Goal: Contribute content: Add original content to the website for others to see

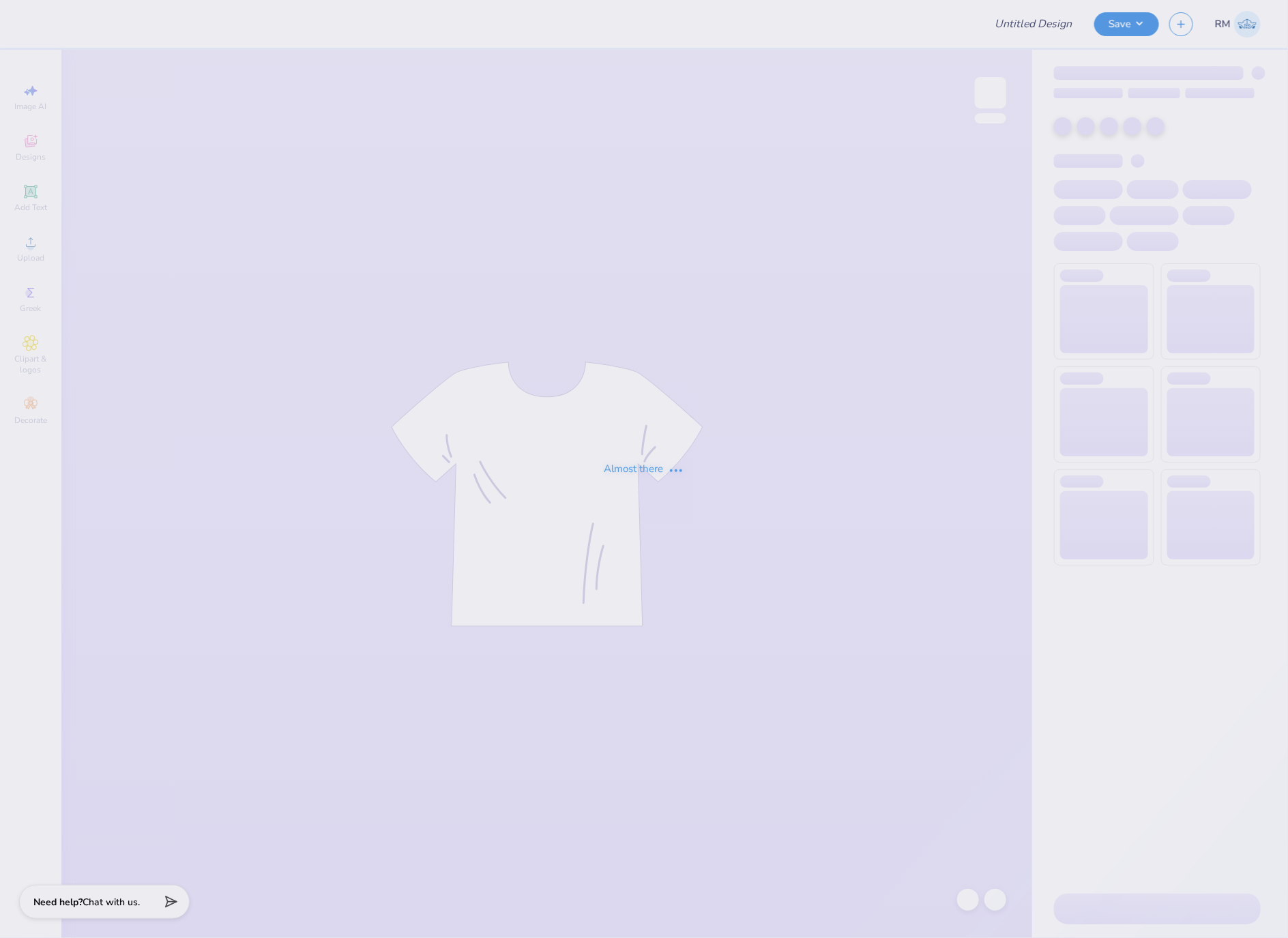
type input "GAMEDAY T-SHIRTS FOR SIGMA CHI"
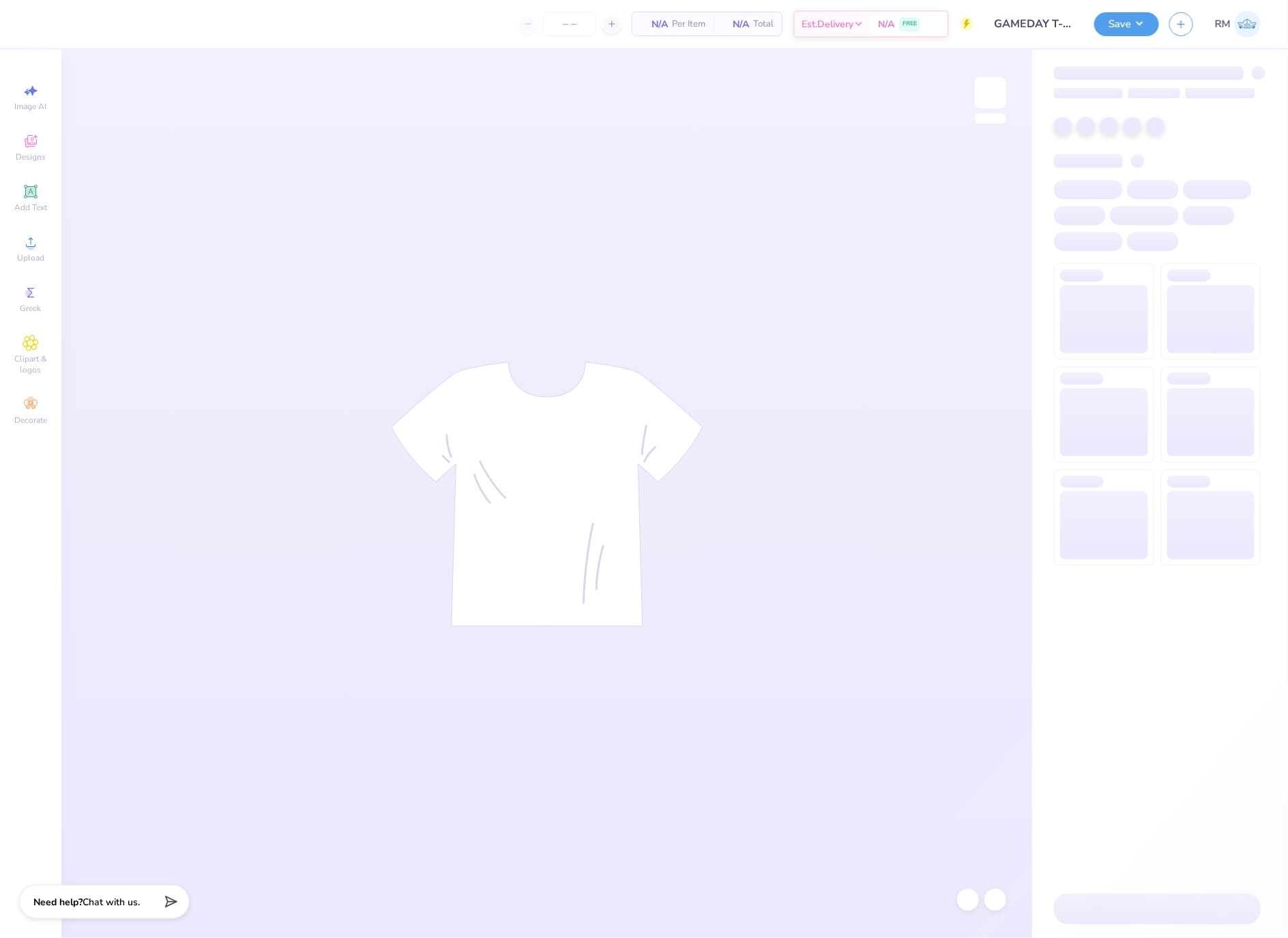
type input "84"
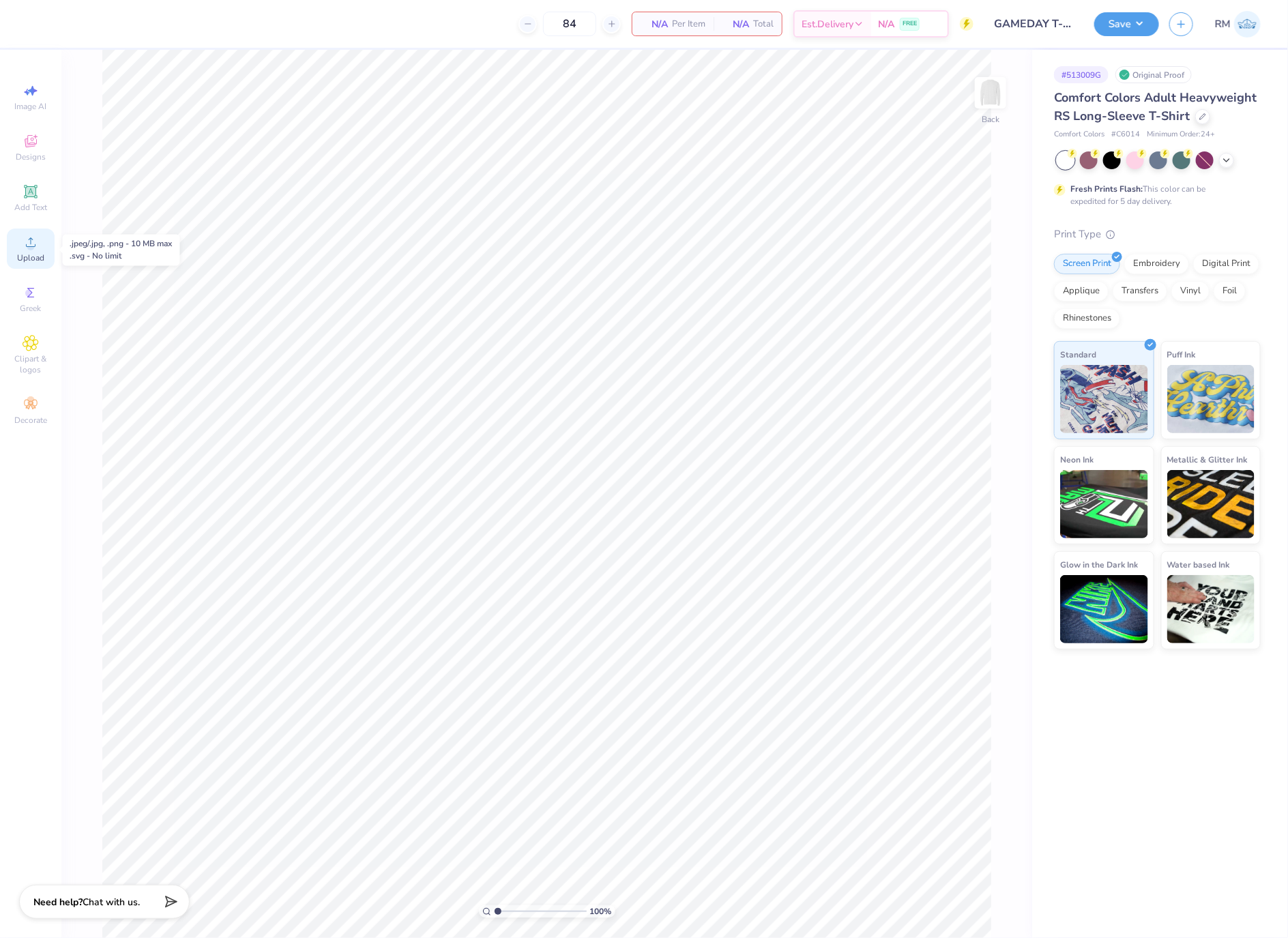
click at [28, 247] on icon at bounding box center [30, 242] width 10 height 10
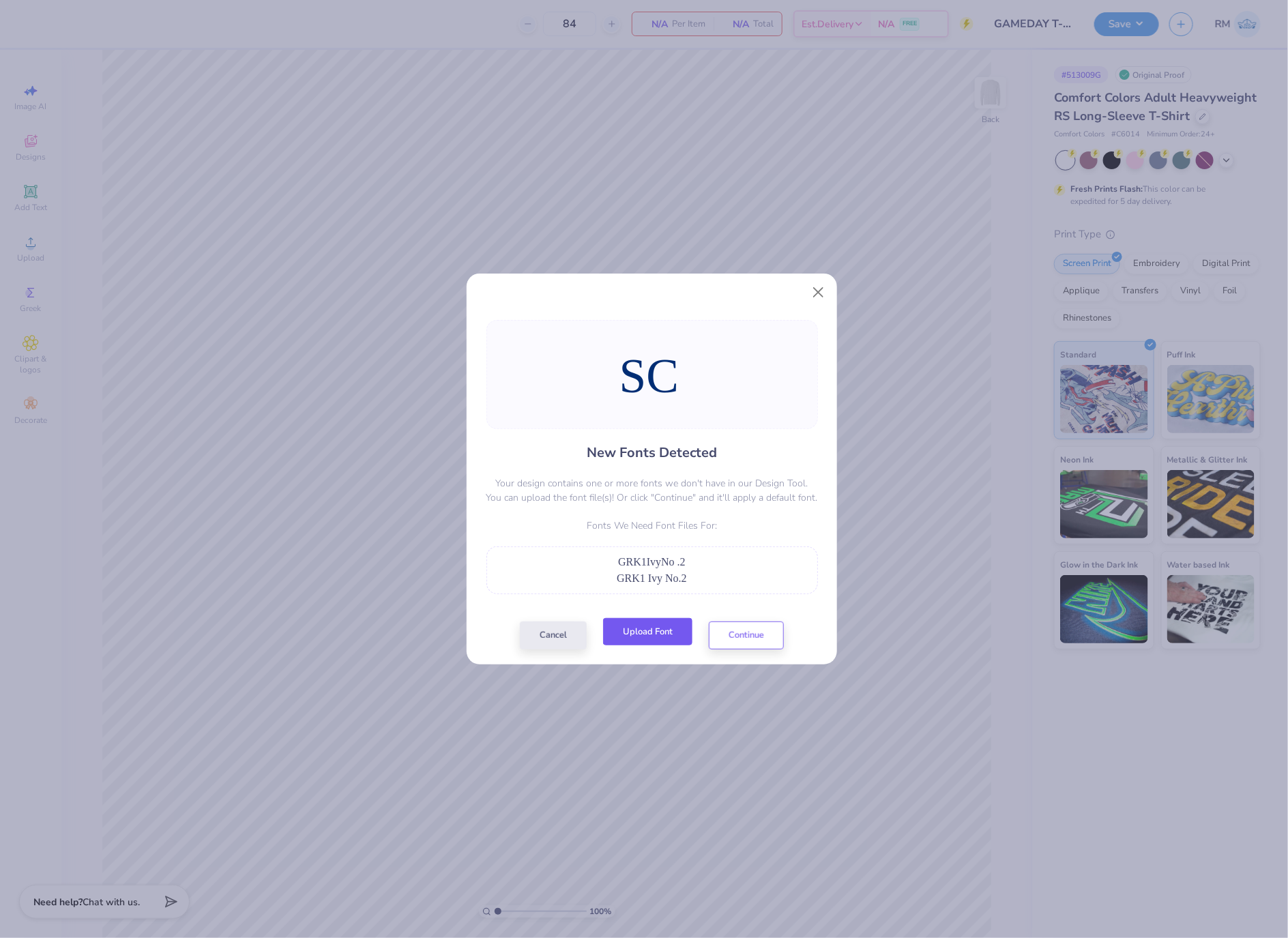
click at [670, 621] on button "Upload Font" at bounding box center [647, 632] width 89 height 28
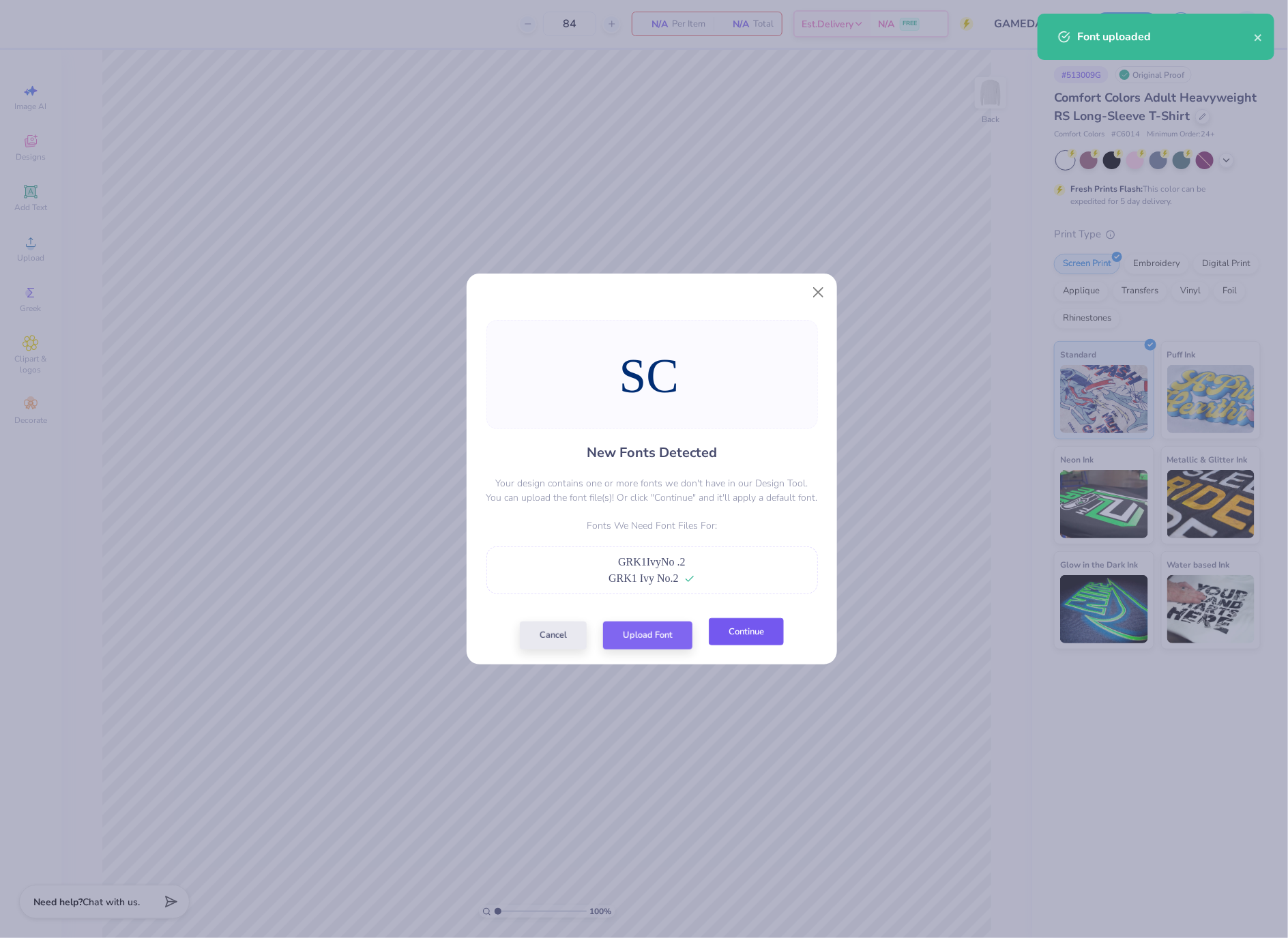
click at [771, 632] on button "Continue" at bounding box center [746, 632] width 75 height 28
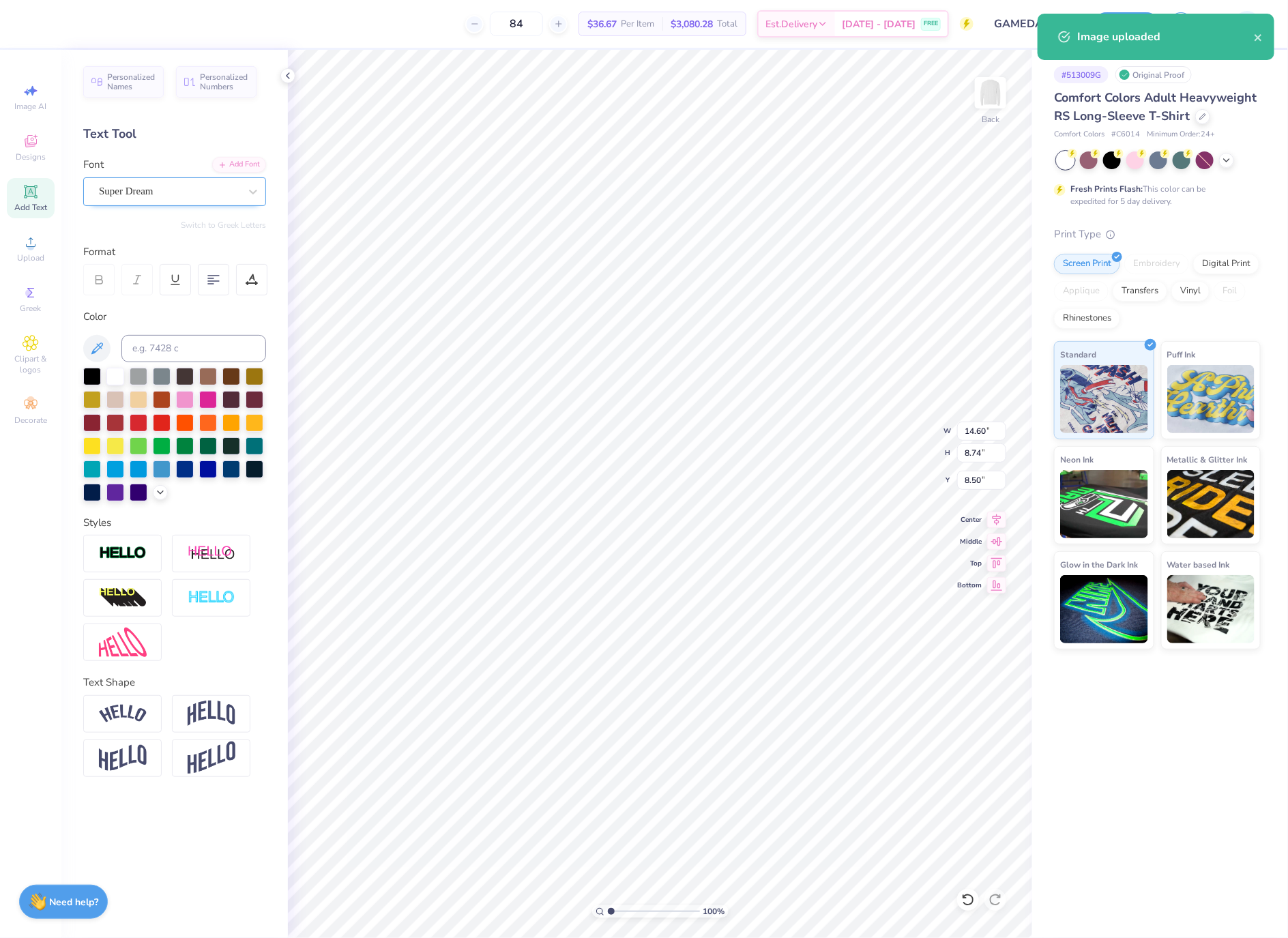
click at [127, 195] on div "Super Dream" at bounding box center [169, 191] width 143 height 21
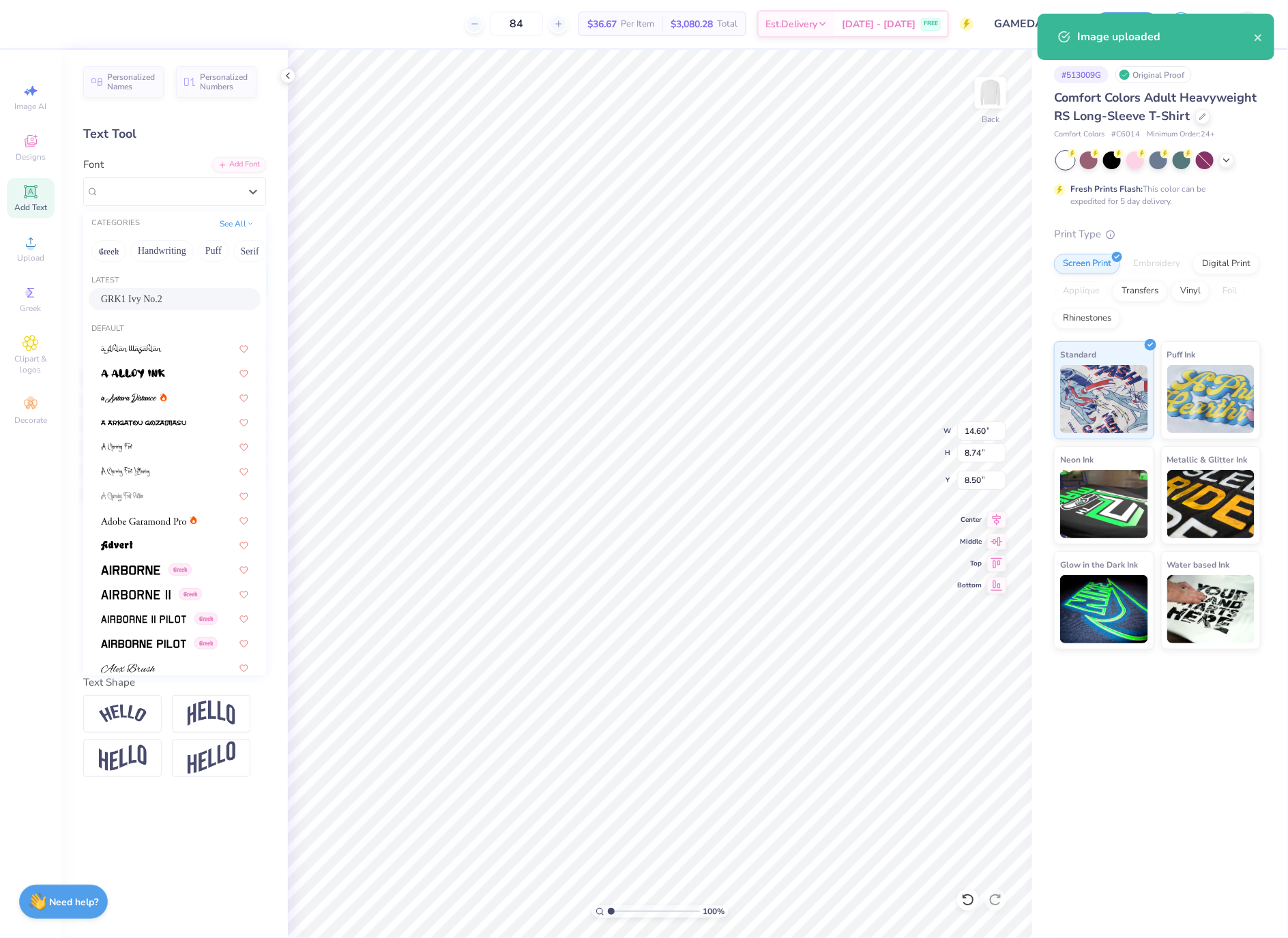
click at [184, 291] on div "GRK1 Ivy No.2" at bounding box center [175, 299] width 172 height 23
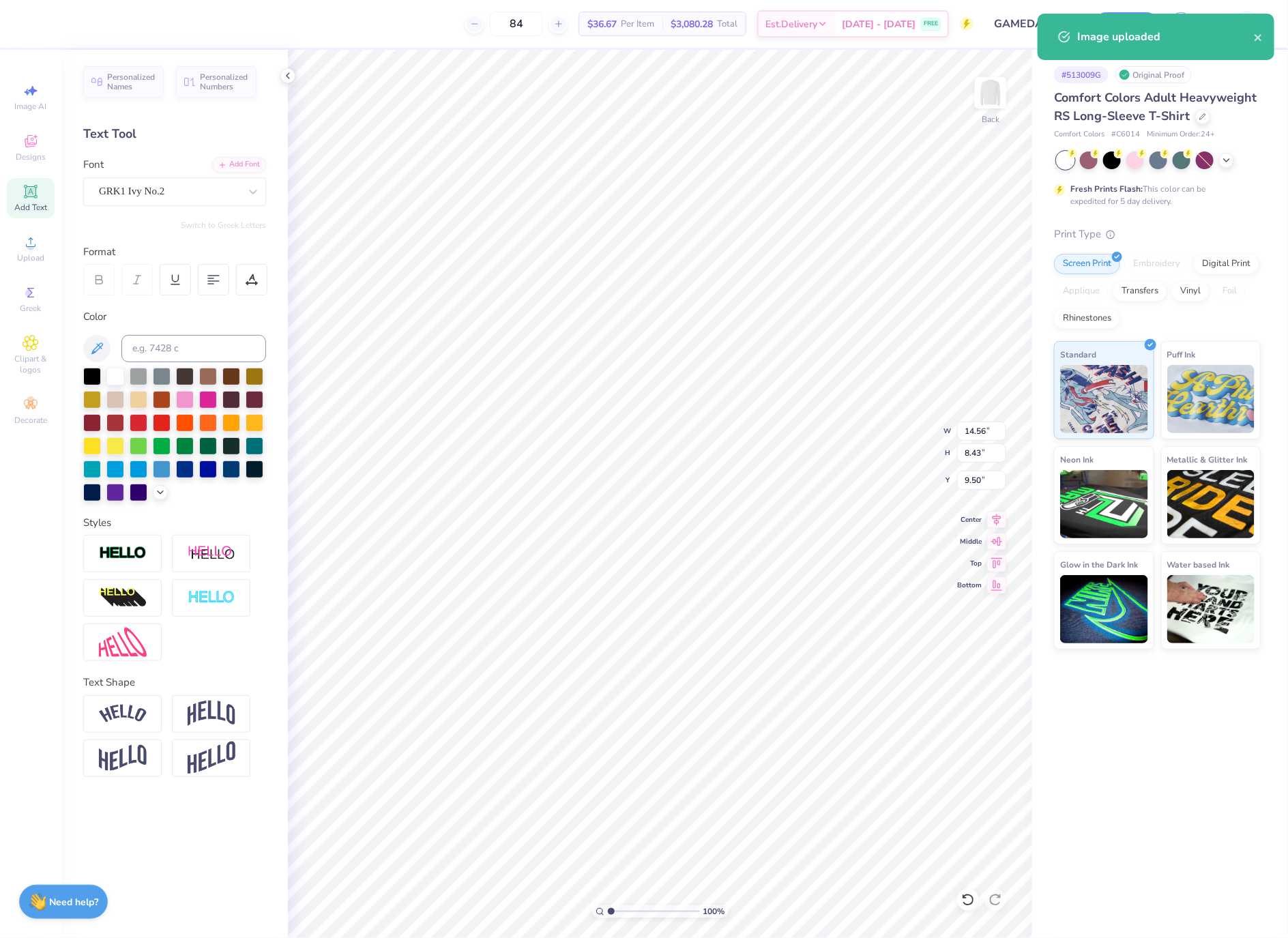
type input "14.56"
type input "8.43"
type input "9.50"
click at [974, 434] on input "14.56" at bounding box center [981, 431] width 49 height 19
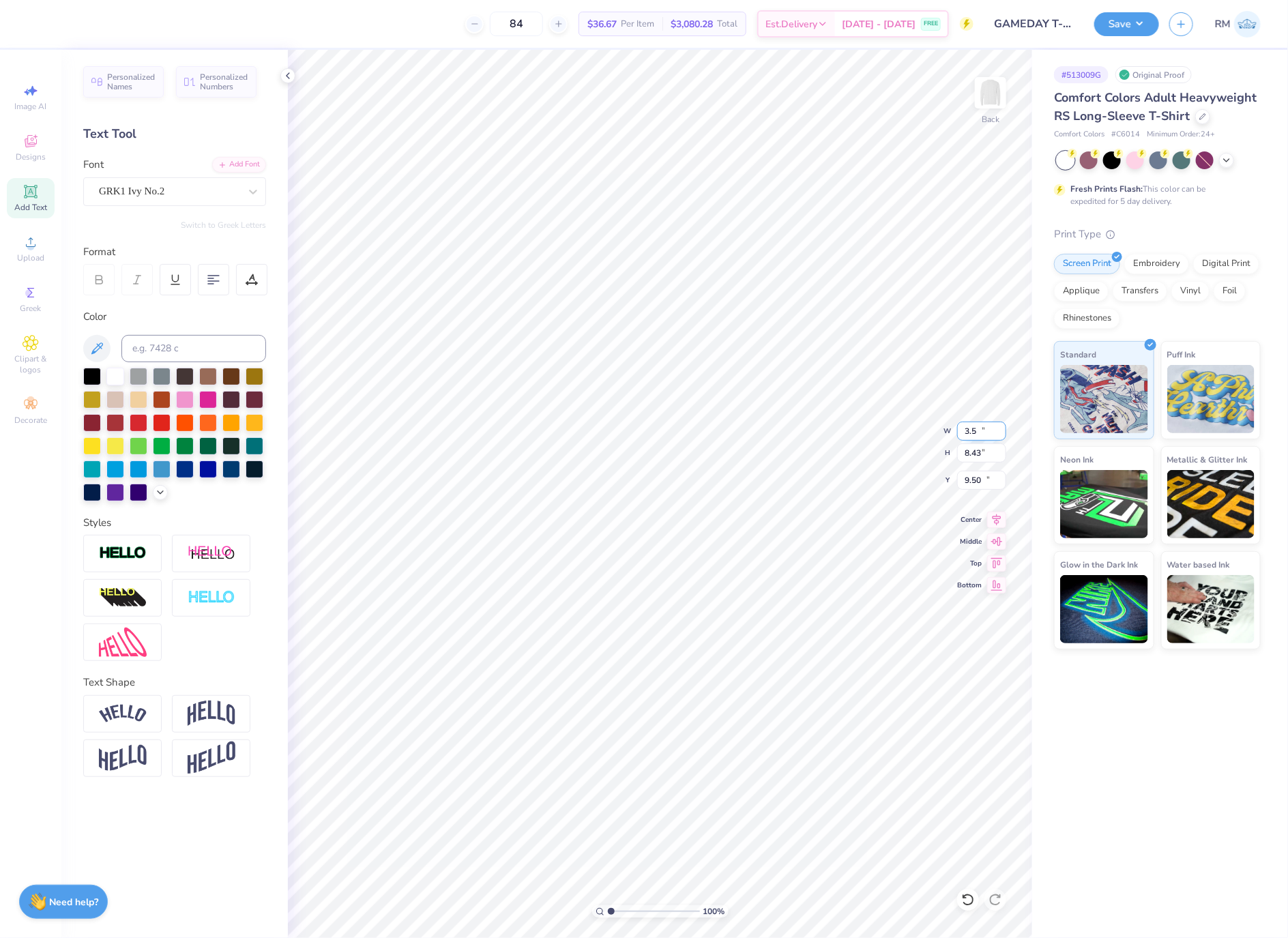
type input "3.50"
type input "2.03"
type input "12.70"
click at [983, 489] on input "5.06" at bounding box center [981, 480] width 49 height 19
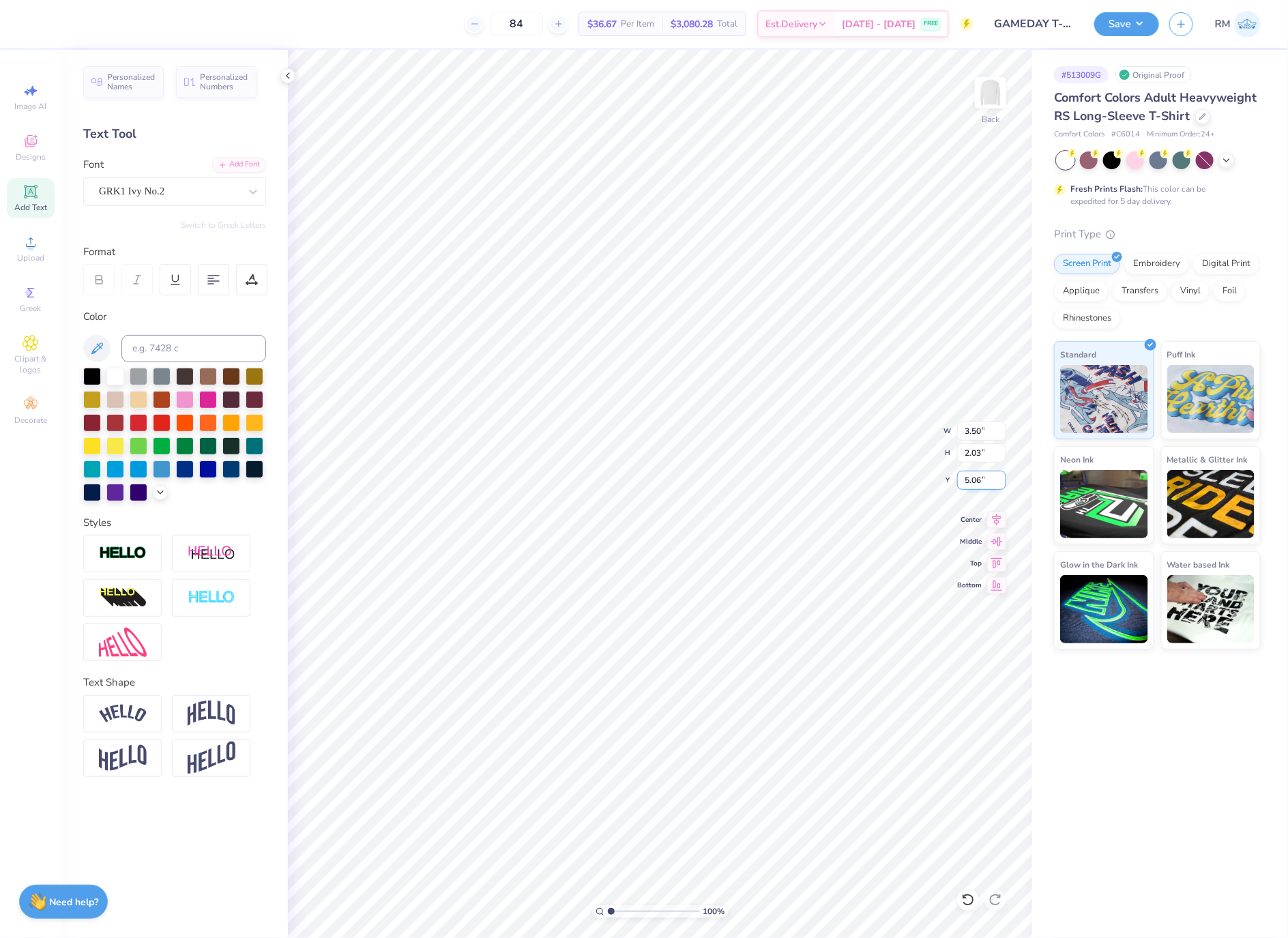
click at [983, 489] on input "5.06" at bounding box center [981, 480] width 49 height 19
type input "3.00"
click at [999, 93] on img at bounding box center [990, 93] width 55 height 55
click at [33, 262] on span "Upload" at bounding box center [30, 258] width 27 height 11
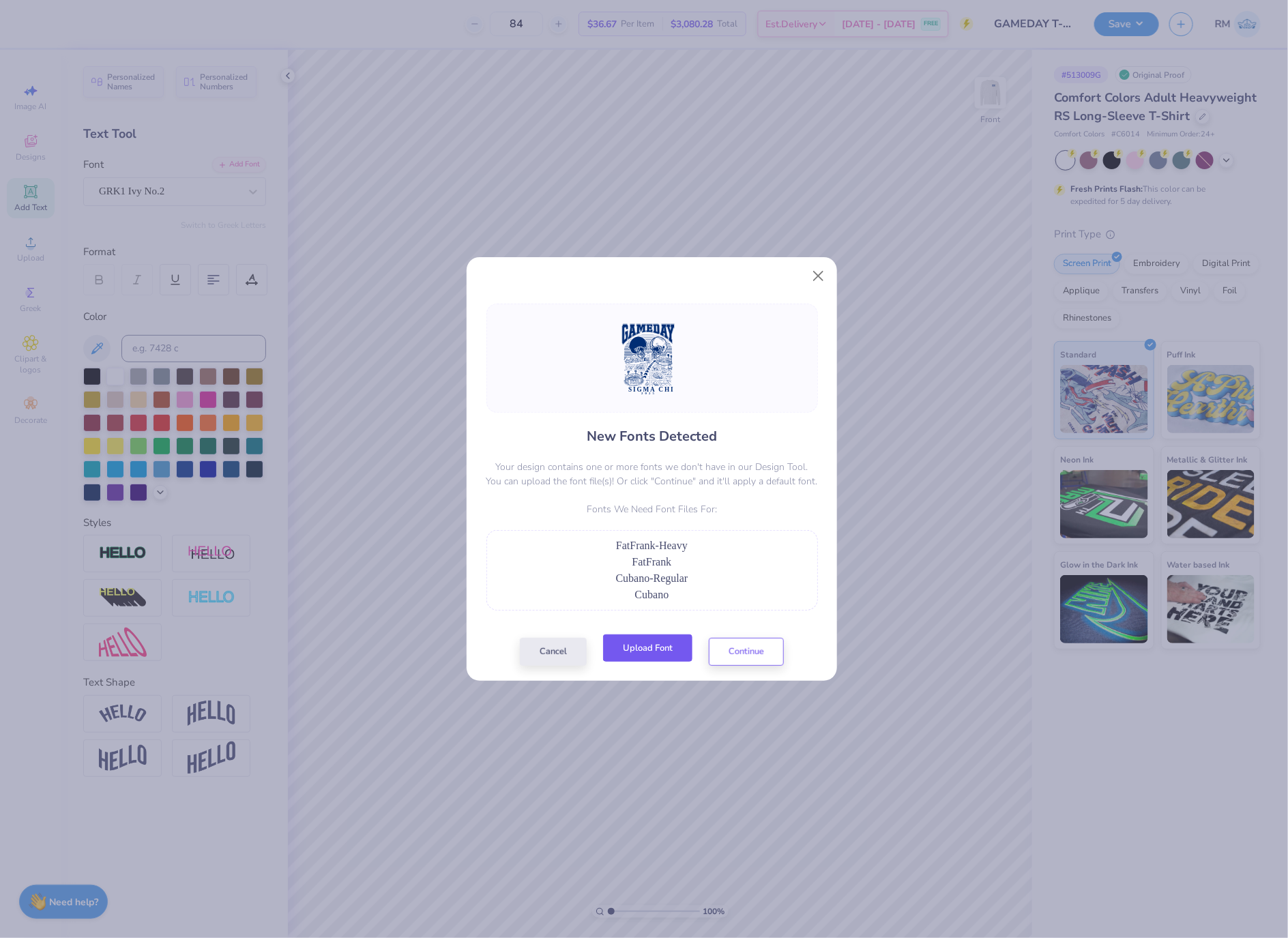
click at [639, 651] on button "Upload Font" at bounding box center [647, 648] width 89 height 28
click at [645, 656] on button "Upload Font" at bounding box center [647, 648] width 89 height 28
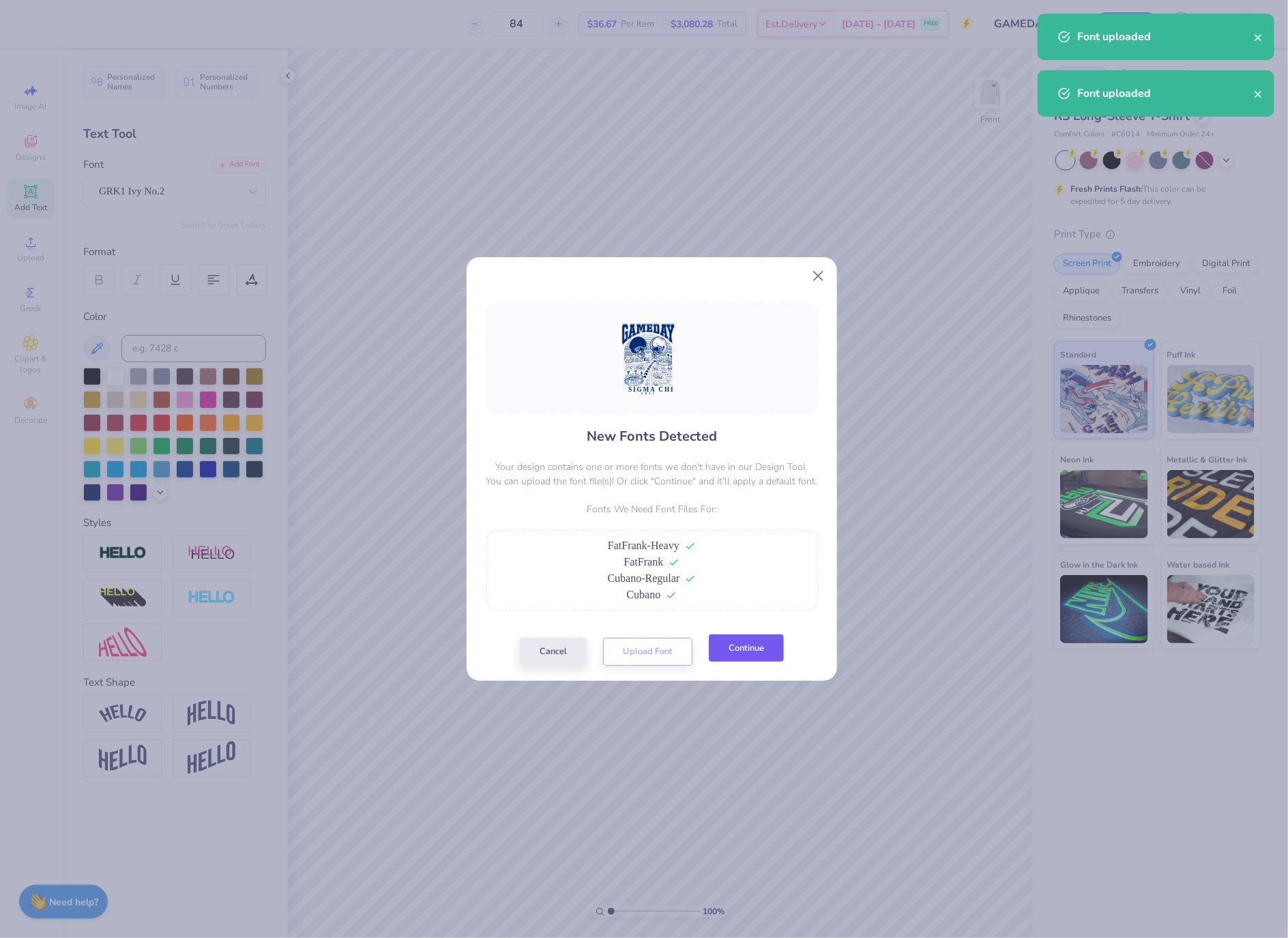
click at [751, 655] on button "Continue" at bounding box center [746, 648] width 75 height 28
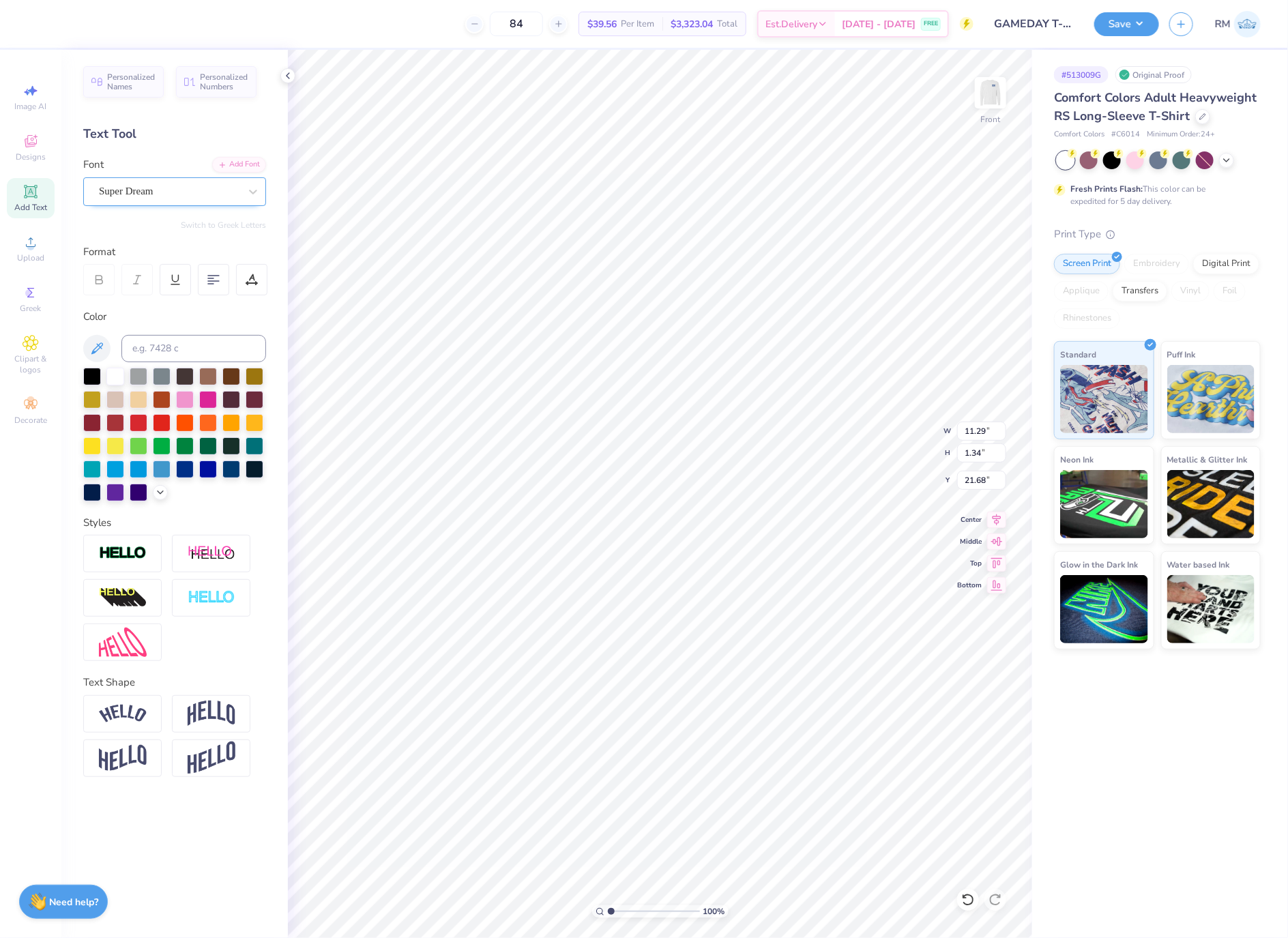
click at [181, 197] on div "Super Dream" at bounding box center [169, 191] width 143 height 21
click at [168, 295] on span "FatFrank Heavy" at bounding box center [135, 299] width 68 height 15
type input "FAT"
type input "10.94"
type input "1.27"
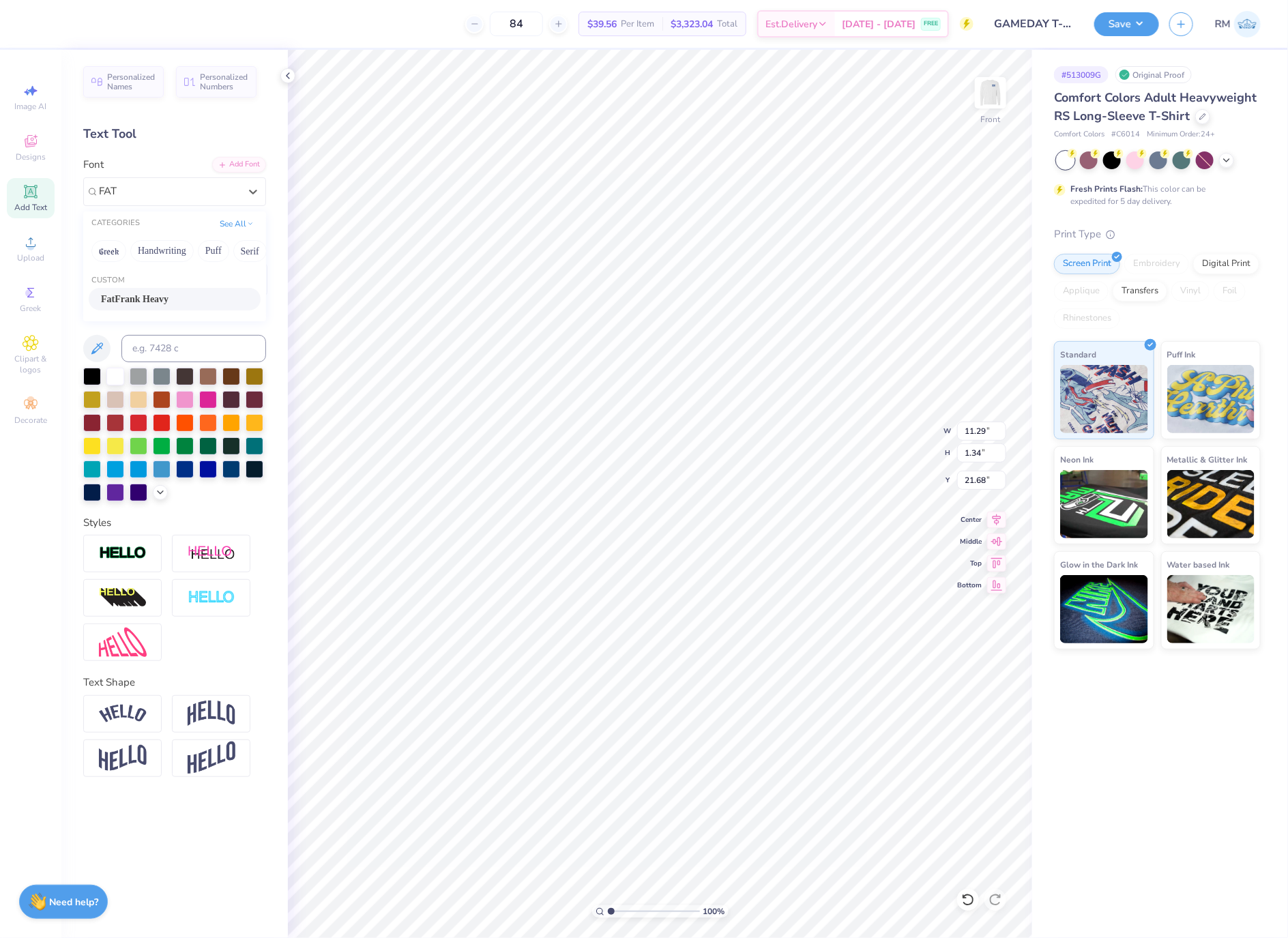
type input "21.83"
click at [170, 183] on div at bounding box center [169, 191] width 141 height 19
click at [201, 303] on div "FatFrank Heavy" at bounding box center [175, 299] width 147 height 15
type input "FAT"
type input "3.77"
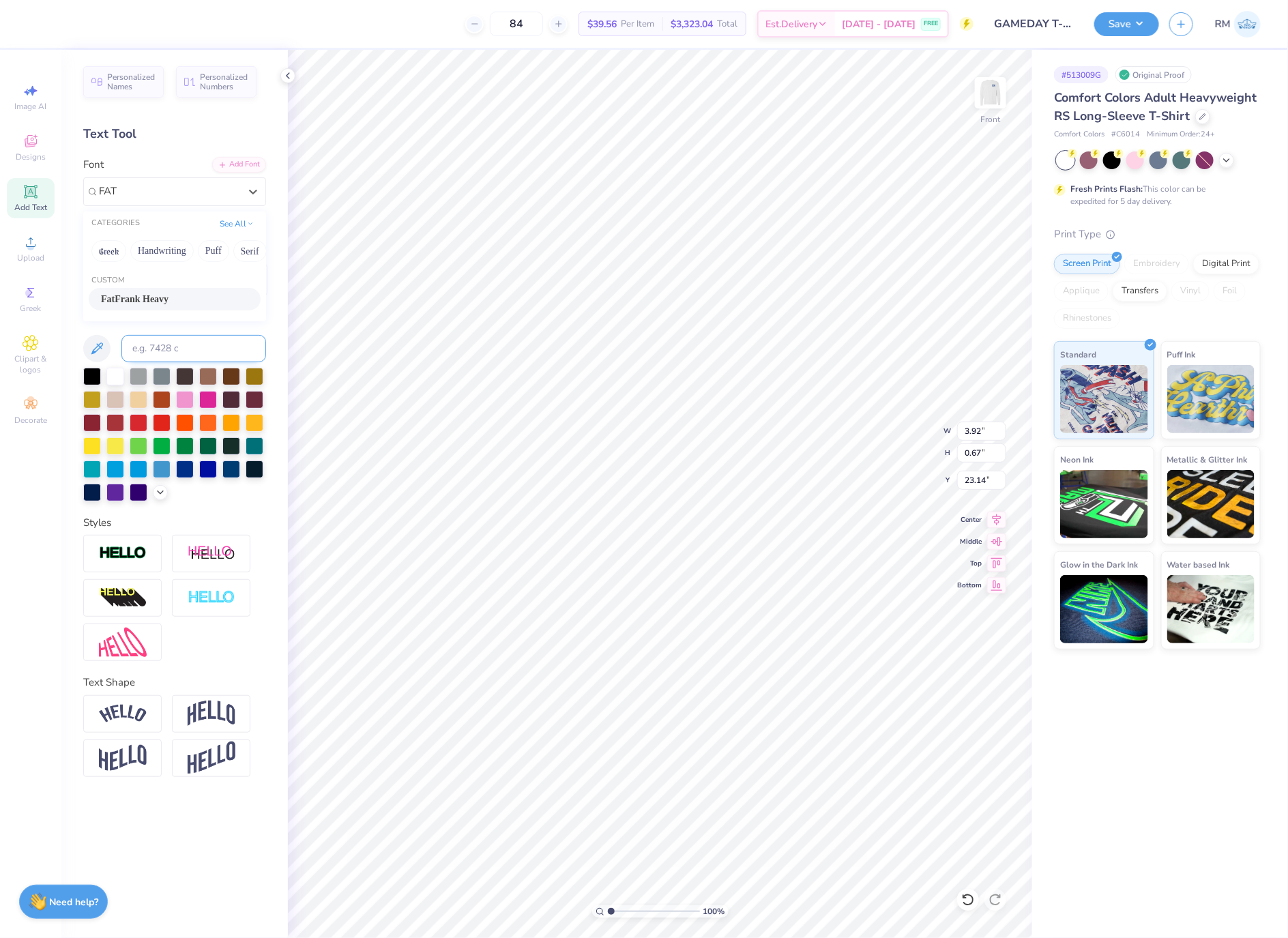
type input "0.65"
type input "23.20"
click at [692, 876] on li "Send Backward" at bounding box center [694, 867] width 107 height 26
click at [653, 919] on li "Send to Back" at bounding box center [636, 917] width 107 height 26
click at [187, 197] on div "Super Dream" at bounding box center [169, 191] width 143 height 21
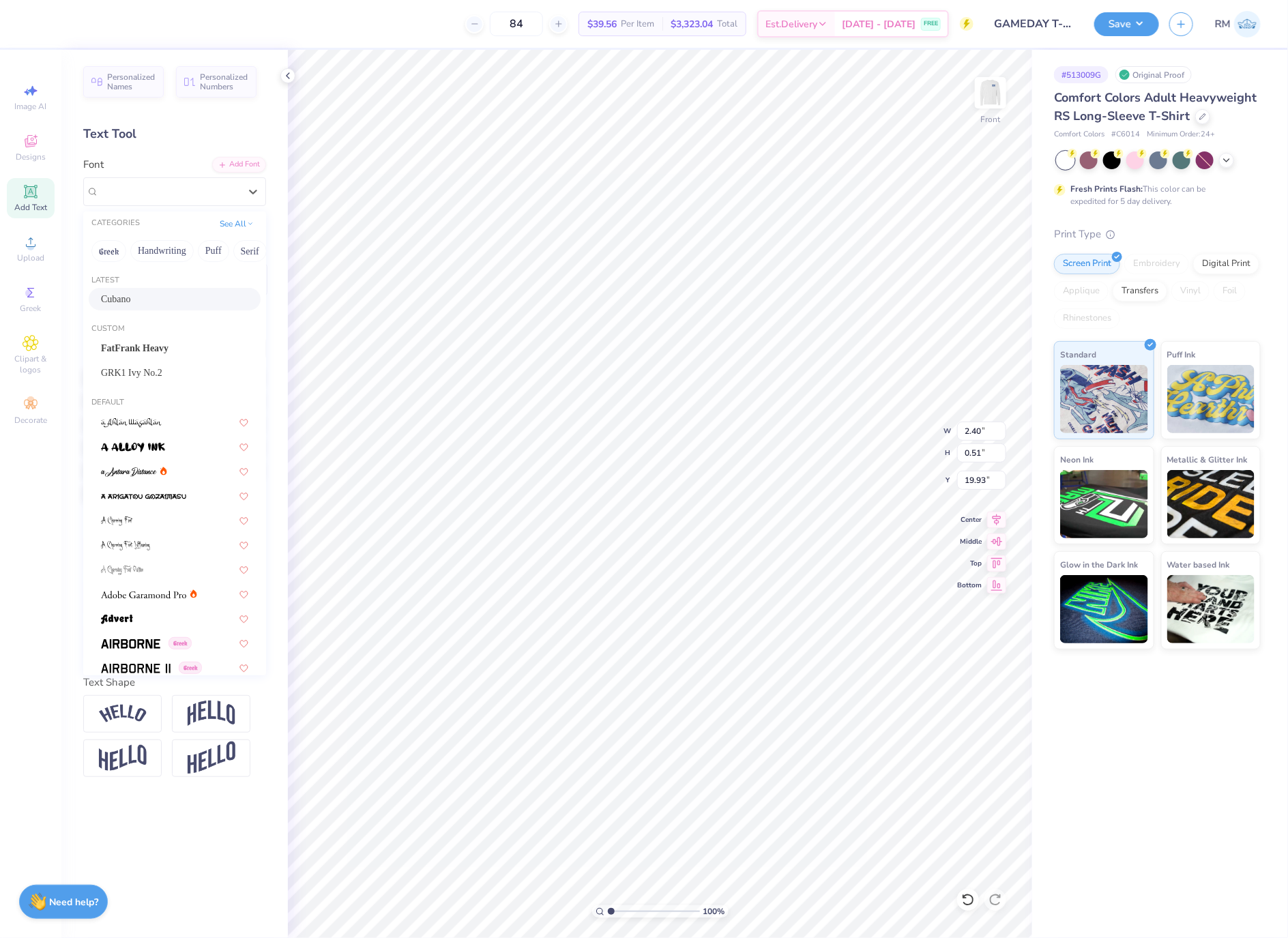
click at [168, 296] on div "Cubano" at bounding box center [175, 299] width 147 height 15
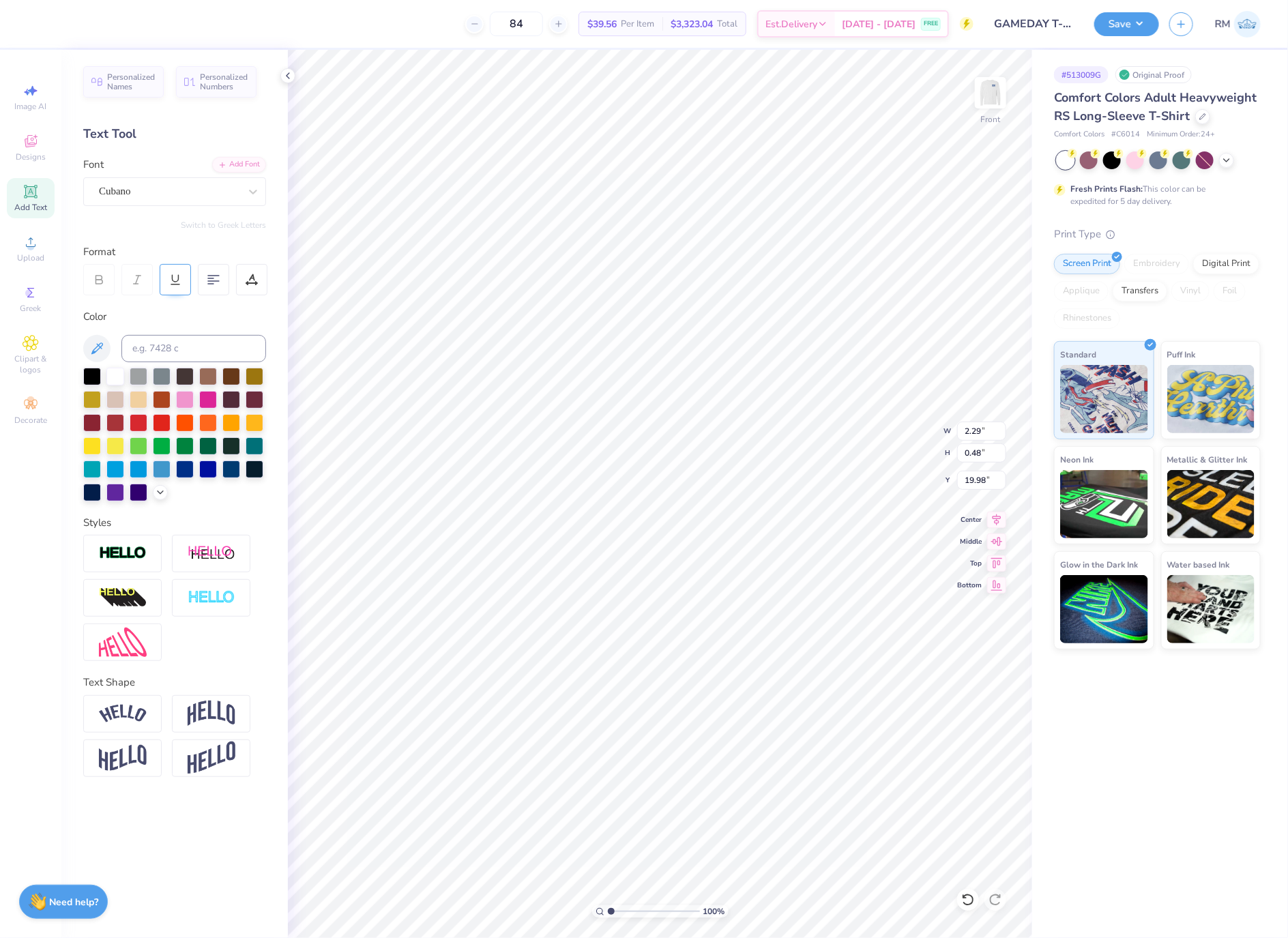
type input "2.29"
type input "0.48"
type input "19.98"
type input "14.54"
type input "17.41"
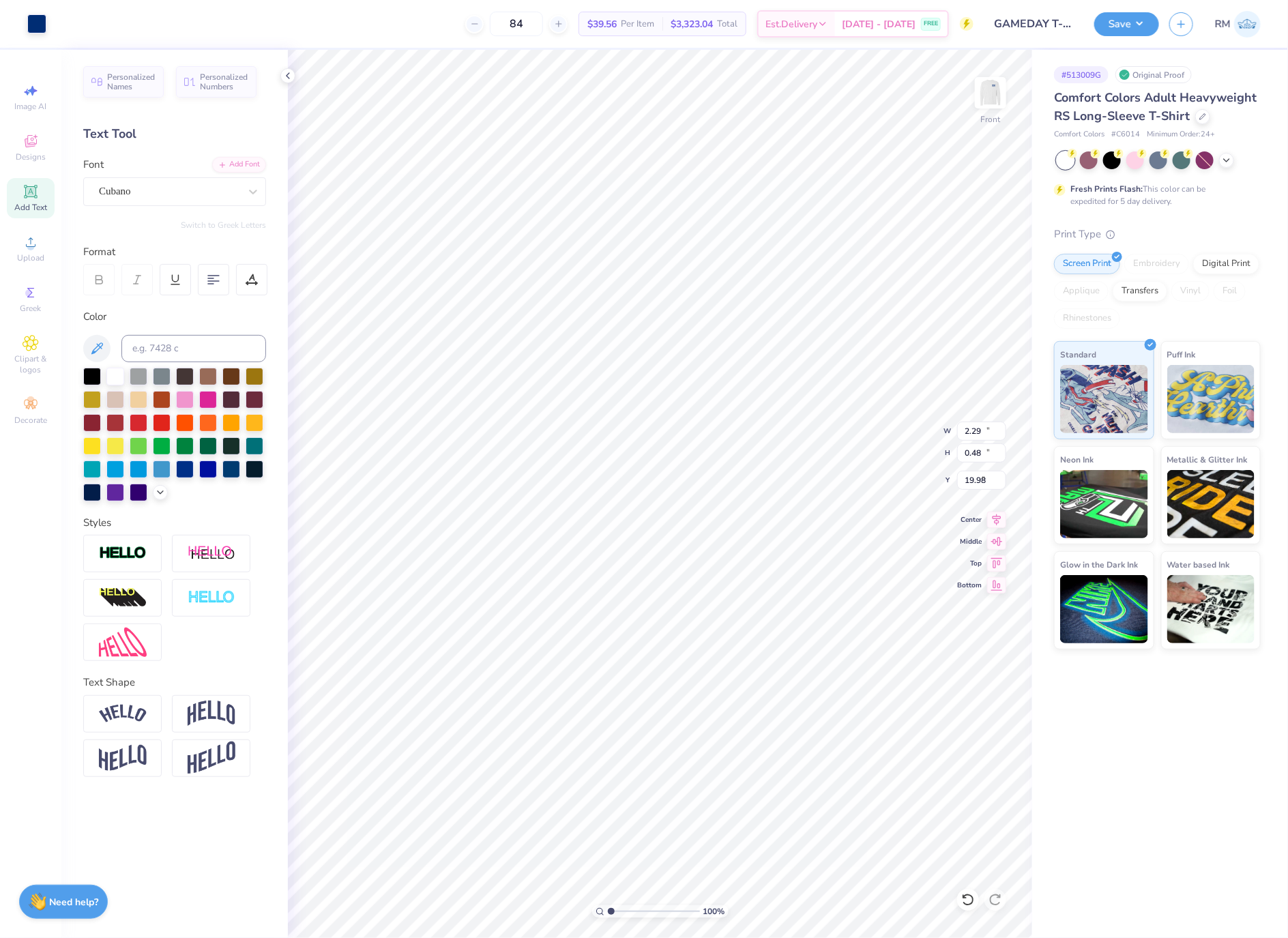
type input "4.19"
type input "2.22"
type input "0.44"
type input "15.00"
click at [158, 188] on div "Super Dream" at bounding box center [169, 191] width 143 height 21
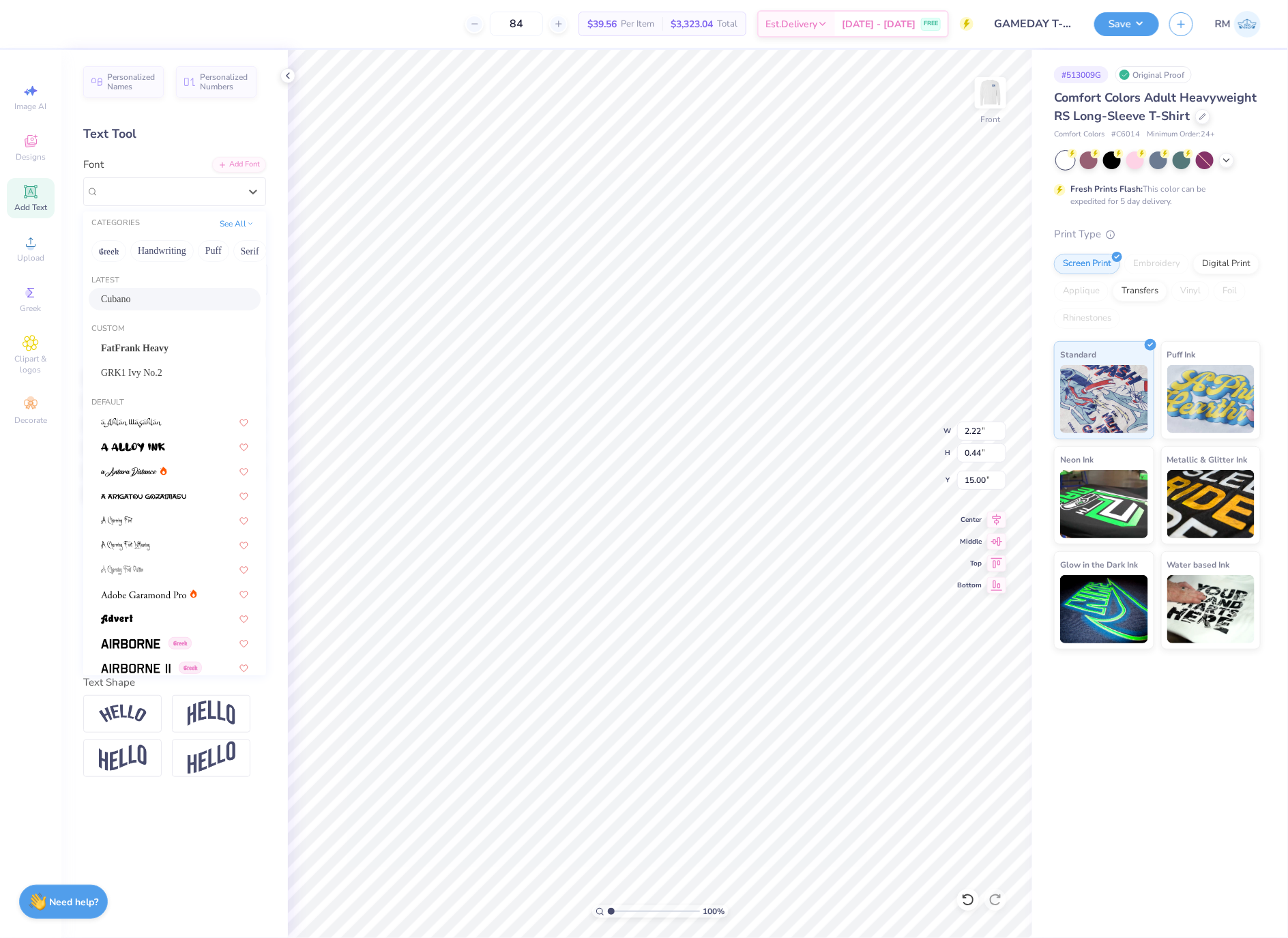
click at [141, 289] on div "Cubano" at bounding box center [175, 299] width 172 height 23
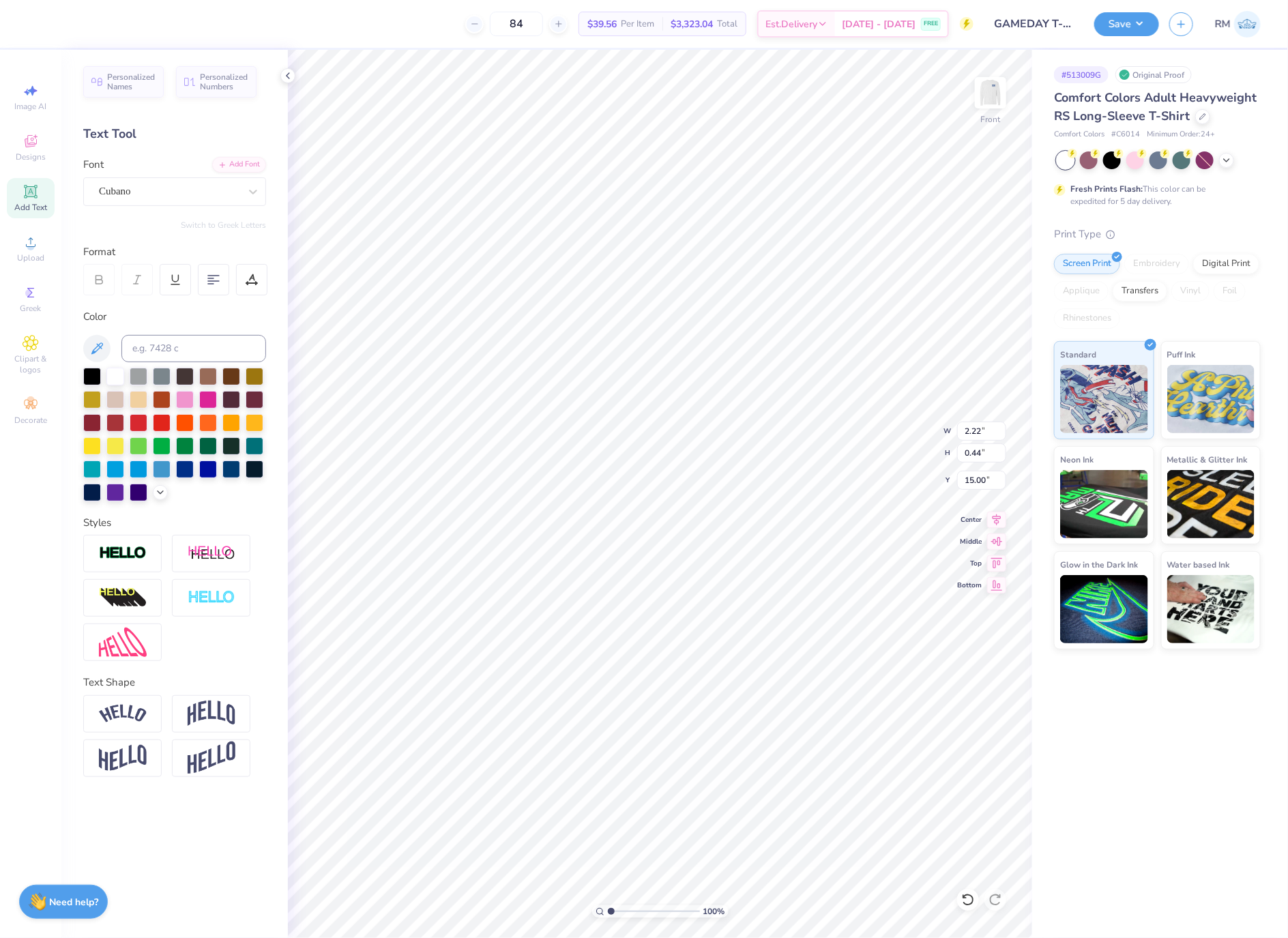
type input "2.10"
type input "0.40"
type input "15.06"
click at [182, 206] on div "Super Dream" at bounding box center [175, 191] width 183 height 28
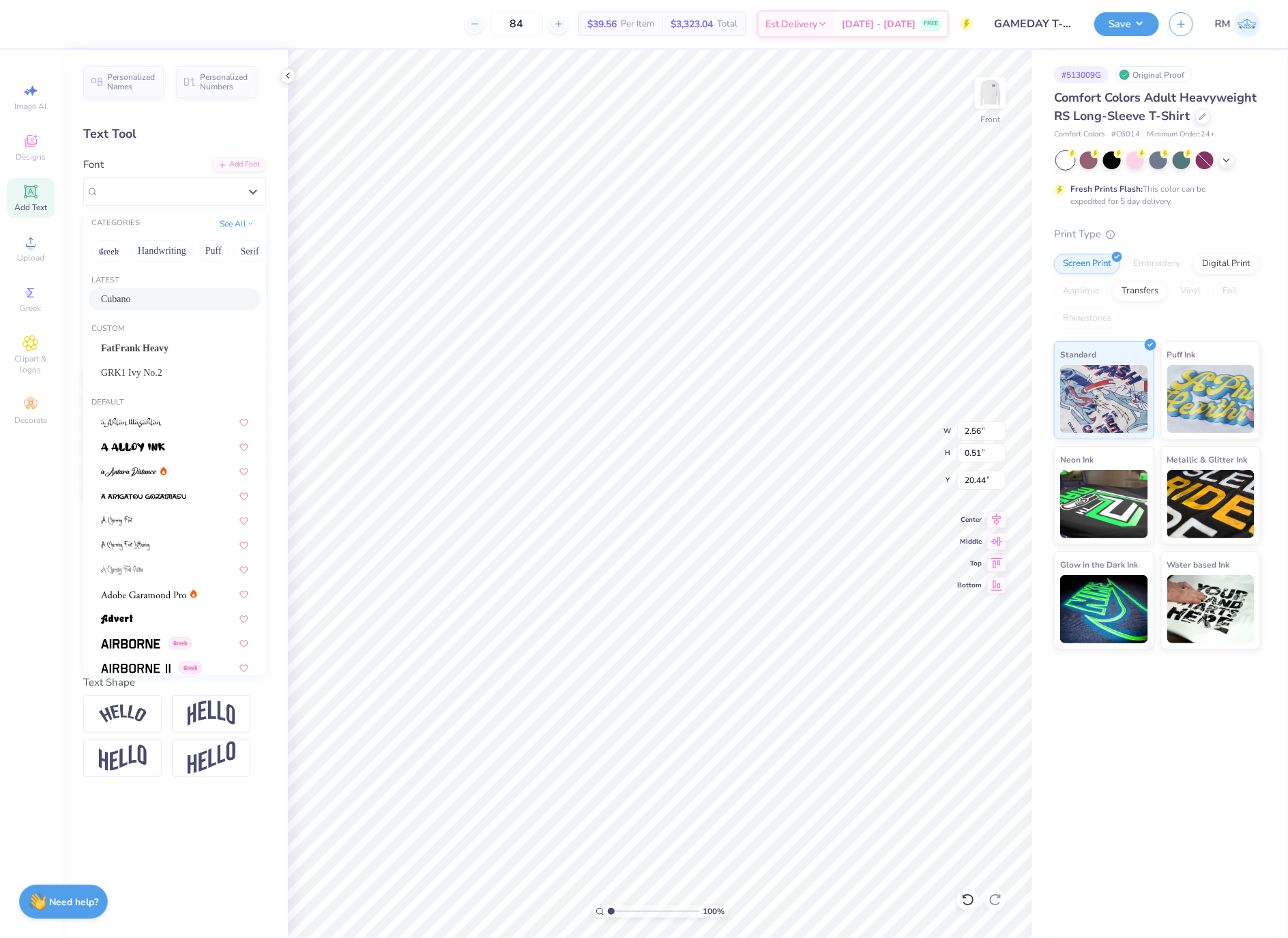
click at [168, 298] on div "Cubano" at bounding box center [175, 299] width 147 height 15
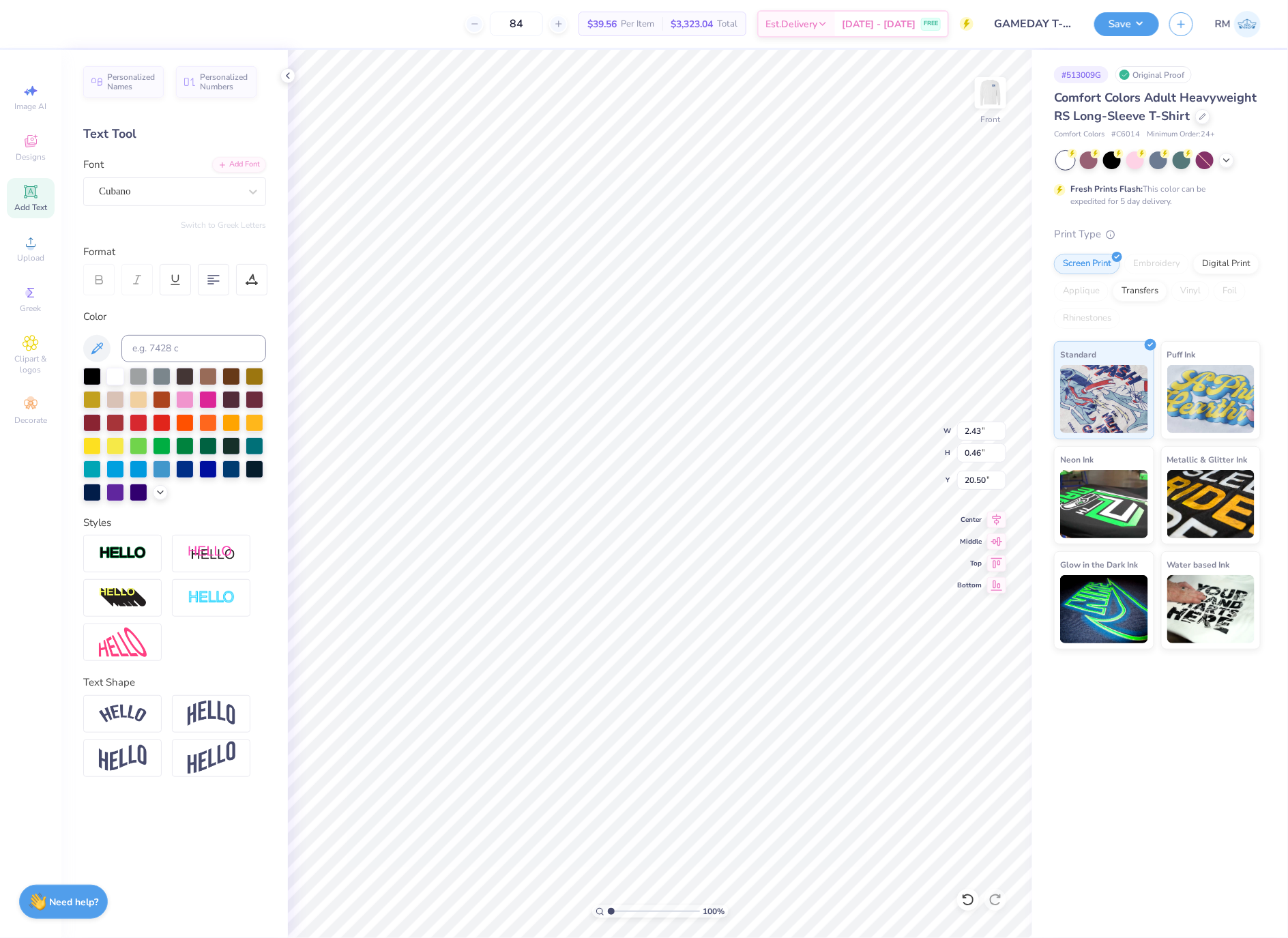
type input "2.43"
type input "0.46"
type input "20.50"
drag, startPoint x: 610, startPoint y: 910, endPoint x: 625, endPoint y: 911, distance: 15.0
type input "2.55"
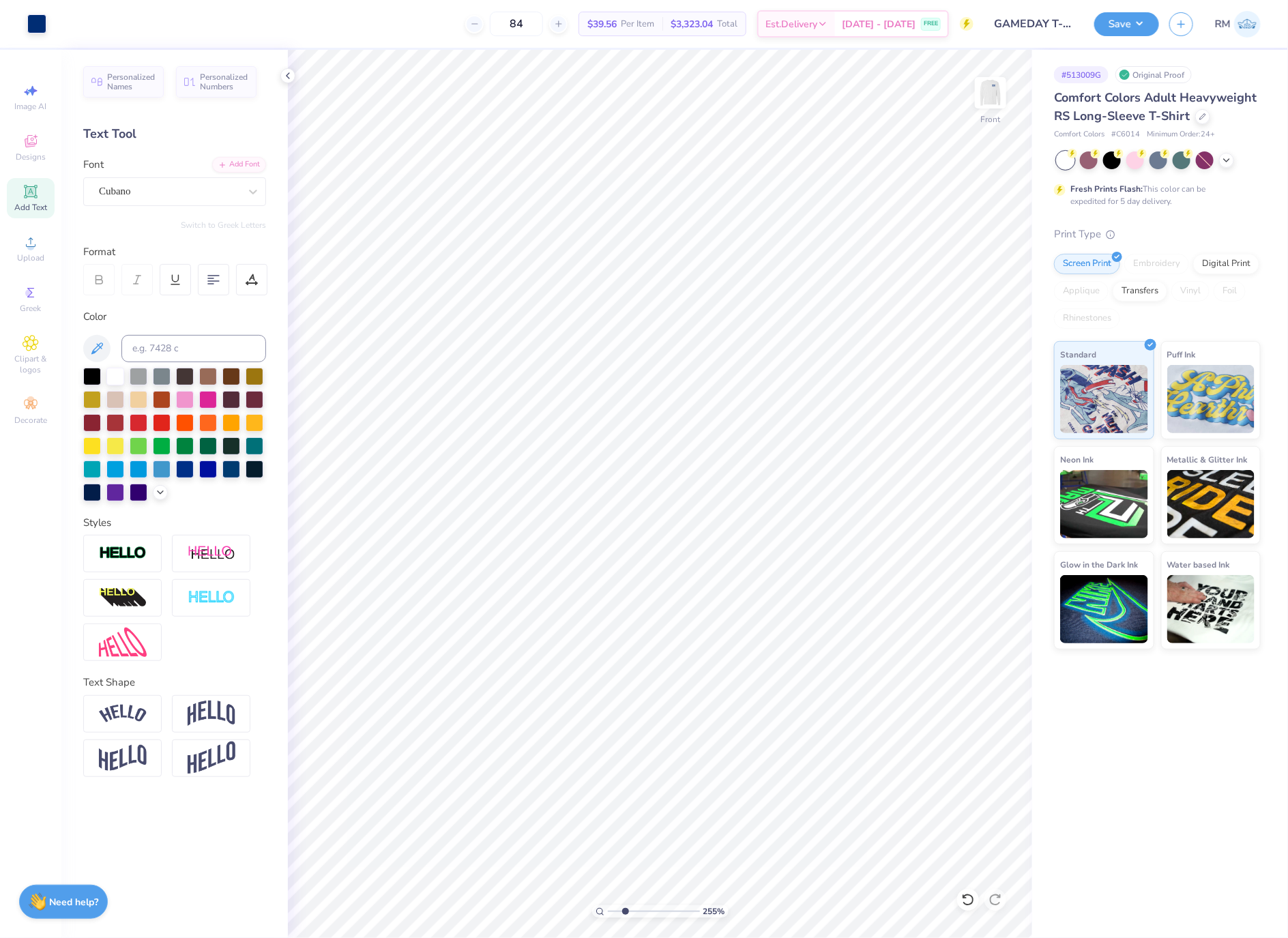
click at [625, 911] on input "range" at bounding box center [654, 911] width 92 height 12
type input "2.10"
type input "0.40"
type input "15.06"
click at [202, 705] on img at bounding box center [211, 713] width 48 height 26
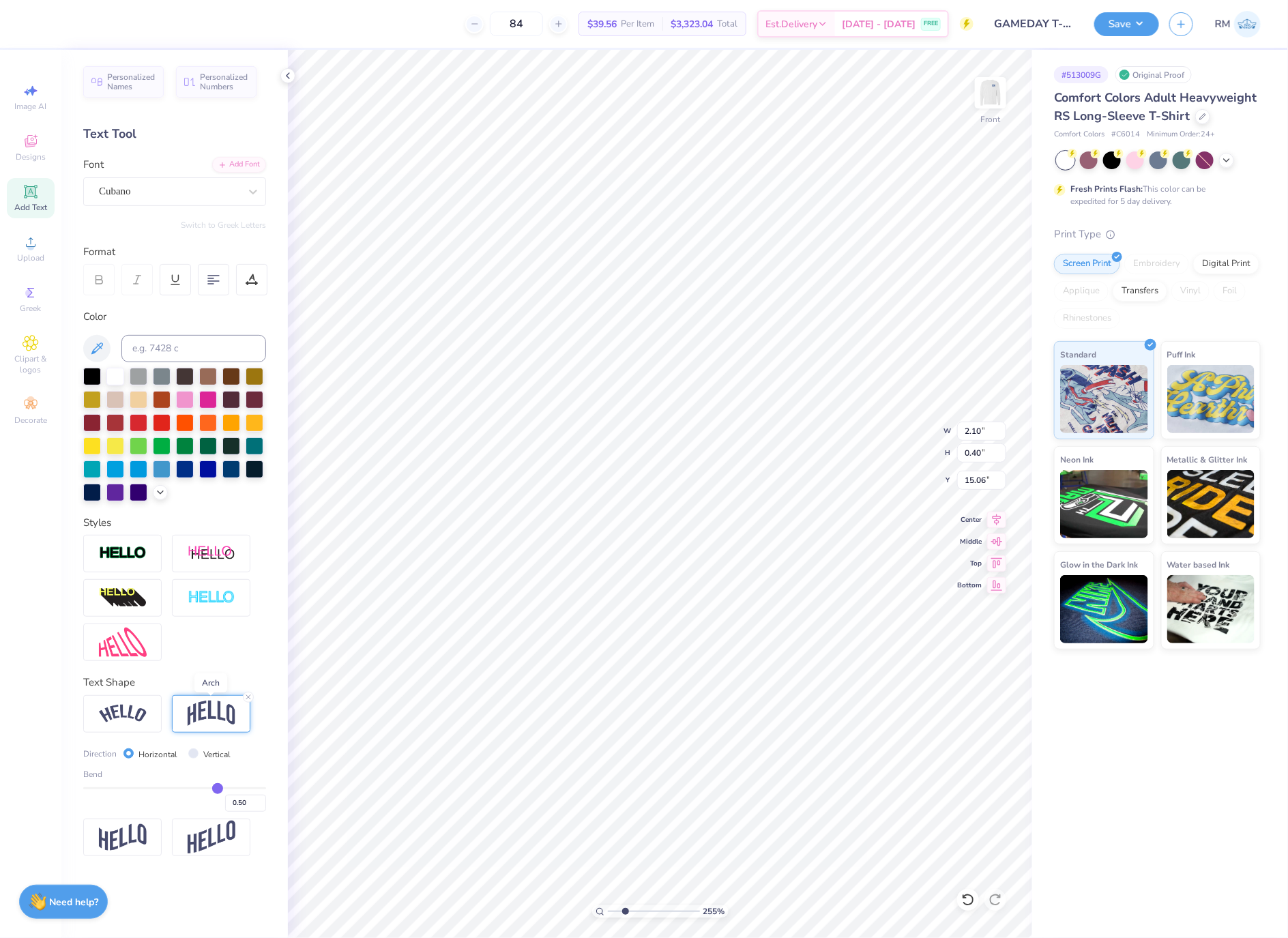
type input "0.80"
type input "14.85"
type input "0.46"
type input "0.43"
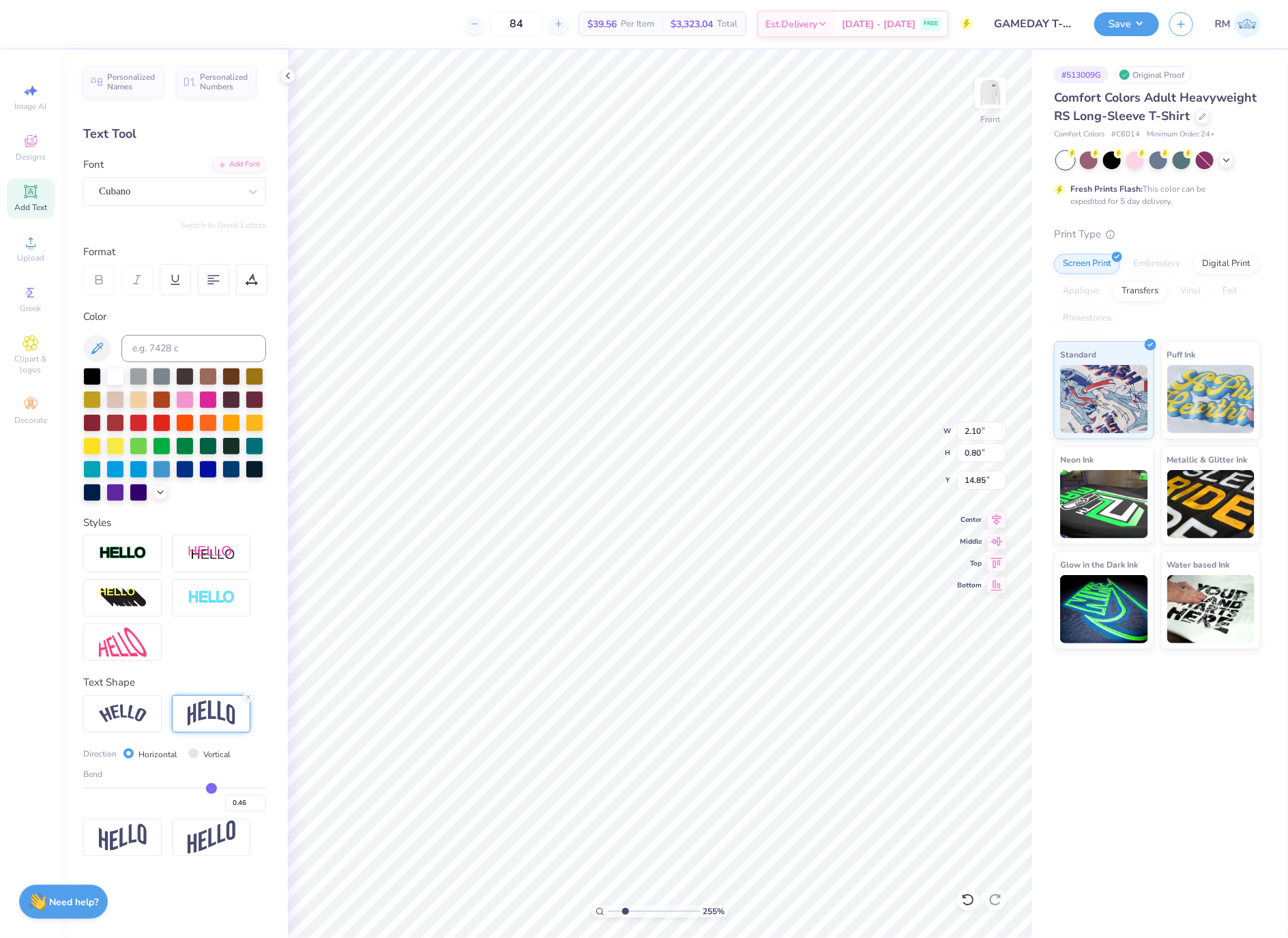
type input "0.43"
type input "0.42"
type input "0.41"
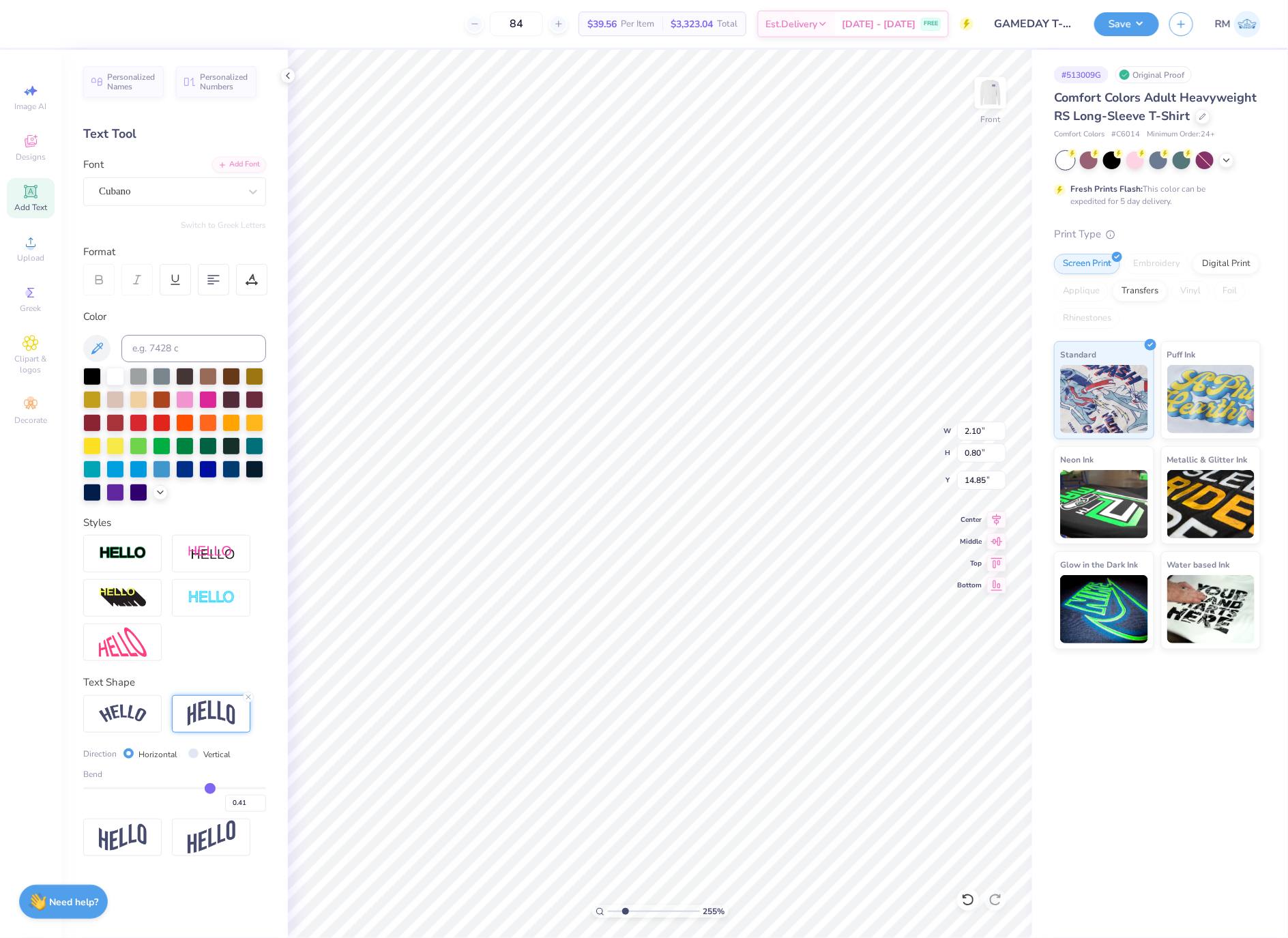
type input "0.38"
type input "0.37"
type input "0.36"
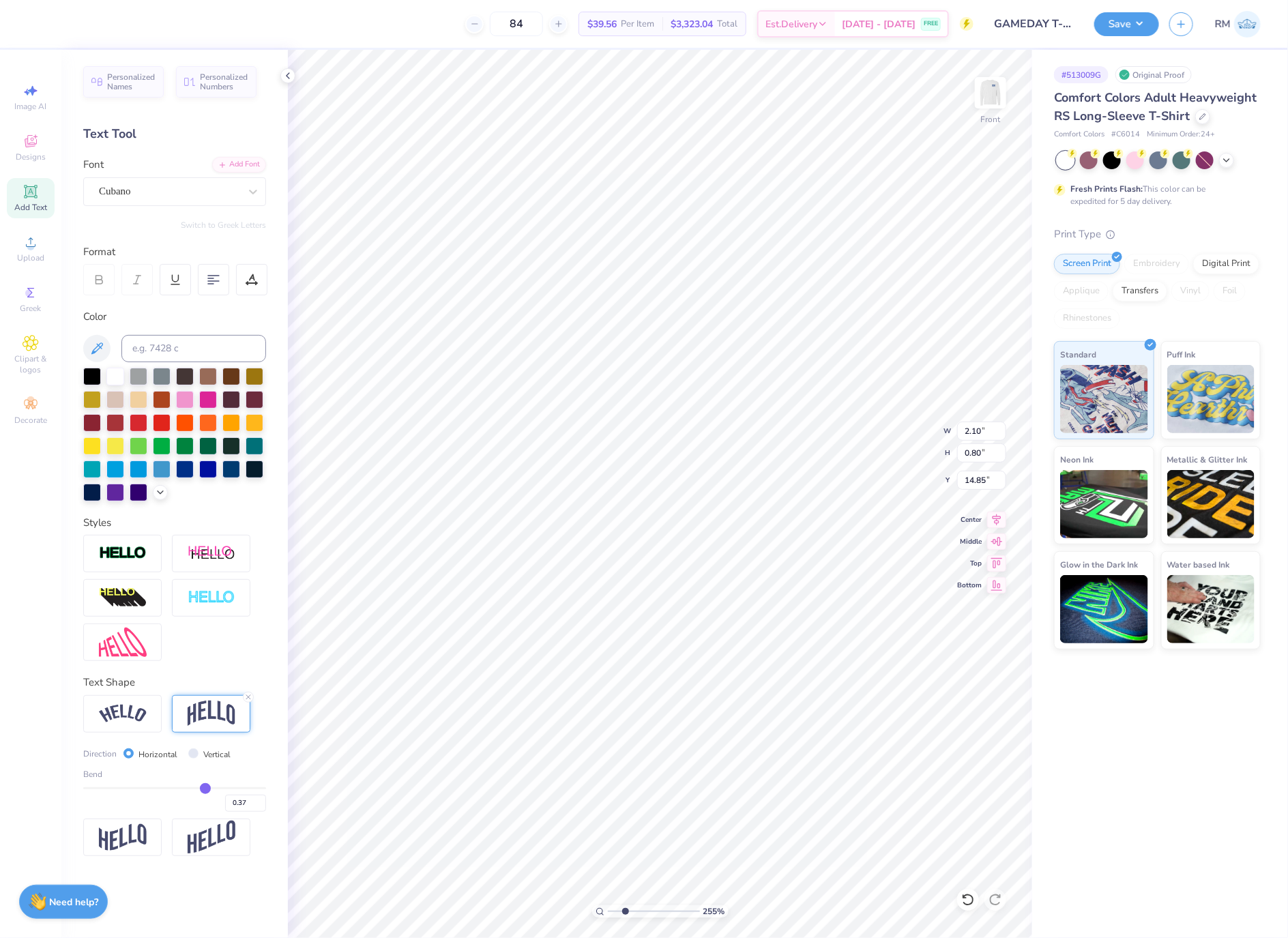
type input "0.36"
type input "0.33"
type input "0.31"
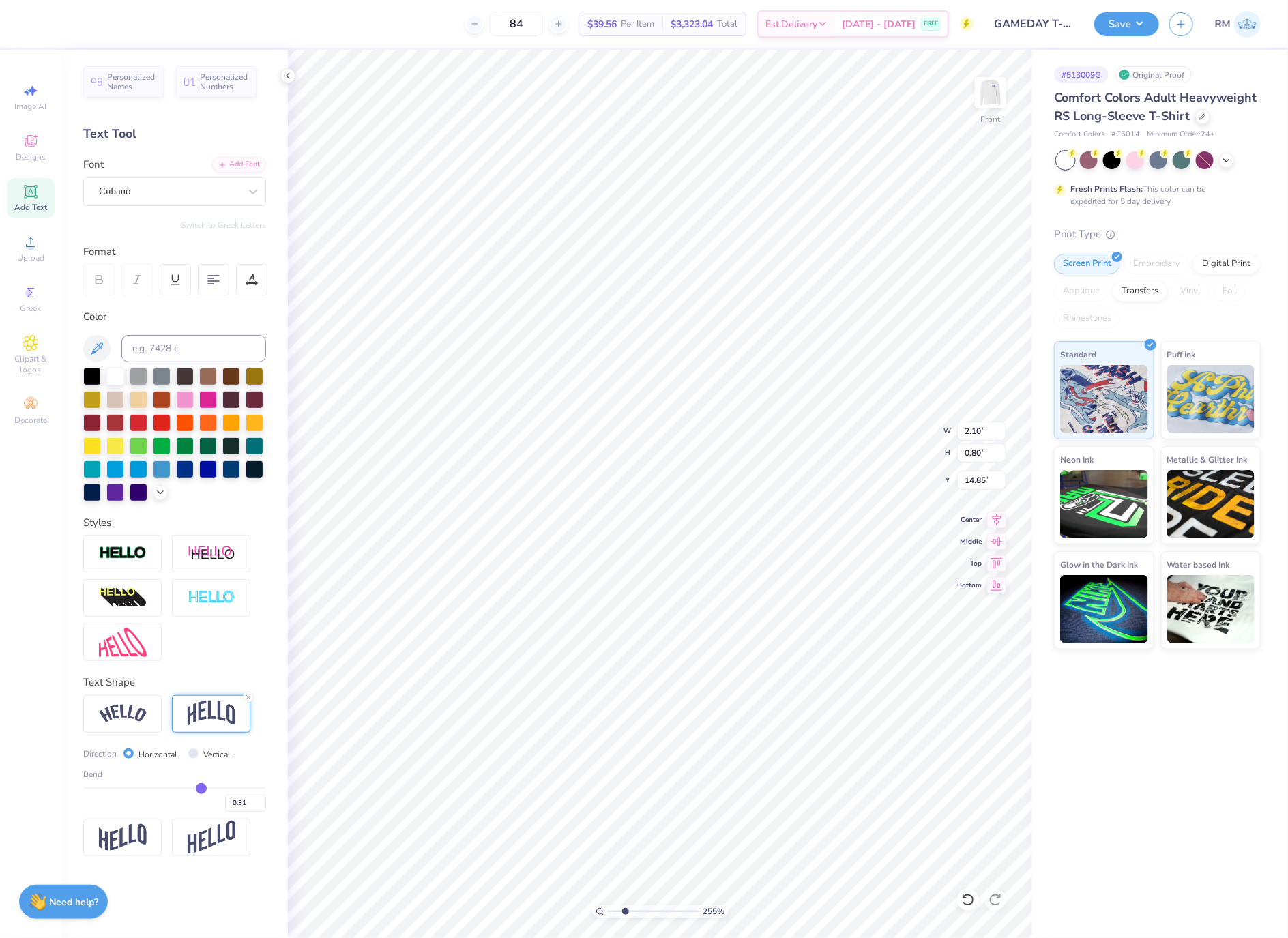
type input "0.3"
type input "0.30"
drag, startPoint x: 213, startPoint y: 794, endPoint x: 201, endPoint y: 794, distance: 12.0
type input "0.3"
click at [201, 789] on input "range" at bounding box center [175, 788] width 183 height 2
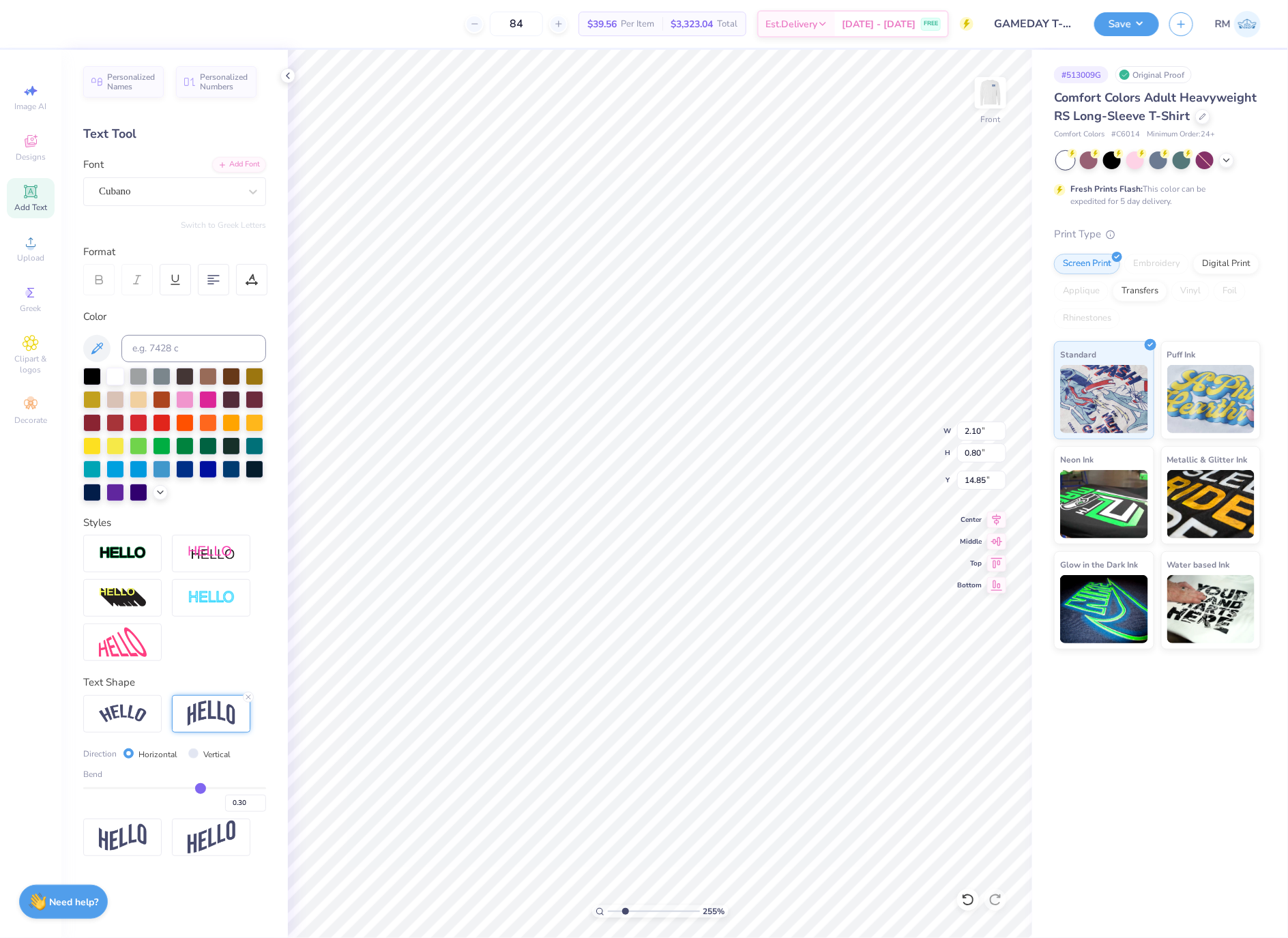
type input "0.62"
type input "14.94"
type input "0.27"
type input "0.24"
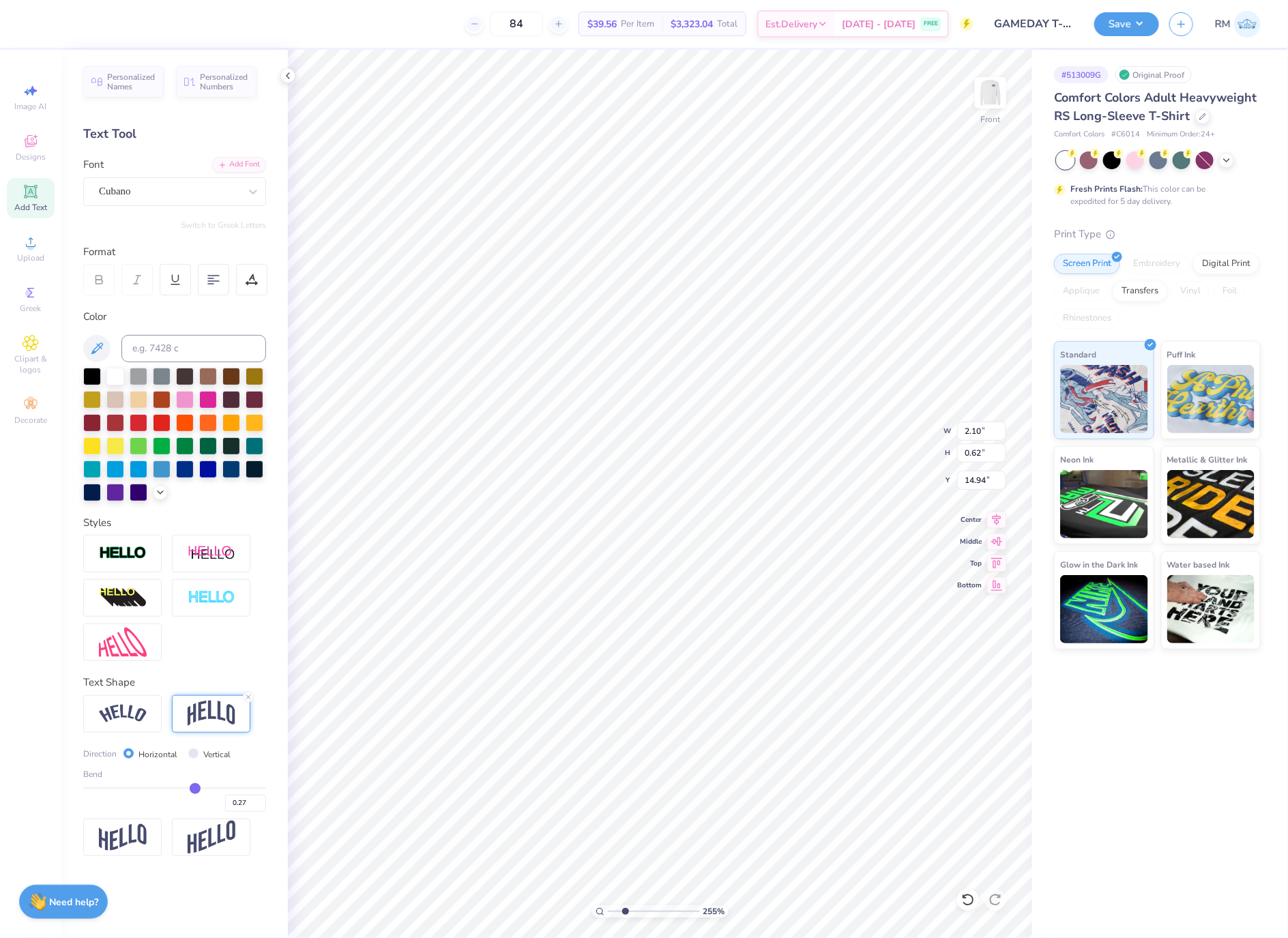
type input "0.24"
type input "0.21"
type input "0.18"
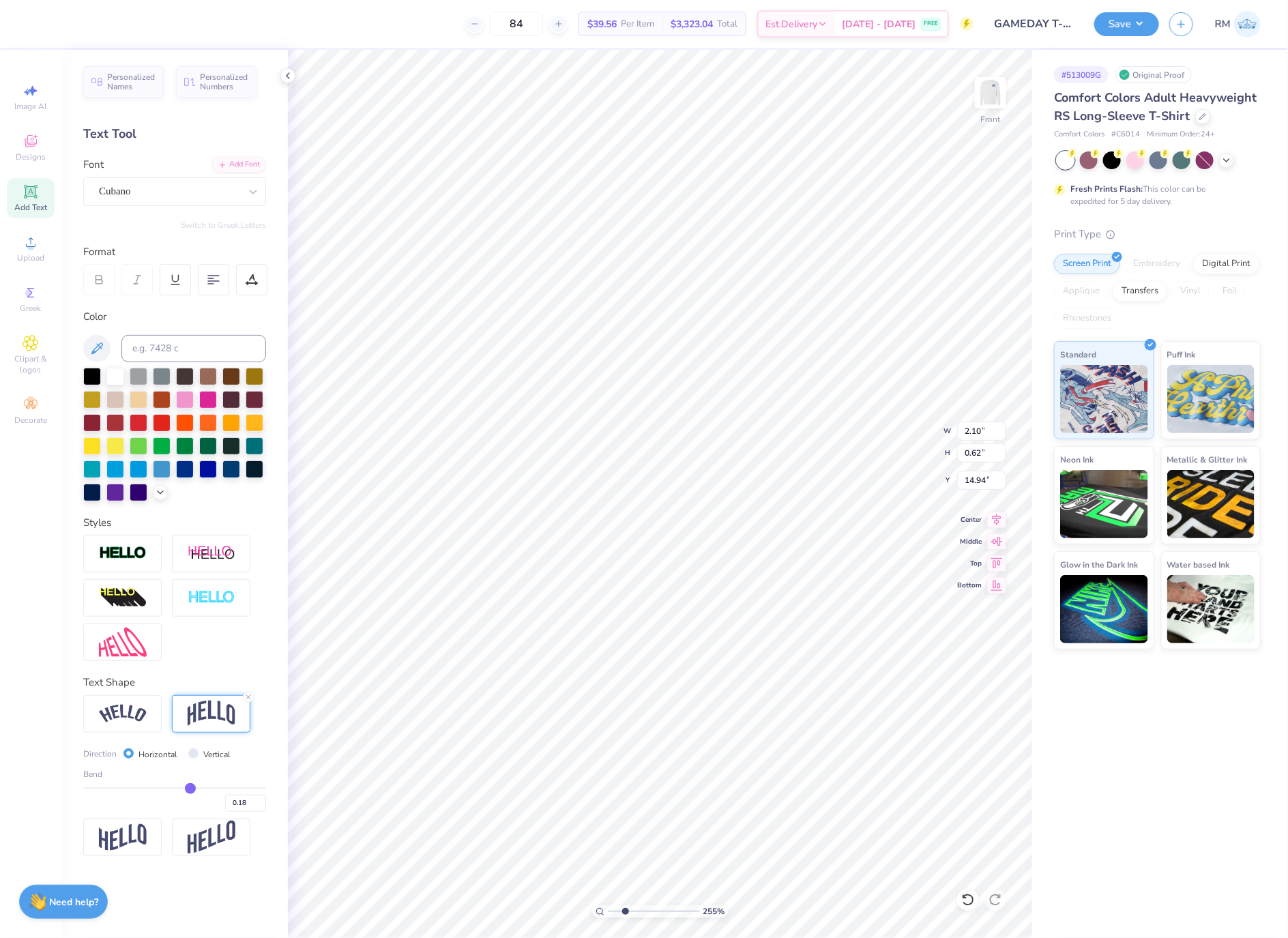
type input "0.15"
type input "0.11"
type input "0.09"
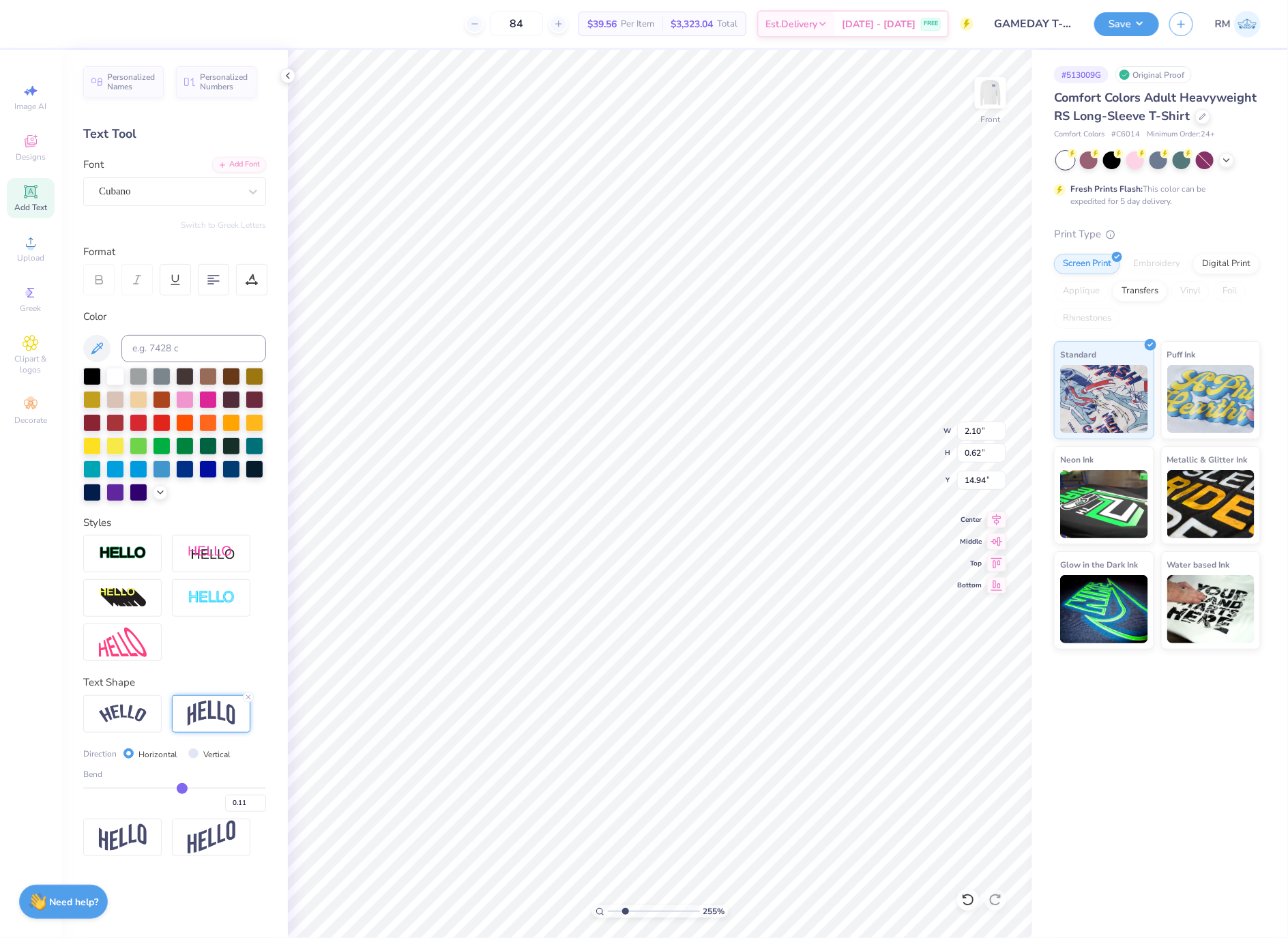
type input "0.09"
type input "0.05"
type input "0.04"
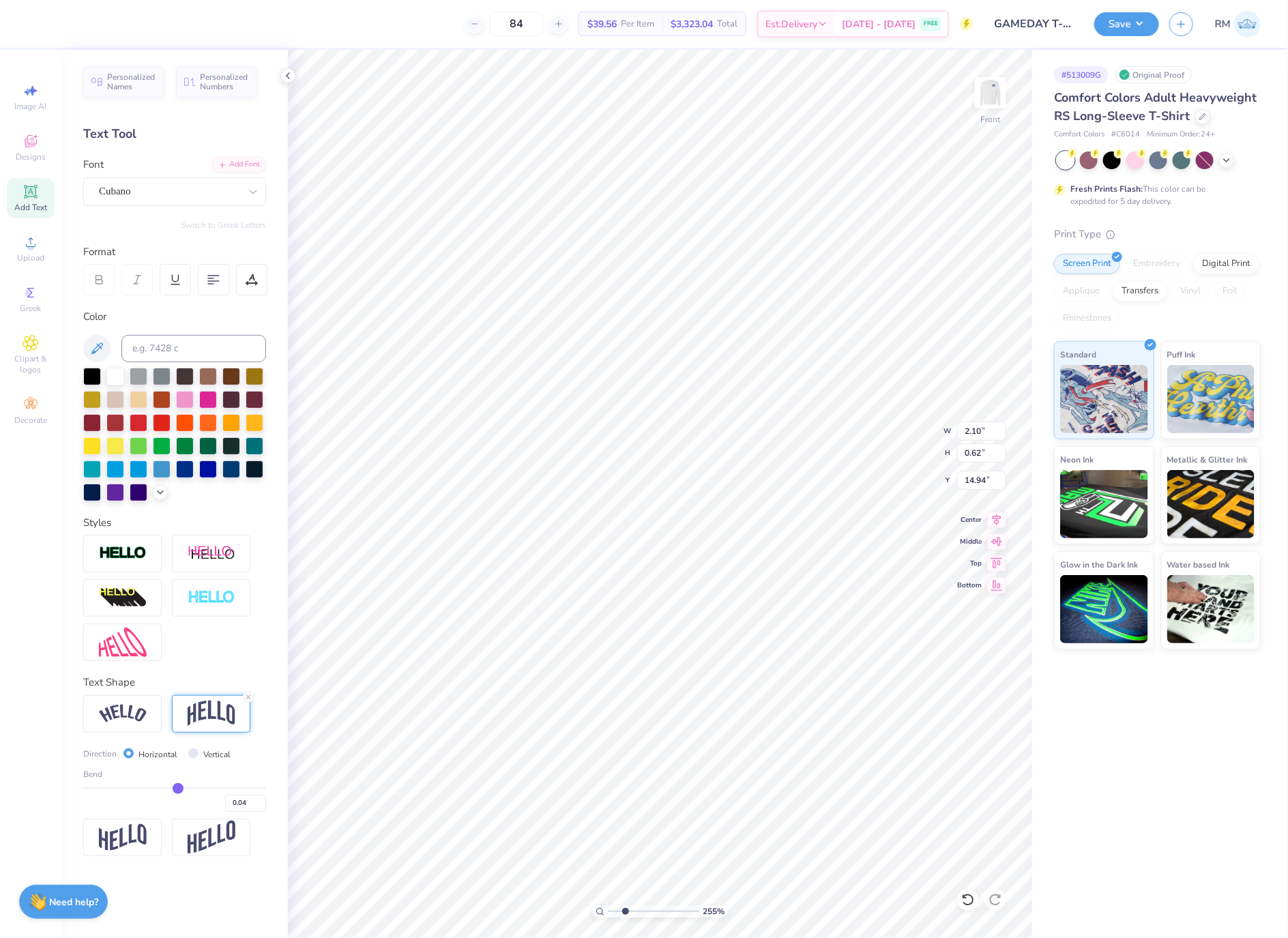
type input "0.03"
type input "-0.01"
type input "-0.03"
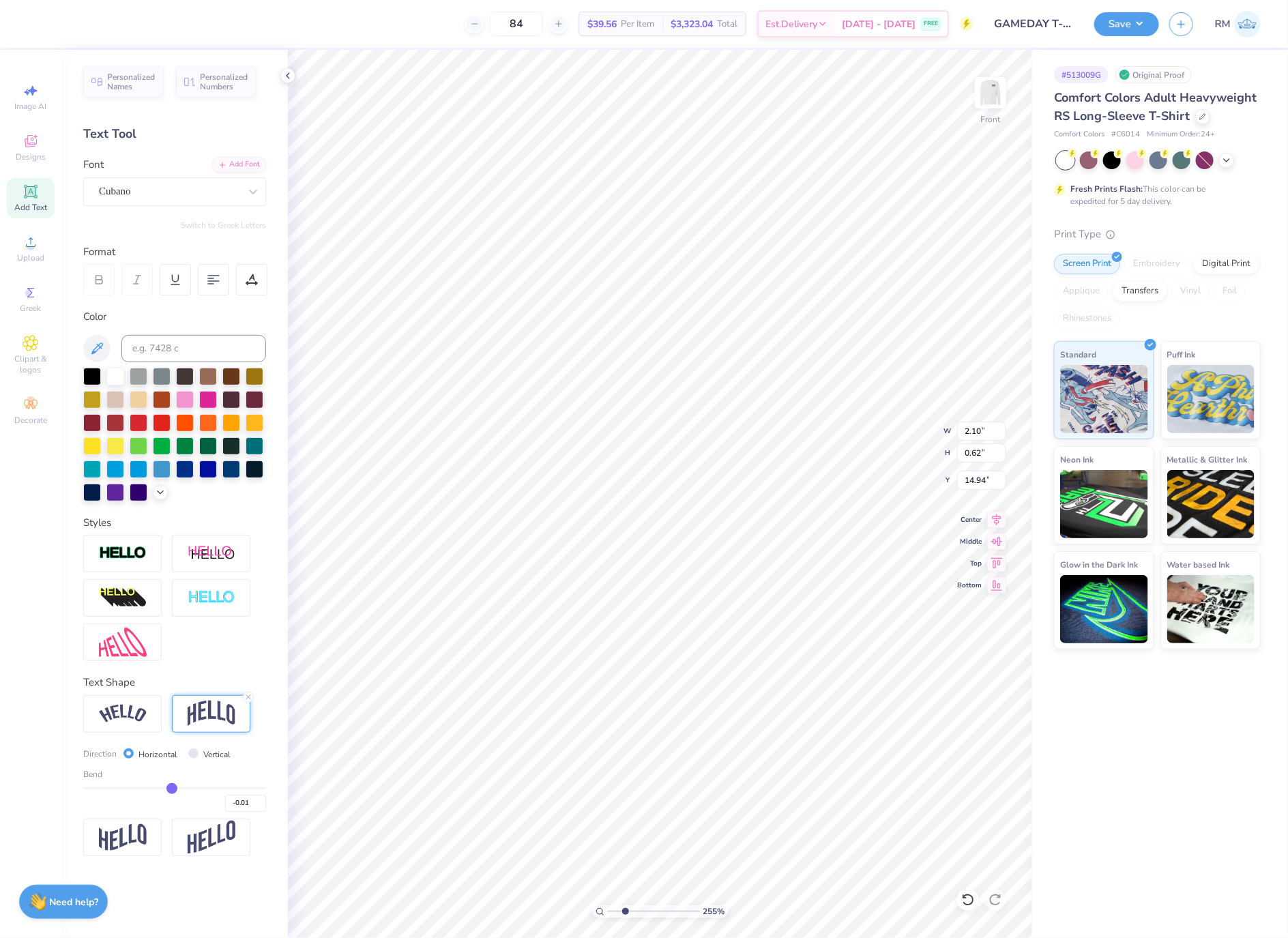
type input "-0.03"
type input "-0.07"
type input "-0.1"
type input "-0.10"
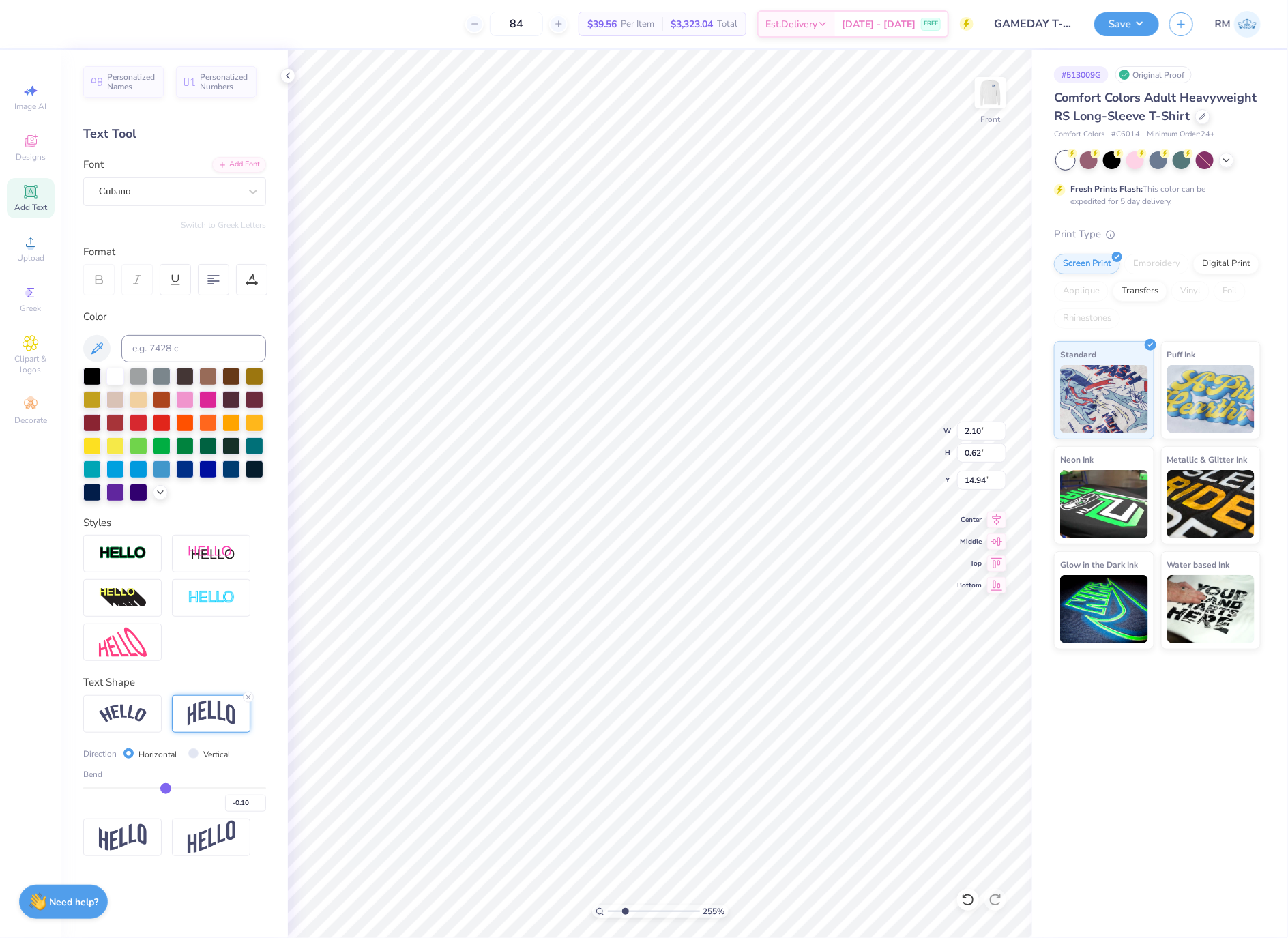
type input "-0.13"
type input "-0.16"
type input "-0.19"
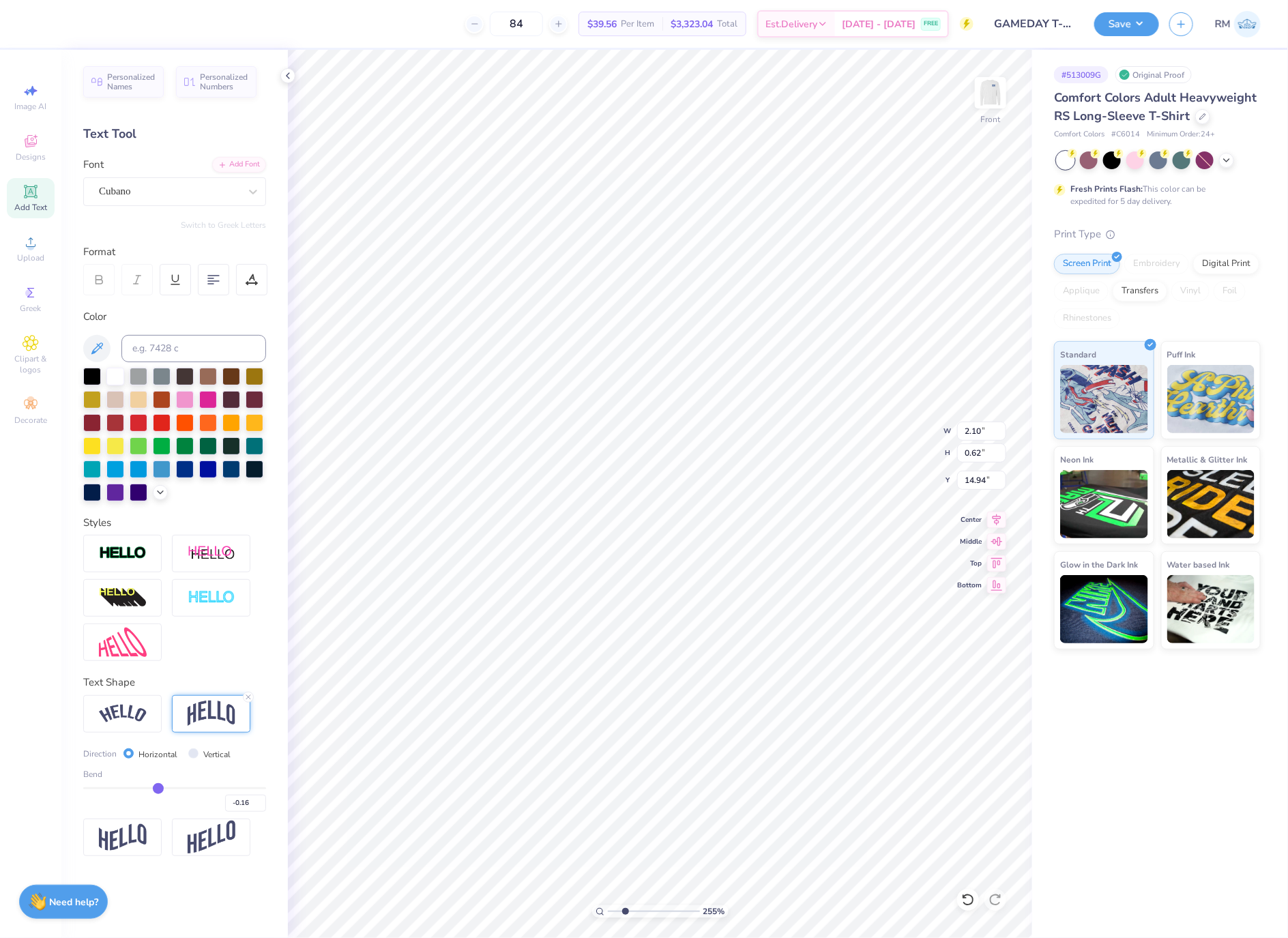
type input "-0.19"
type input "-0.22"
type input "-0.23"
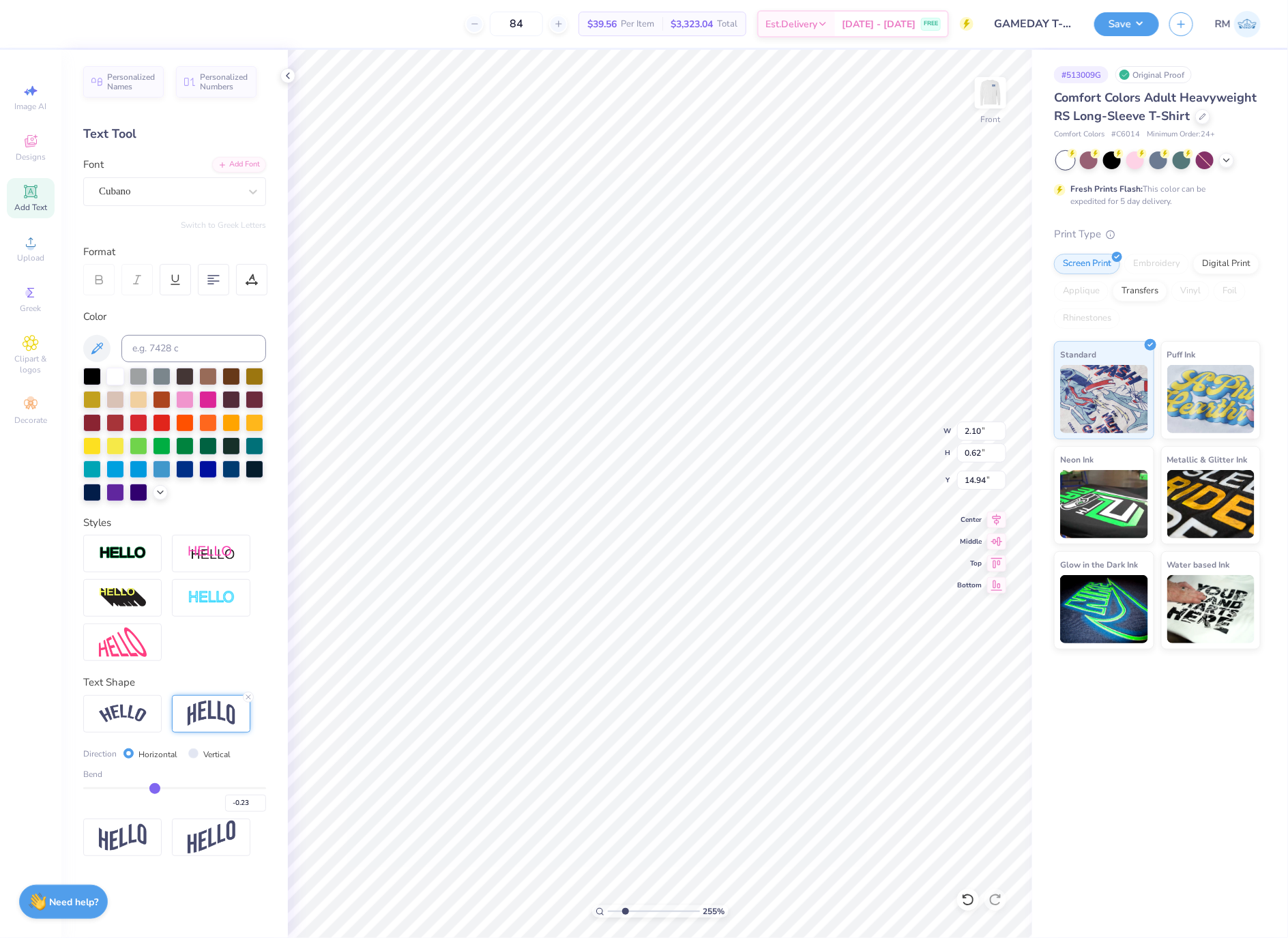
type input "-0.27"
type input "-0.28"
type input "-0.29"
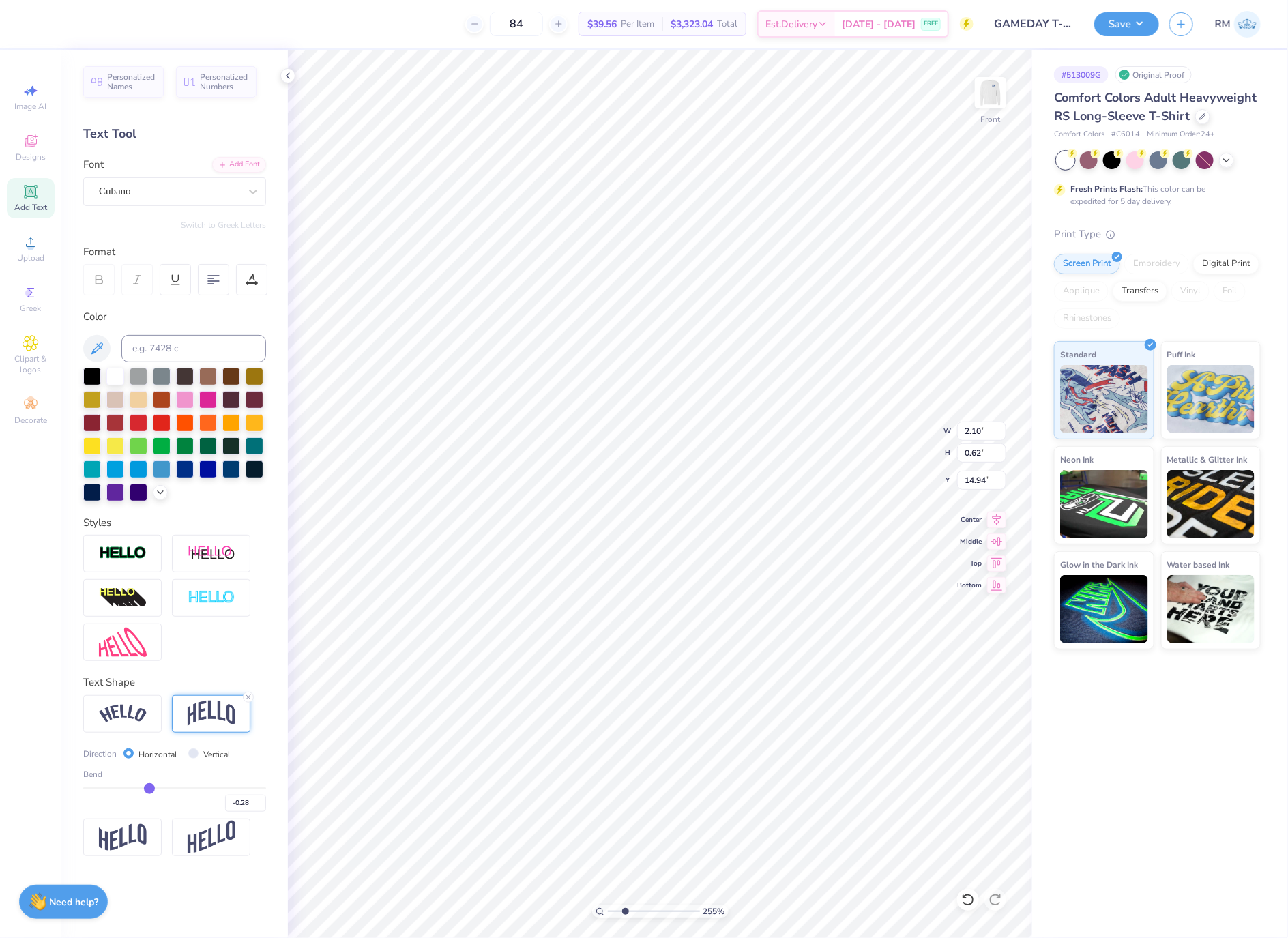
type input "-0.29"
type input "-0.31"
type input "-0.33"
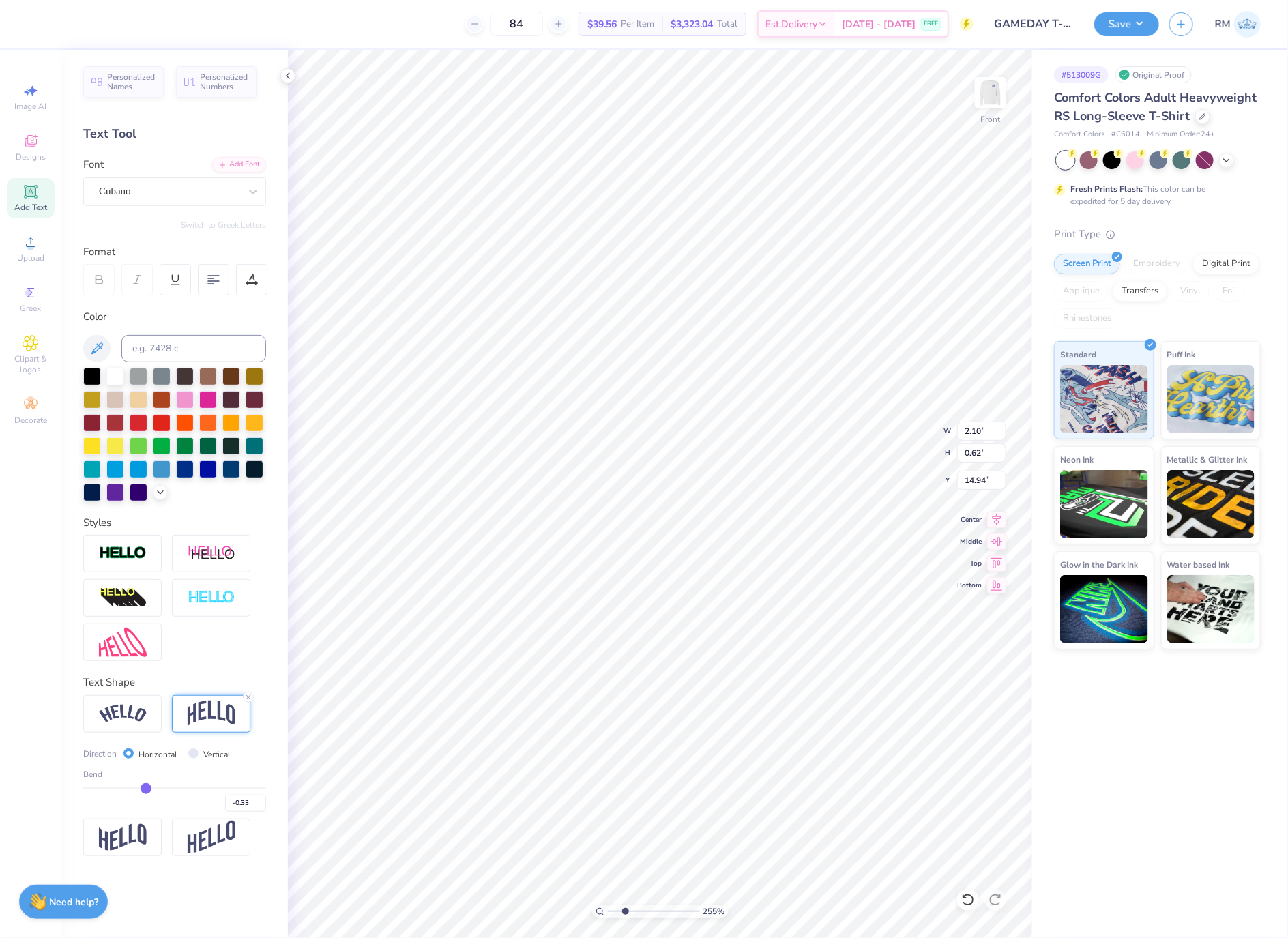
type input "-0.34"
type input "-0.35"
type input "-0.38"
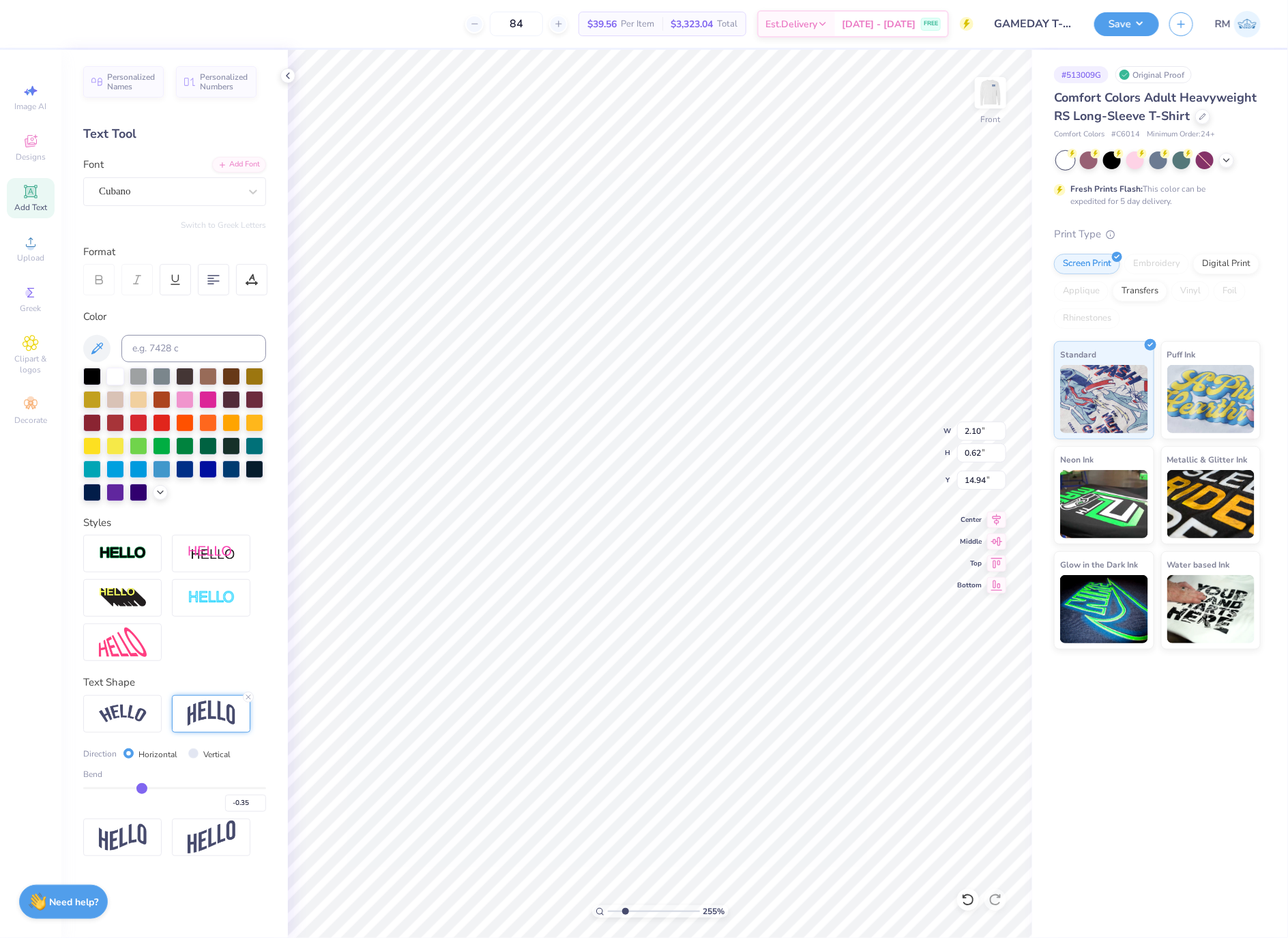
type input "-0.38"
type input "-0.39"
type input "-0.4"
type input "-0.40"
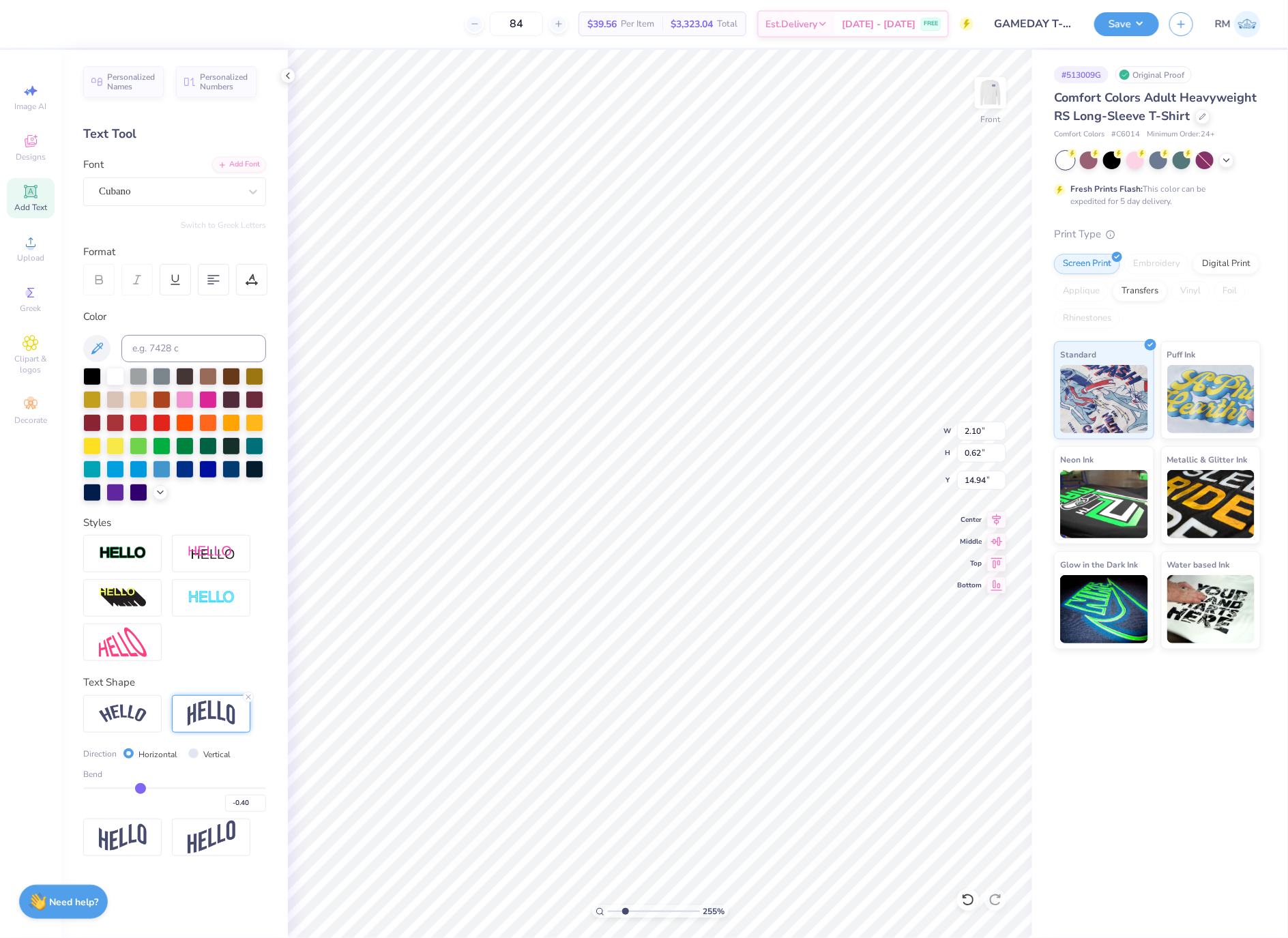
type input "-0.41"
drag, startPoint x: 201, startPoint y: 794, endPoint x: 139, endPoint y: 794, distance: 62.0
type input "-0.41"
click at [139, 789] on input "range" at bounding box center [175, 788] width 183 height 2
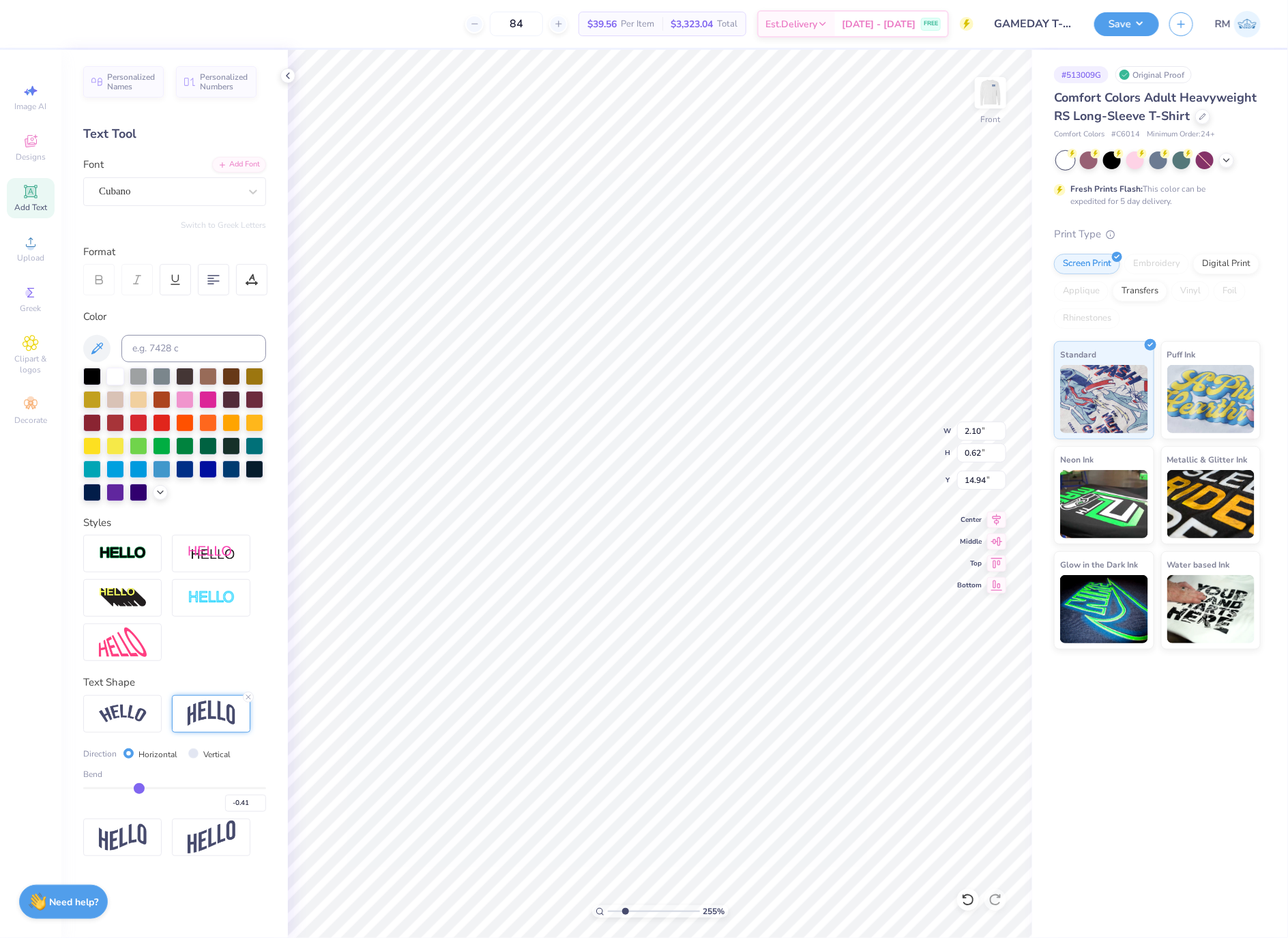
type input "0.72"
type input "14.89"
type input "-0.4"
type input "-0.40"
type input "-0.39"
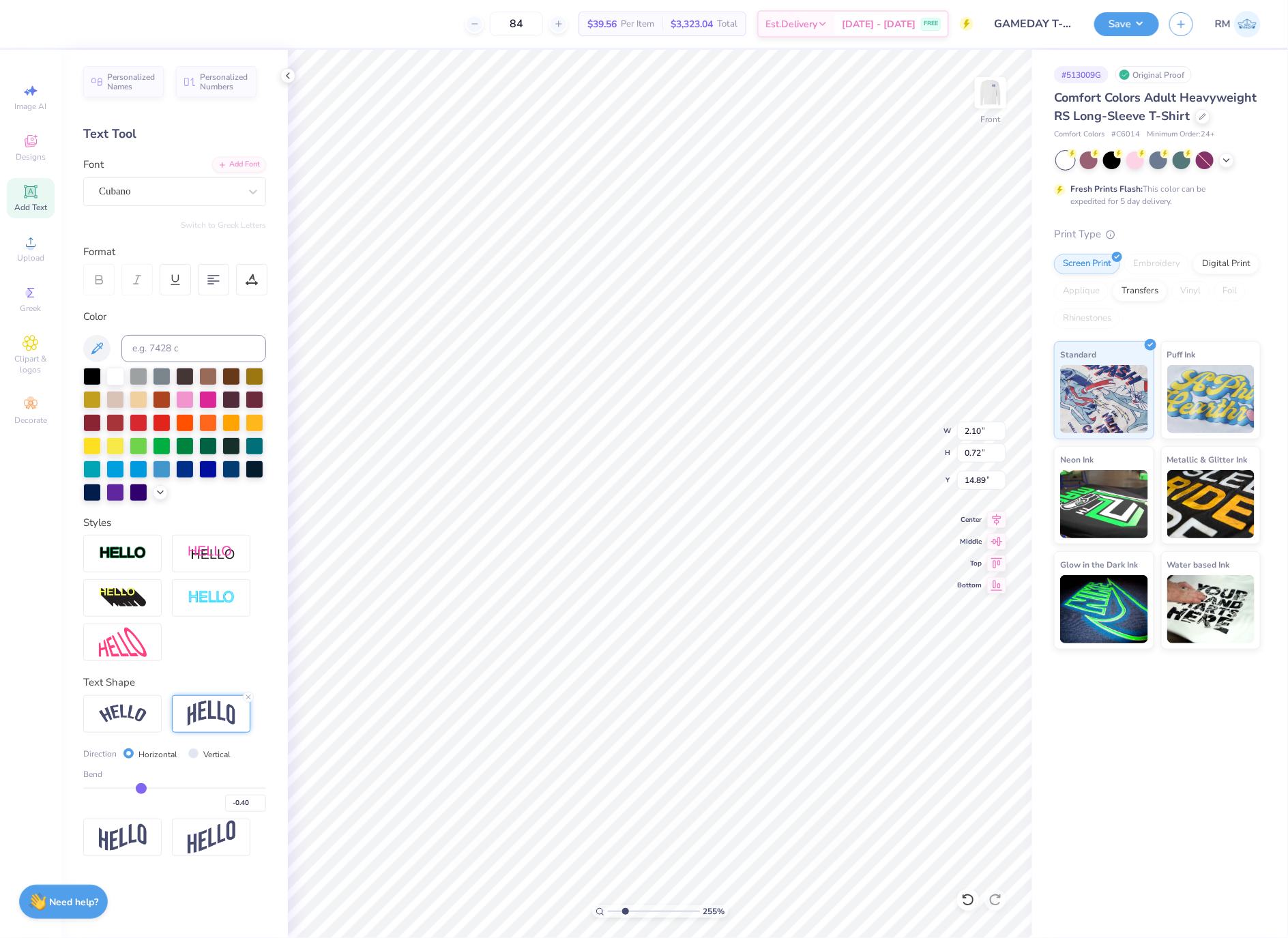
type input "-0.39"
type input "-0.37"
type input "-0.35"
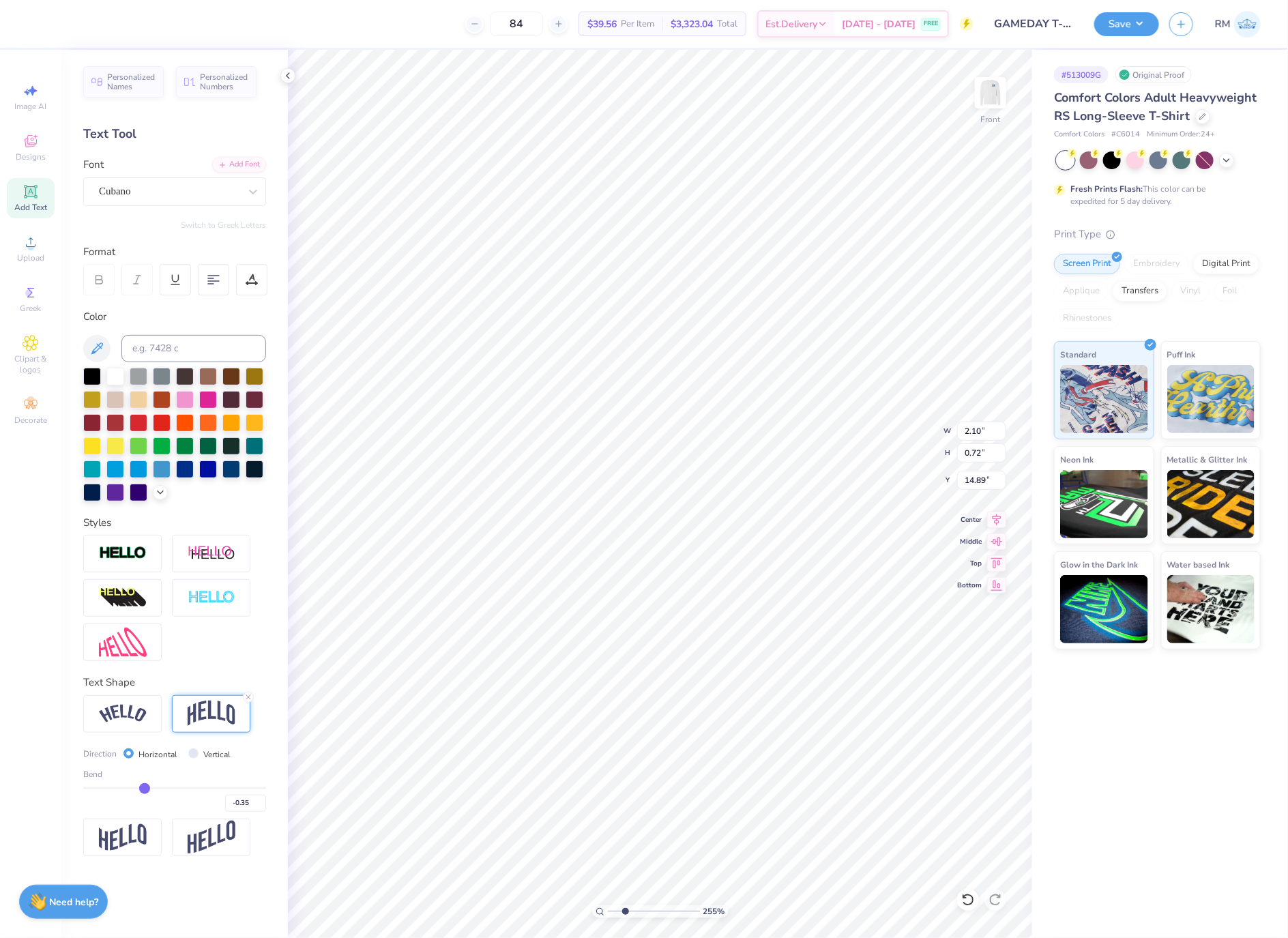
type input "-0.34"
type input "-0.32"
type input "-0.31"
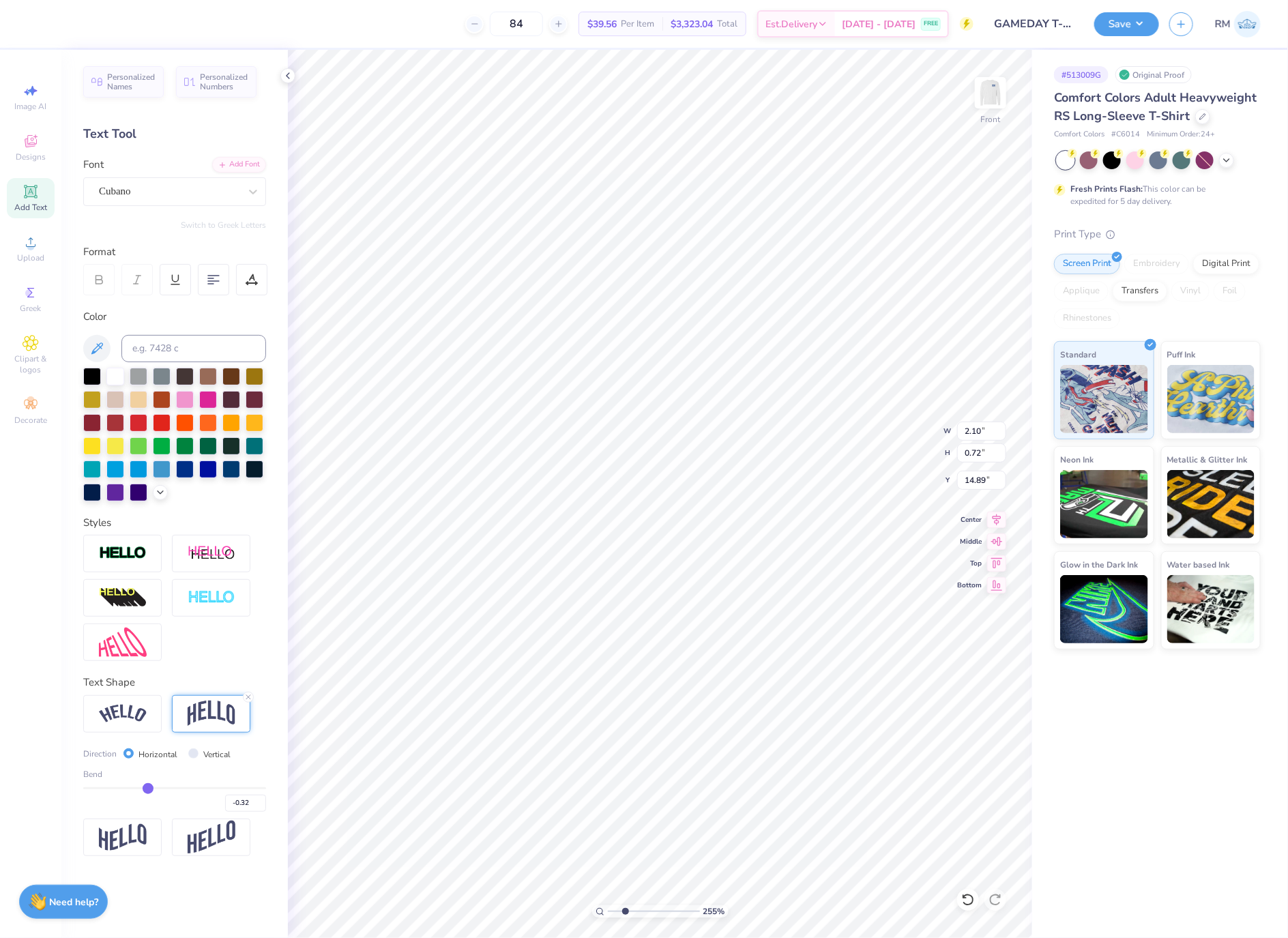
type input "-0.31"
type input "-0.29"
type input "-0.28"
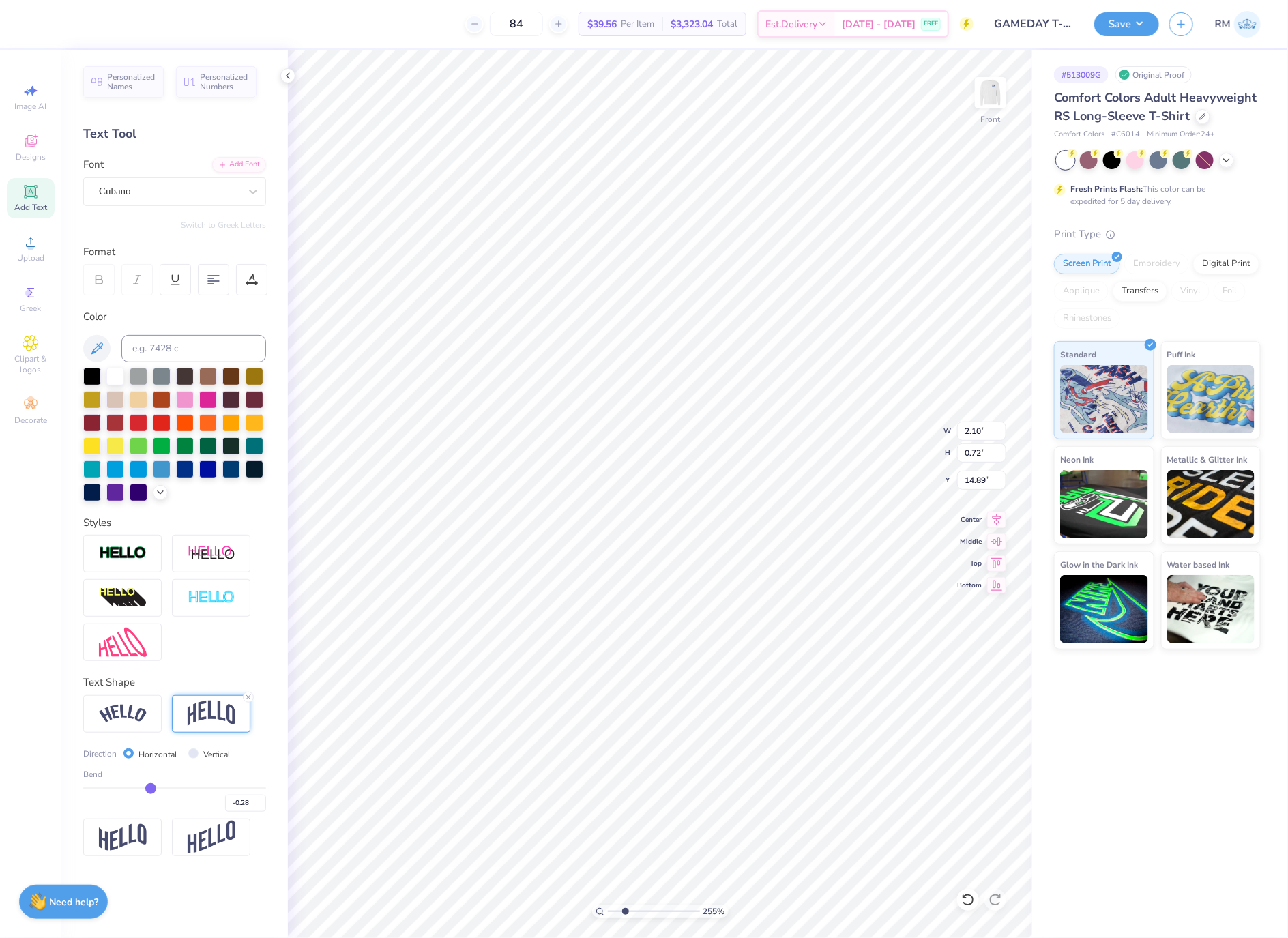
type input "-0.26"
type input "-0.25"
type input "-0.23"
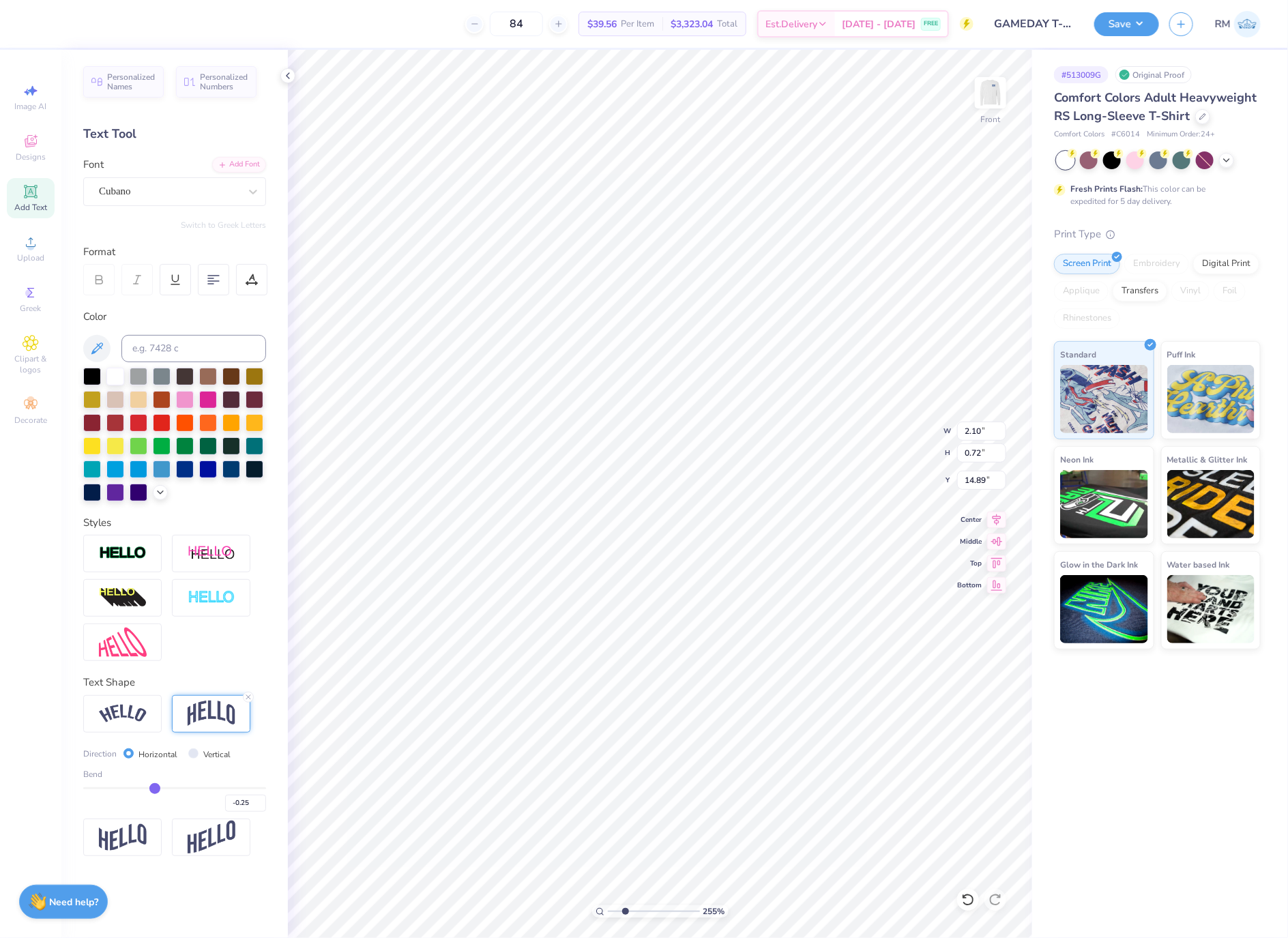
type input "-0.23"
type input "-0.21"
drag, startPoint x: 139, startPoint y: 794, endPoint x: 156, endPoint y: 794, distance: 17.0
type input "-0.21"
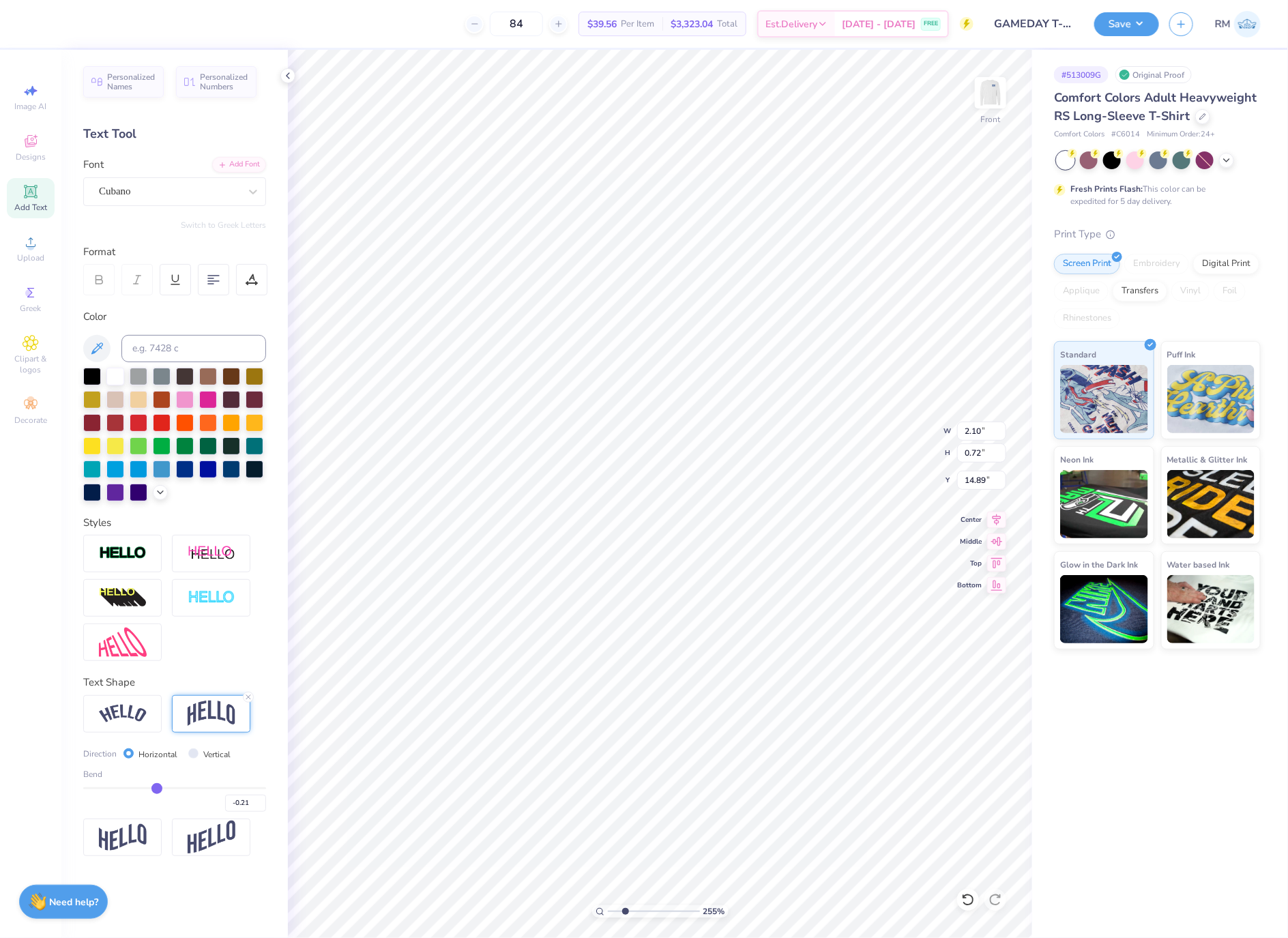
click at [156, 789] on input "range" at bounding box center [175, 788] width 183 height 2
type input "0.55"
type input "14.98"
type input "-0.2"
type input "-0.20"
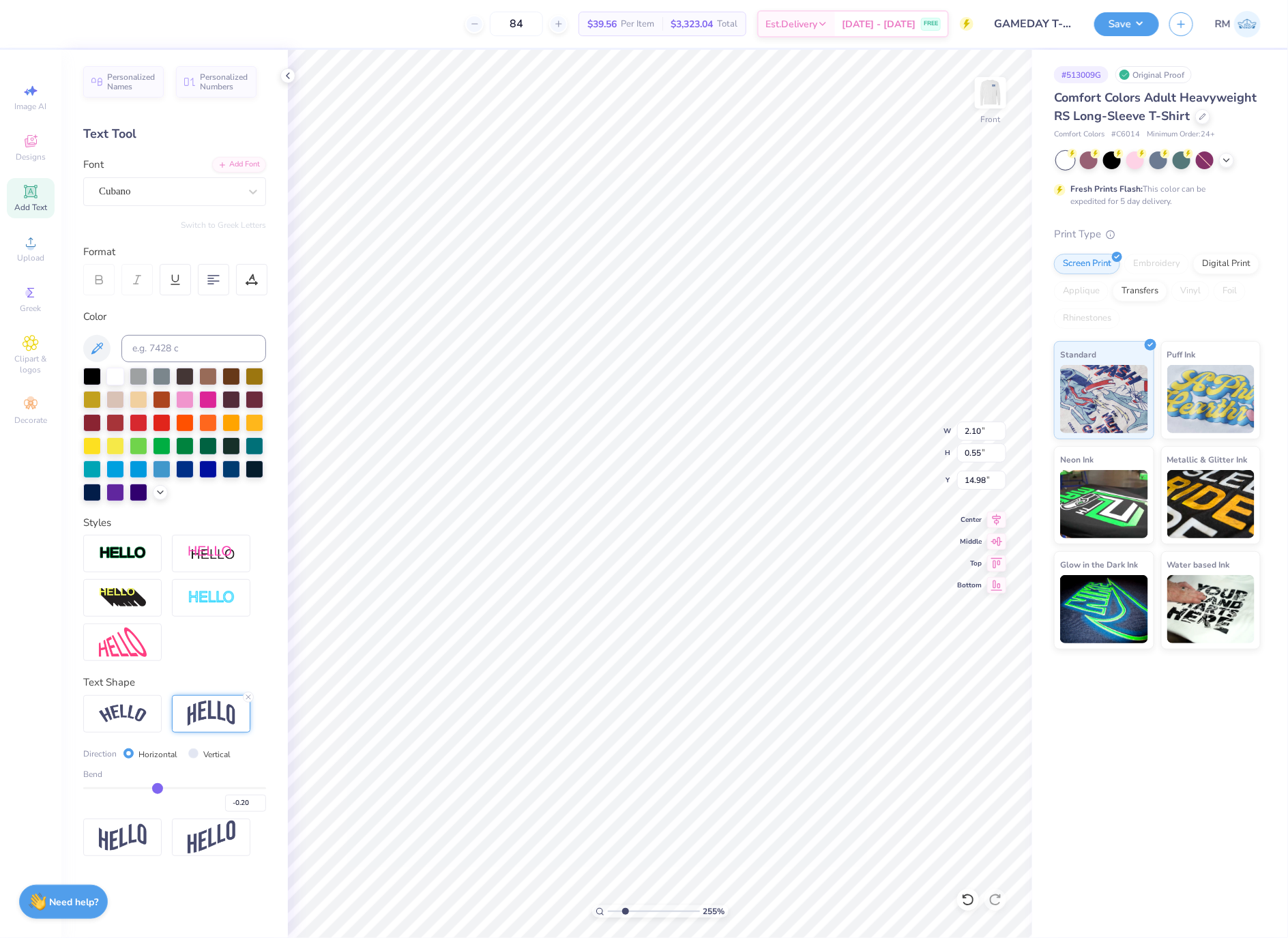
type input "-0.19"
type input "-0.17"
type input "-0.15"
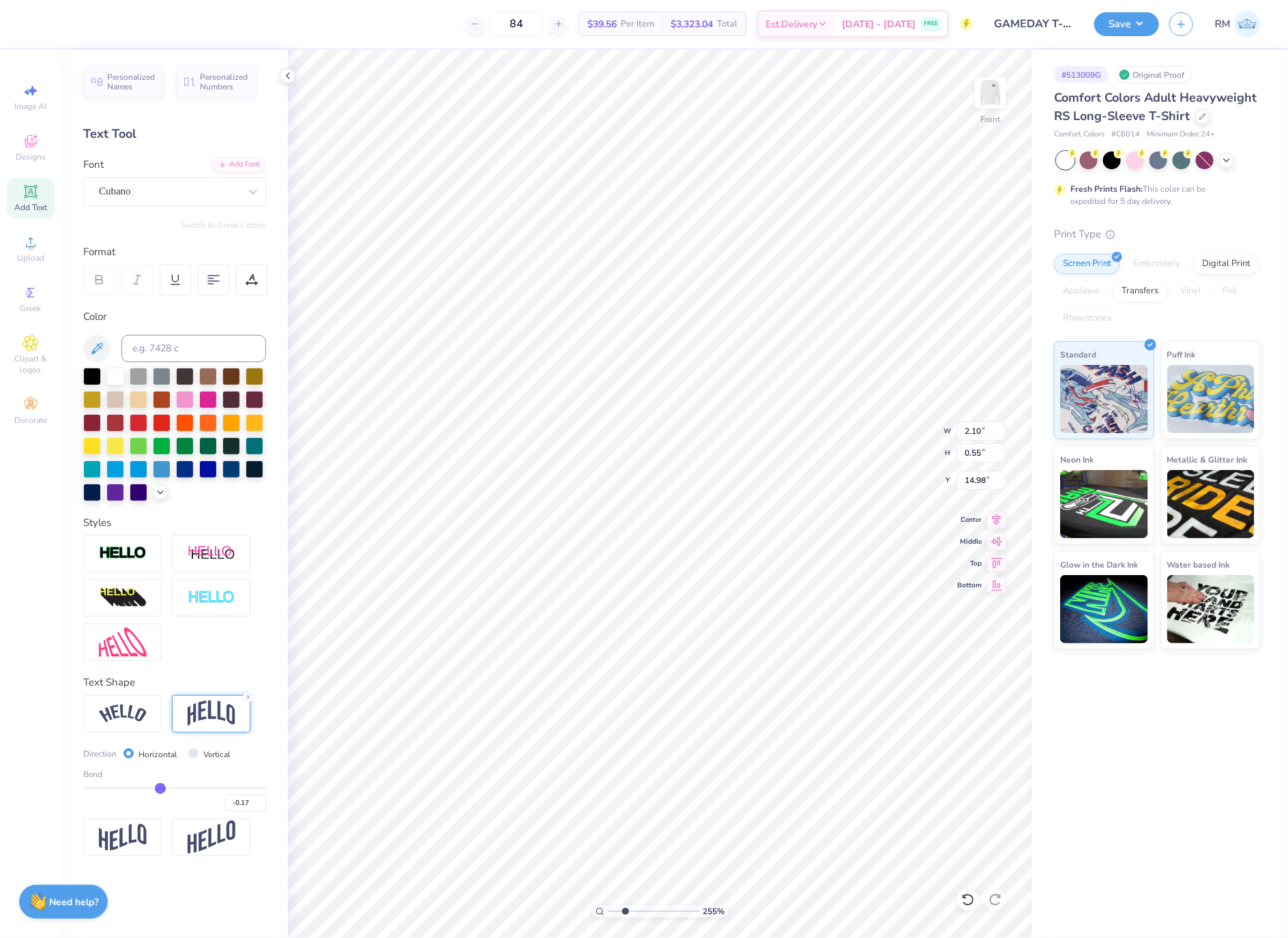
type input "-0.15"
type input "-0.14"
click at [163, 789] on input "range" at bounding box center [175, 788] width 183 height 2
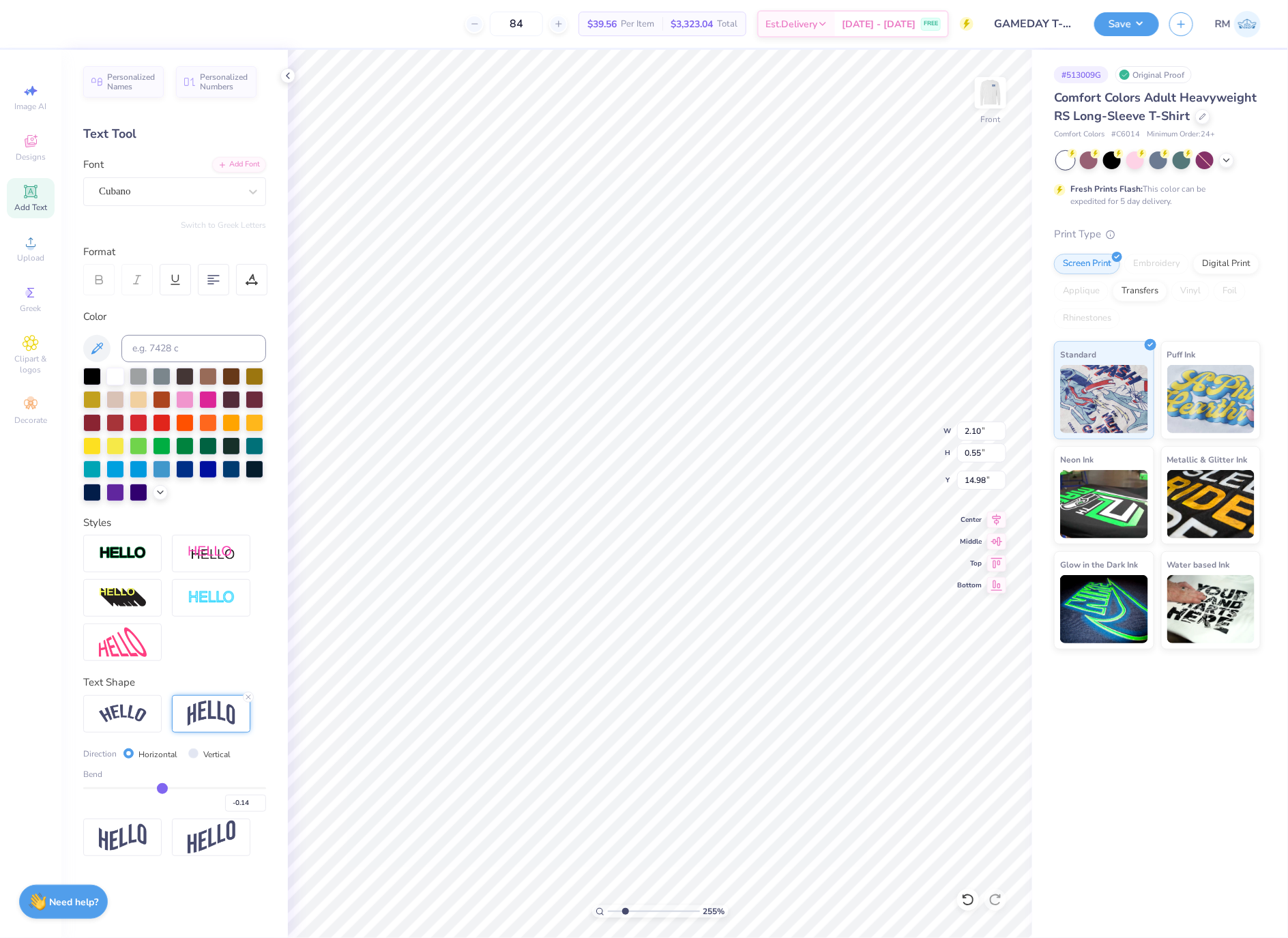
type input "0.49"
type input "15.01"
type input "14.54"
type input "17.41"
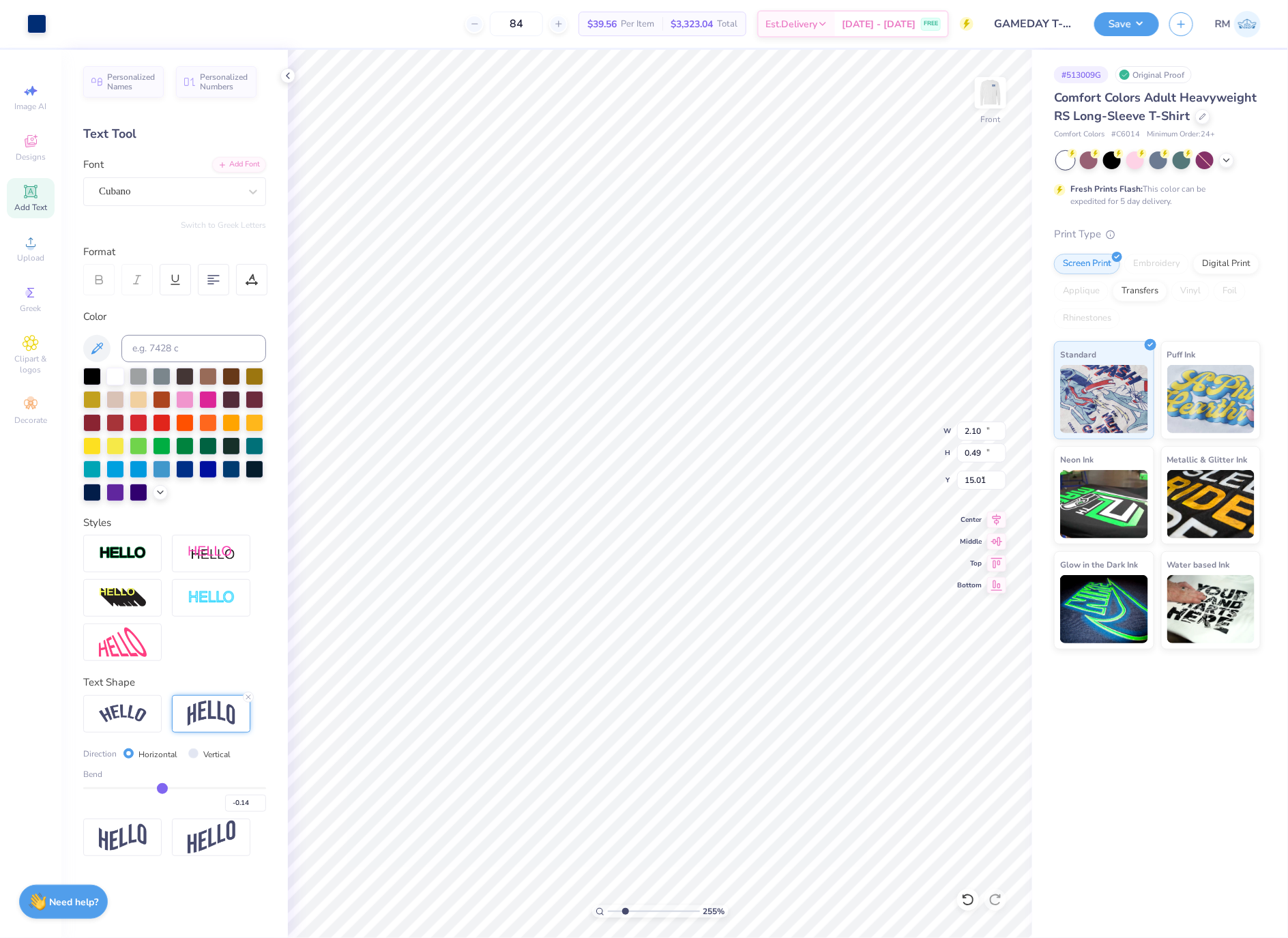
type input "4.19"
type input "2.11"
type input "0.56"
type input "14.96"
type input "14.91"
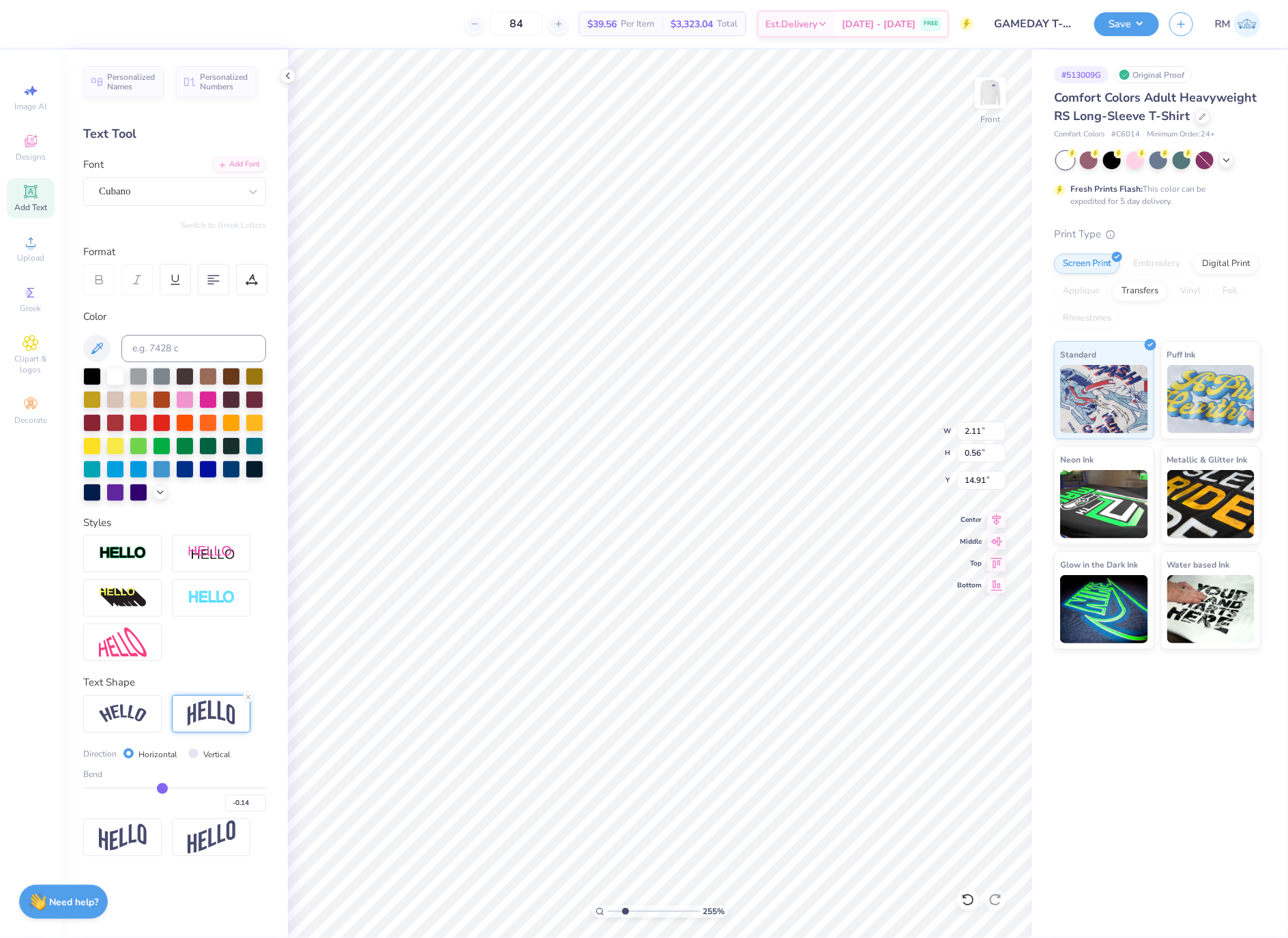
type input "14.54"
type input "17.41"
type input "4.19"
type input "2.11"
type input "0.56"
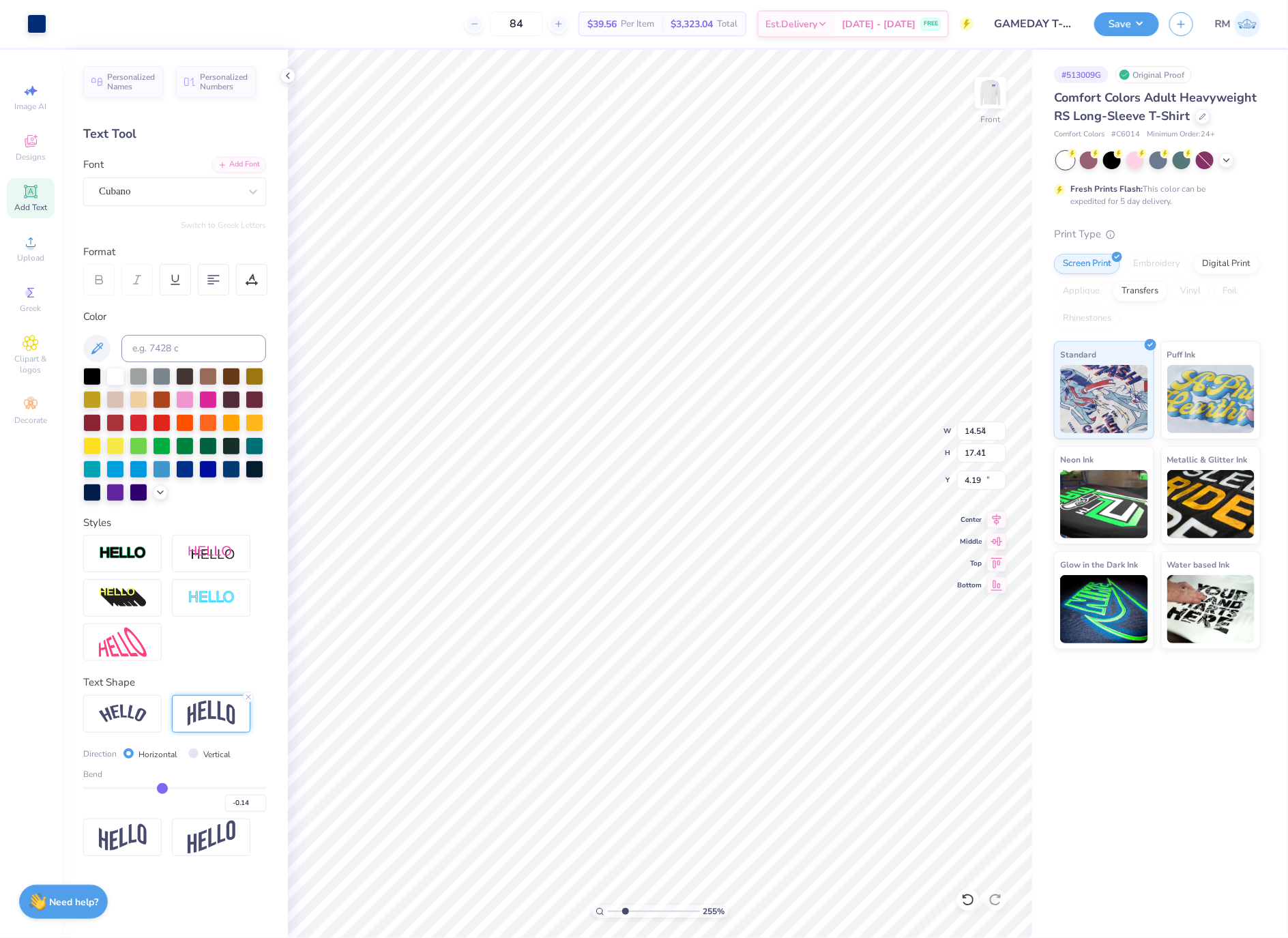
type input "14.91"
type input "2.12"
type input "0.59"
type input "14.89"
type input "2.43"
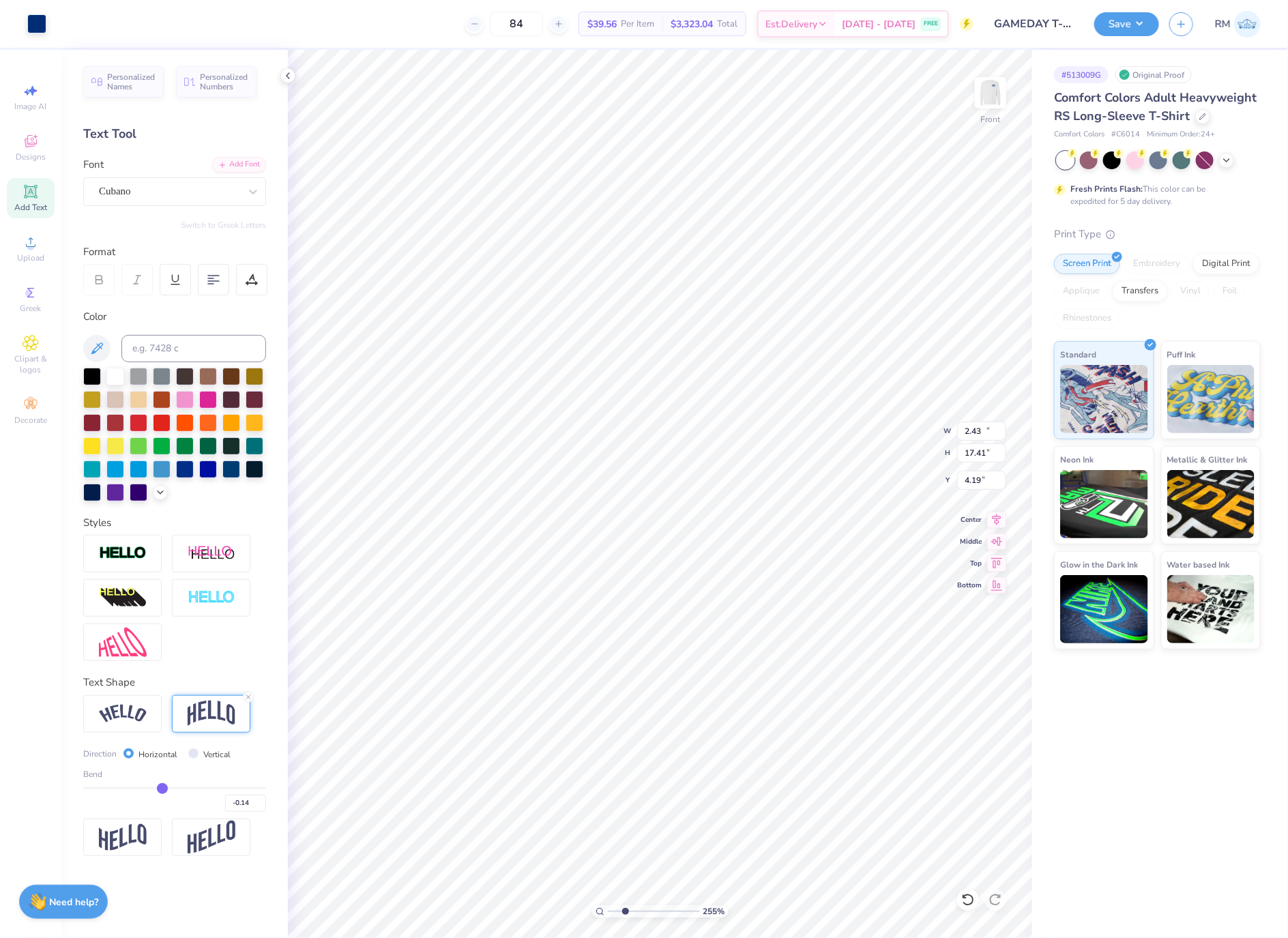
type input "0.46"
type input "20.50"
type input "0.98"
type input "19.98"
click at [220, 721] on img at bounding box center [211, 713] width 48 height 26
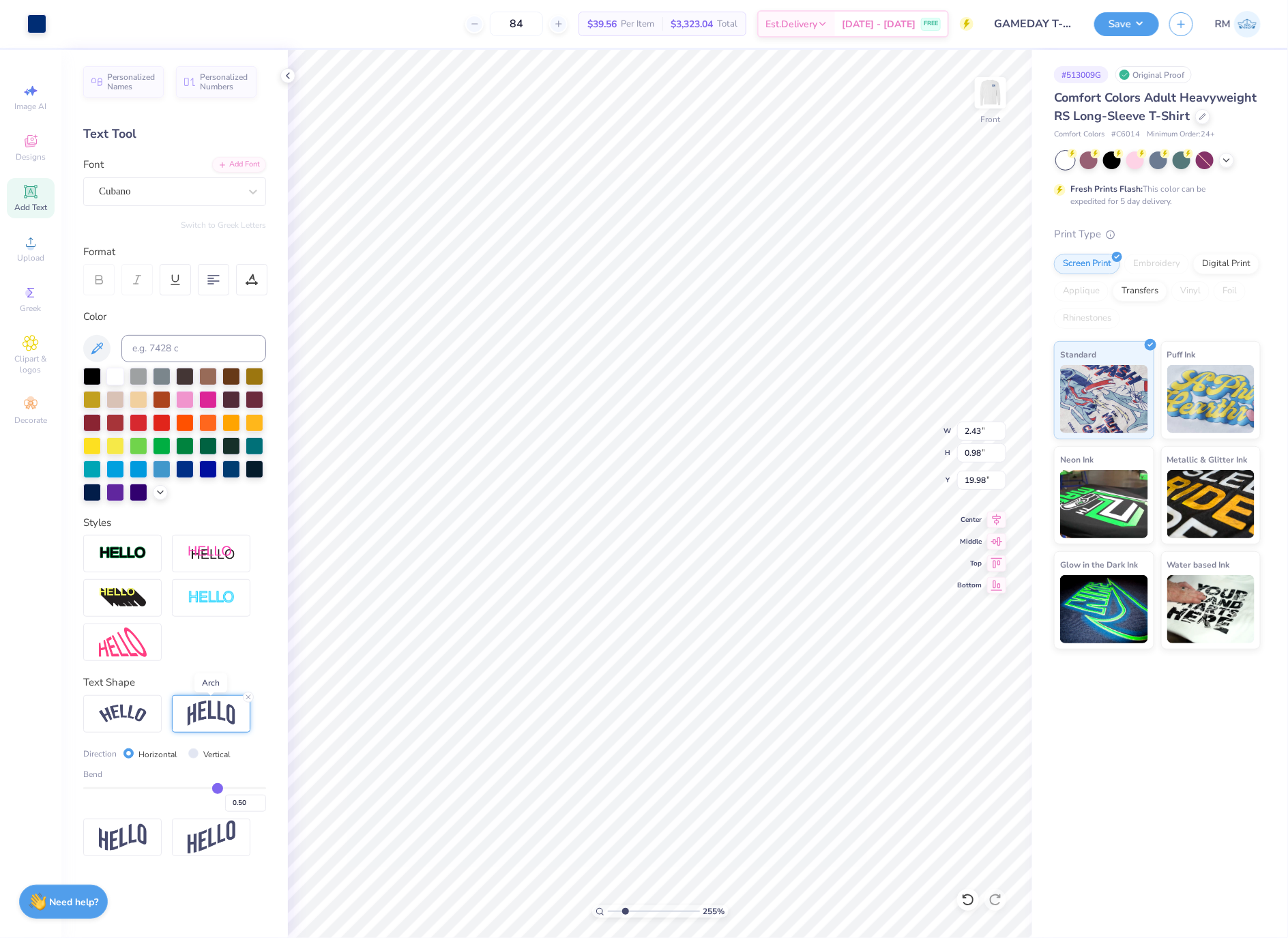
type input "1.21"
click at [154, 786] on div "Bend 0.50" at bounding box center [175, 789] width 183 height 44
type input "-0.28"
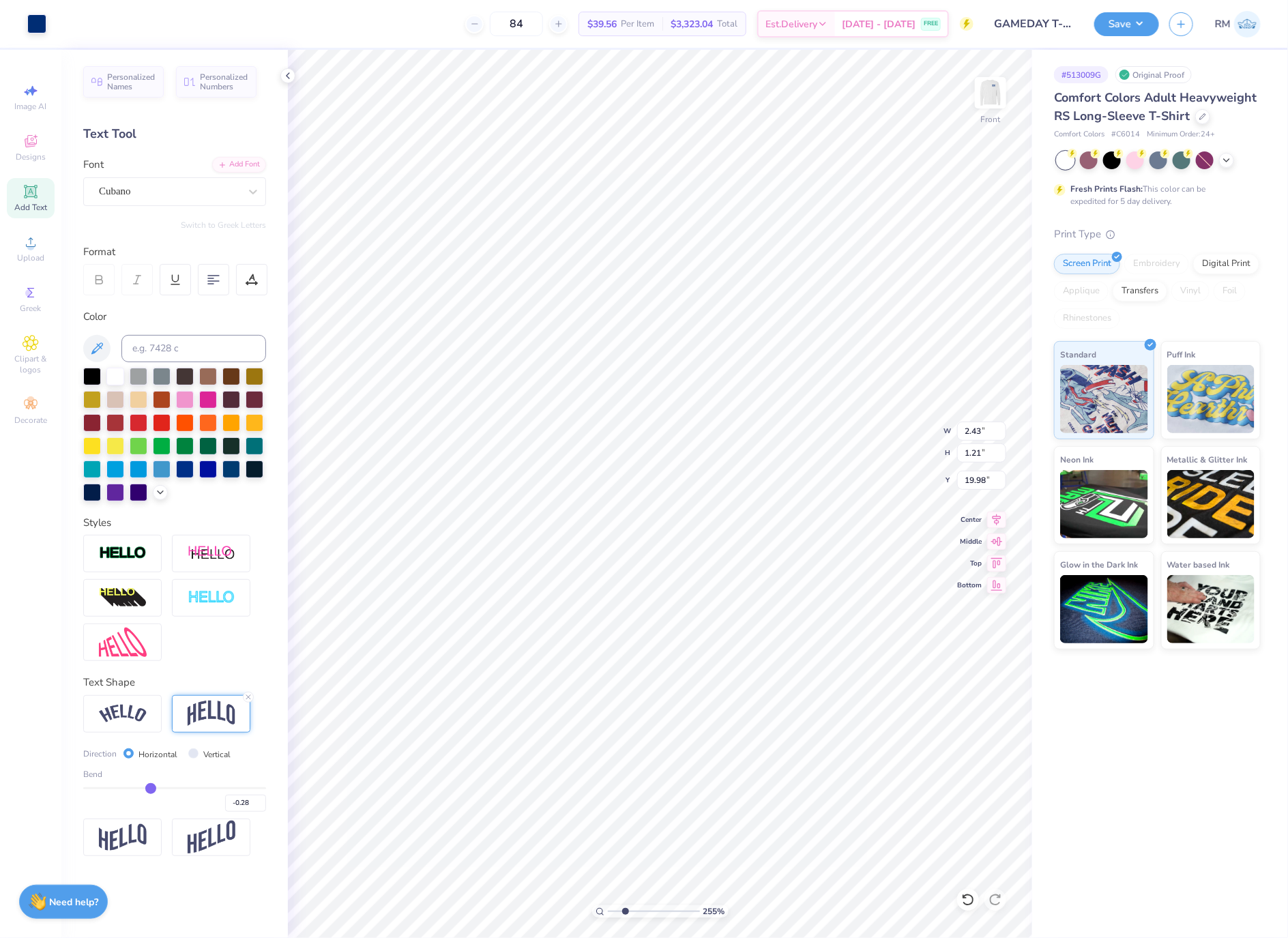
click at [150, 788] on input "range" at bounding box center [175, 788] width 183 height 2
type input "1.10"
type input "-0.26"
type input "-0.25"
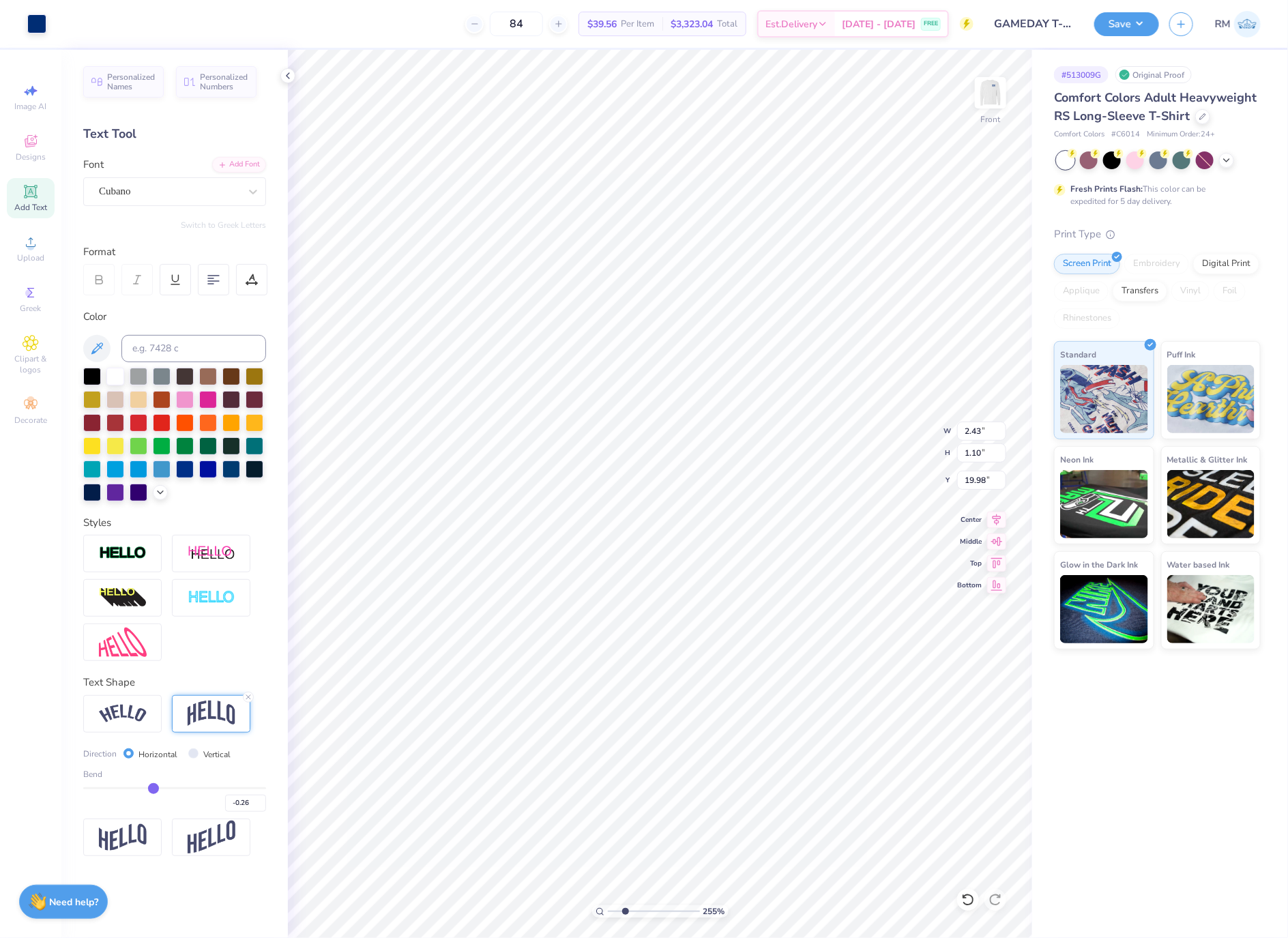
type input "-0.25"
type input "-0.23"
drag, startPoint x: 150, startPoint y: 788, endPoint x: 160, endPoint y: 792, distance: 10.8
click at [160, 789] on input "range" at bounding box center [175, 788] width 183 height 2
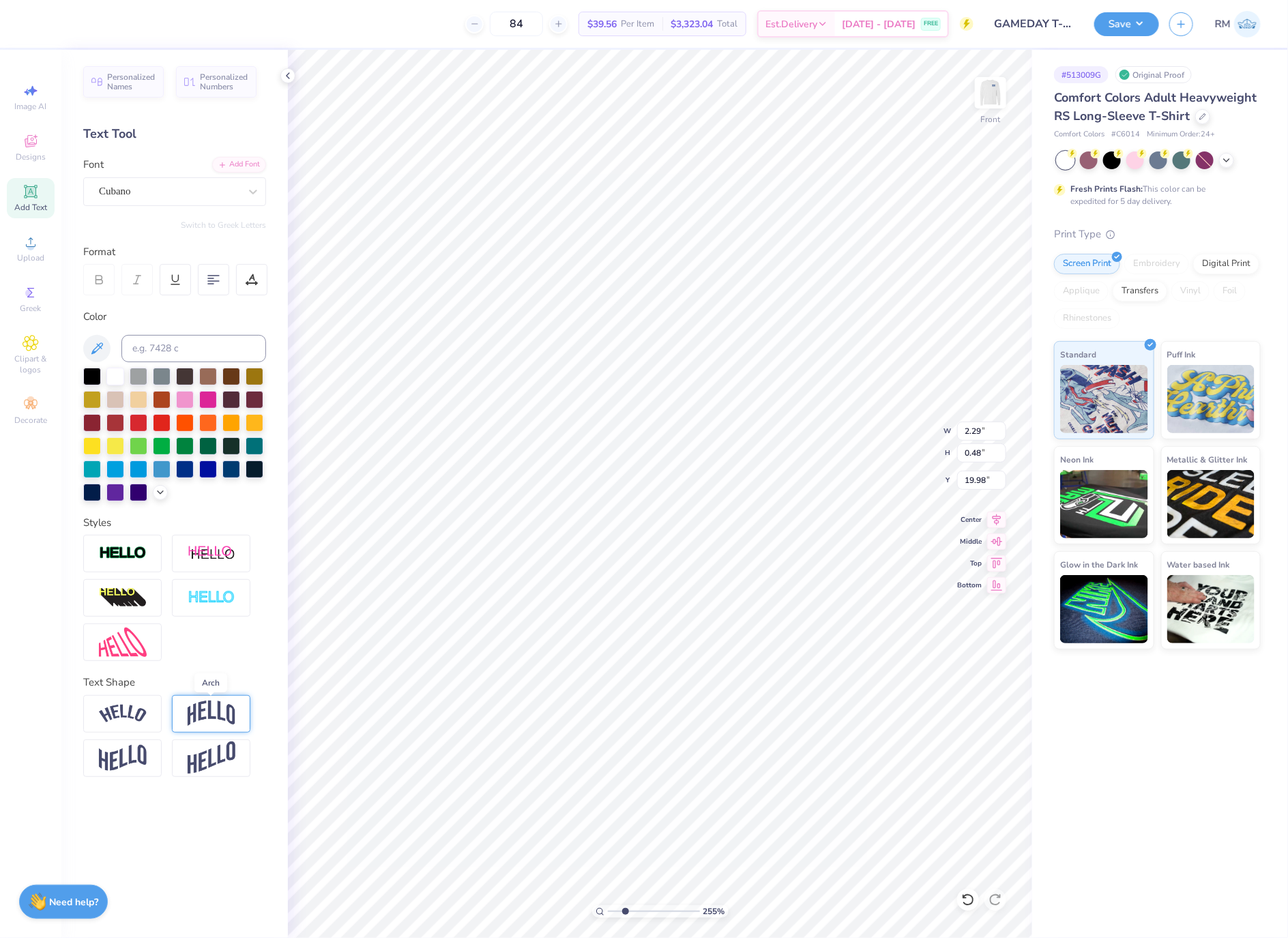
click at [227, 711] on img at bounding box center [211, 713] width 48 height 26
click at [166, 791] on div "0.50" at bounding box center [175, 799] width 183 height 24
click at [168, 788] on input "range" at bounding box center [175, 788] width 183 height 2
click at [164, 788] on input "range" at bounding box center [175, 788] width 183 height 2
drag, startPoint x: 611, startPoint y: 907, endPoint x: 490, endPoint y: 919, distance: 121.6
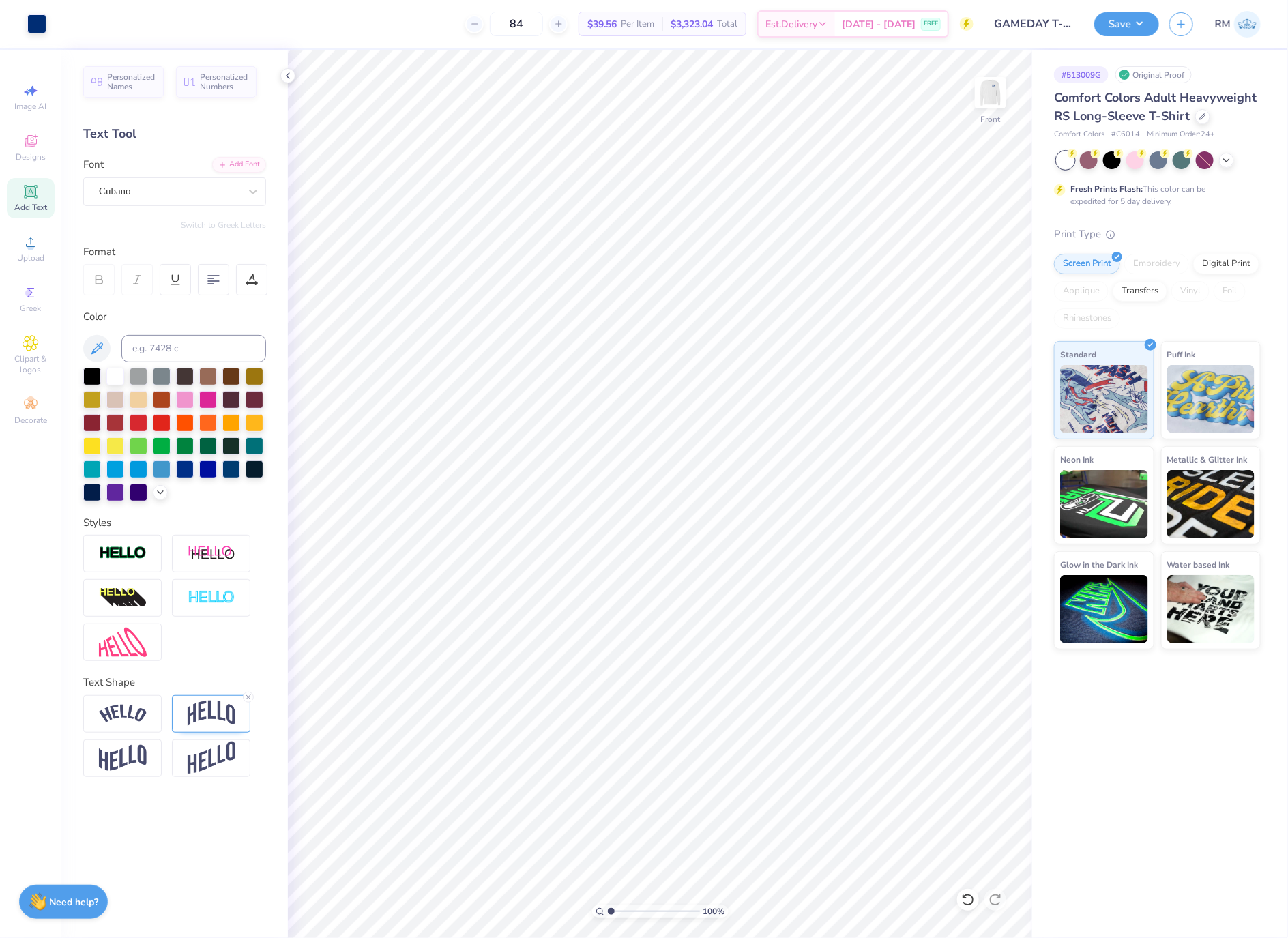
click at [608, 917] on input "range" at bounding box center [654, 911] width 92 height 12
click at [970, 448] on input "19.67" at bounding box center [981, 453] width 49 height 19
click at [975, 482] on input "6.51" at bounding box center [981, 480] width 49 height 19
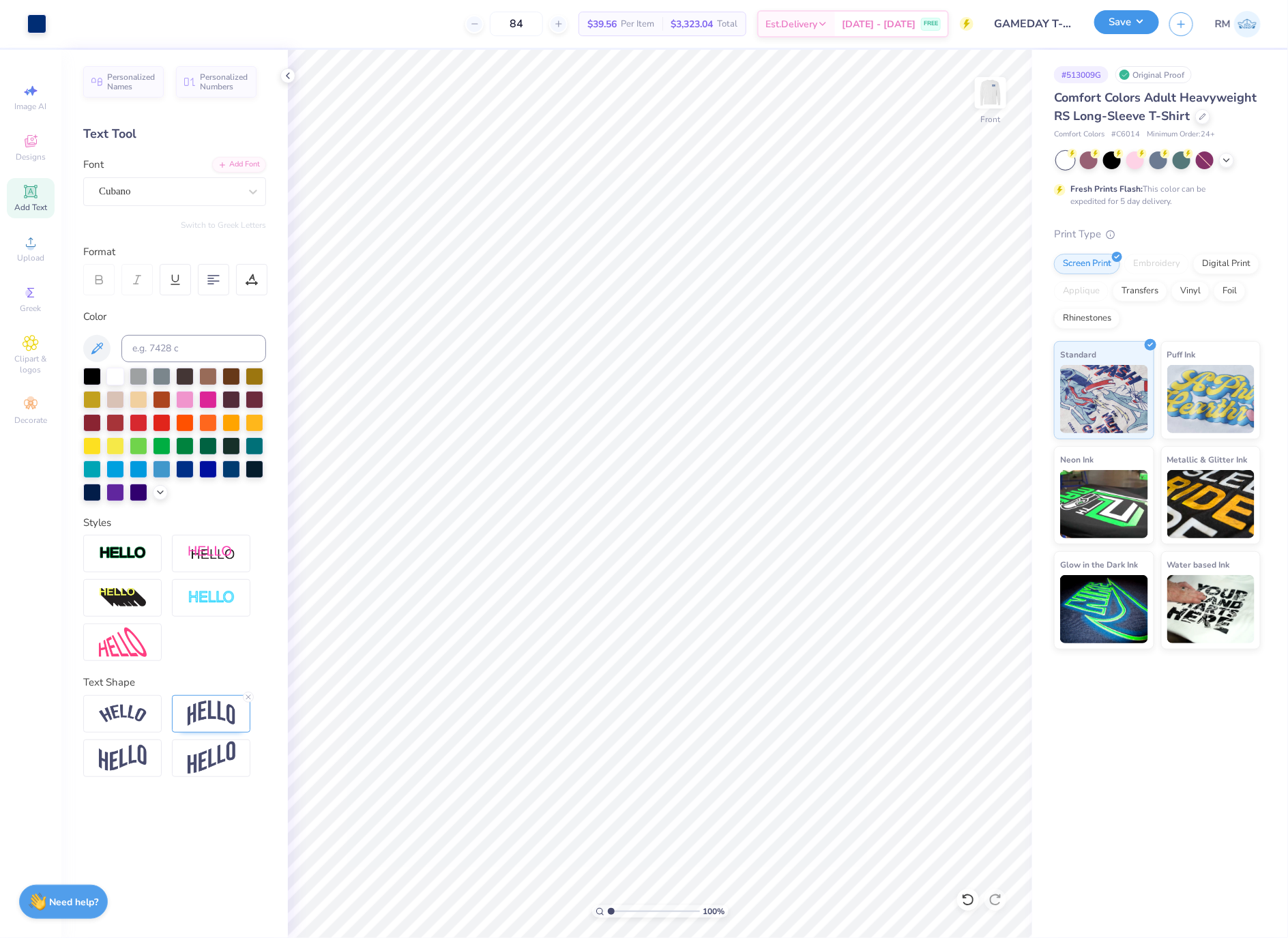
click at [1144, 23] on button "Save" at bounding box center [1127, 22] width 65 height 24
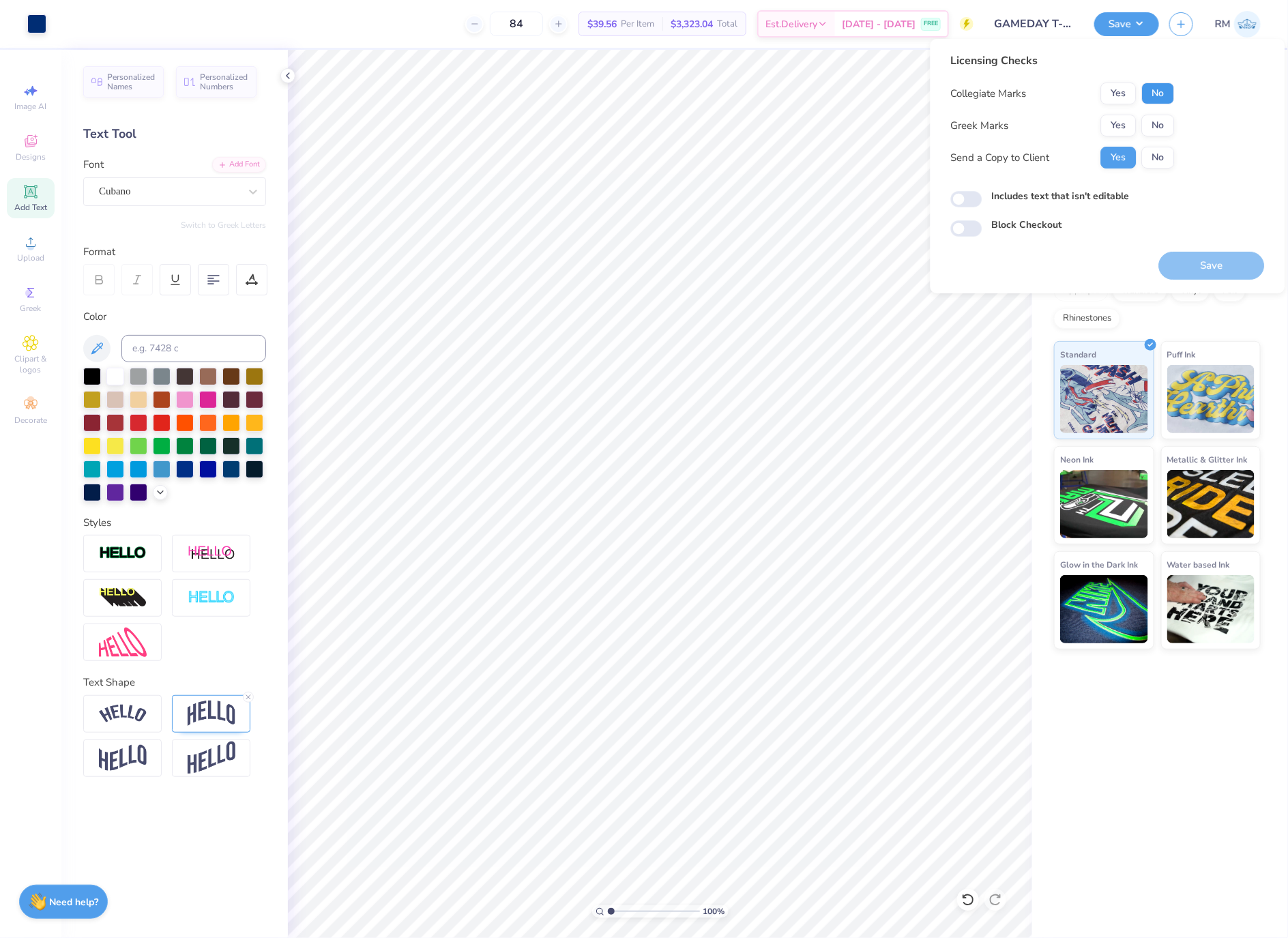
click at [1163, 97] on button "No" at bounding box center [1158, 93] width 33 height 22
click at [1122, 117] on button "Yes" at bounding box center [1118, 126] width 35 height 22
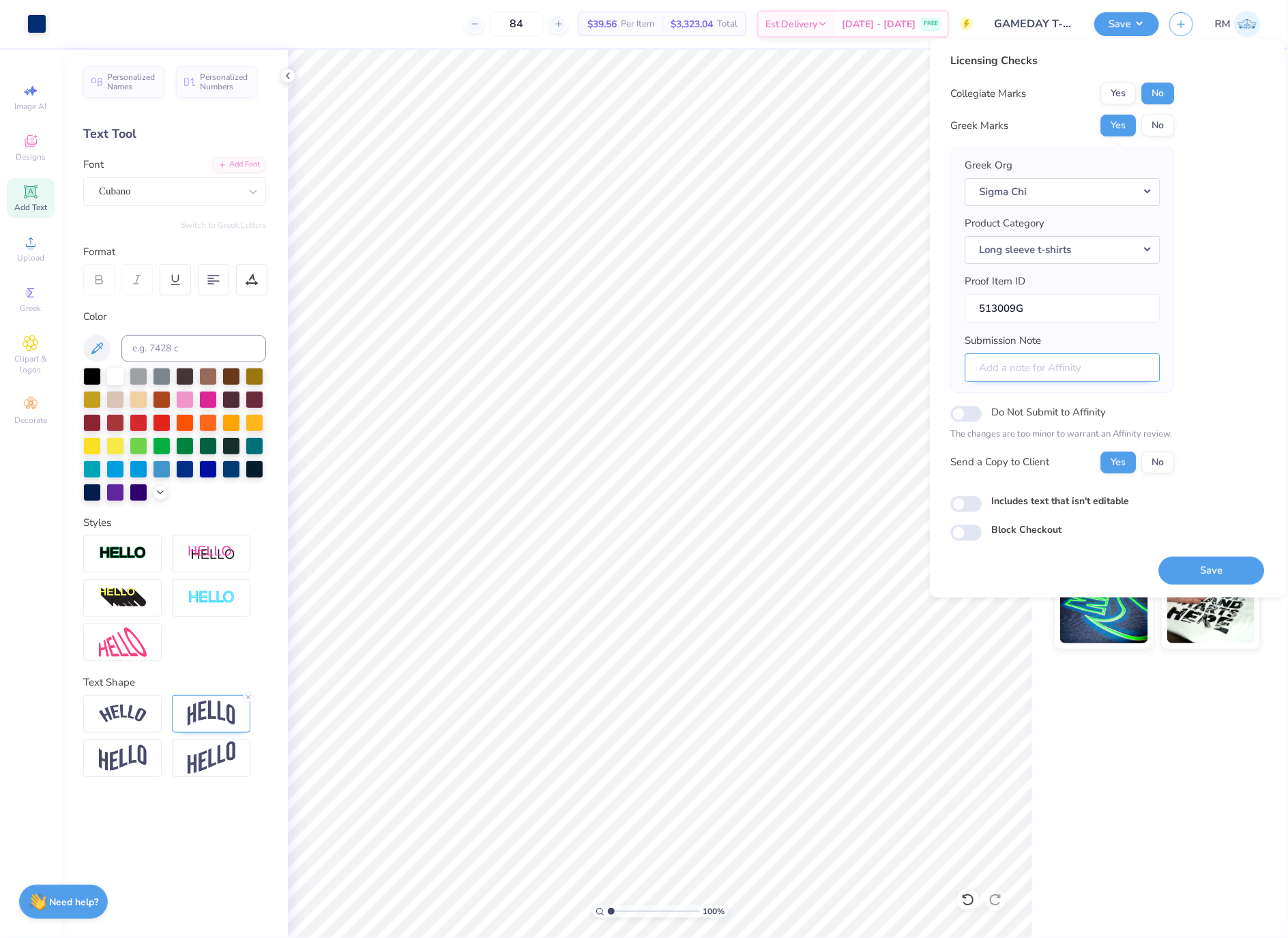
click at [1122, 372] on input "Submission Note" at bounding box center [1063, 368] width 195 height 29
click at [1218, 576] on button "Save" at bounding box center [1212, 570] width 106 height 28
